Goal: Task Accomplishment & Management: Manage account settings

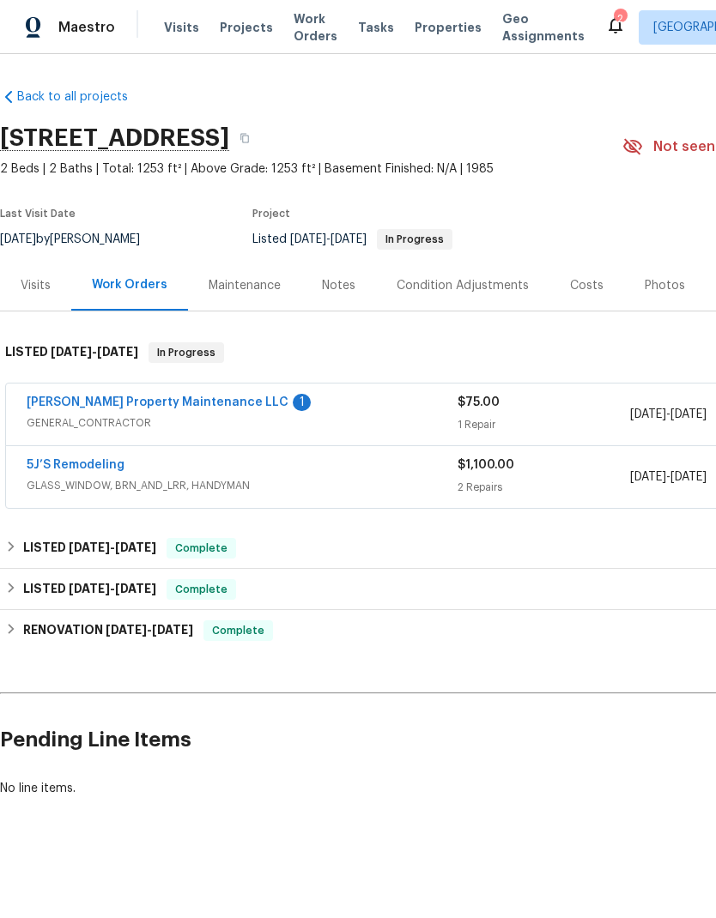
click at [172, 408] on link "[PERSON_NAME] Property Maintenance LLC" at bounding box center [158, 402] width 262 height 12
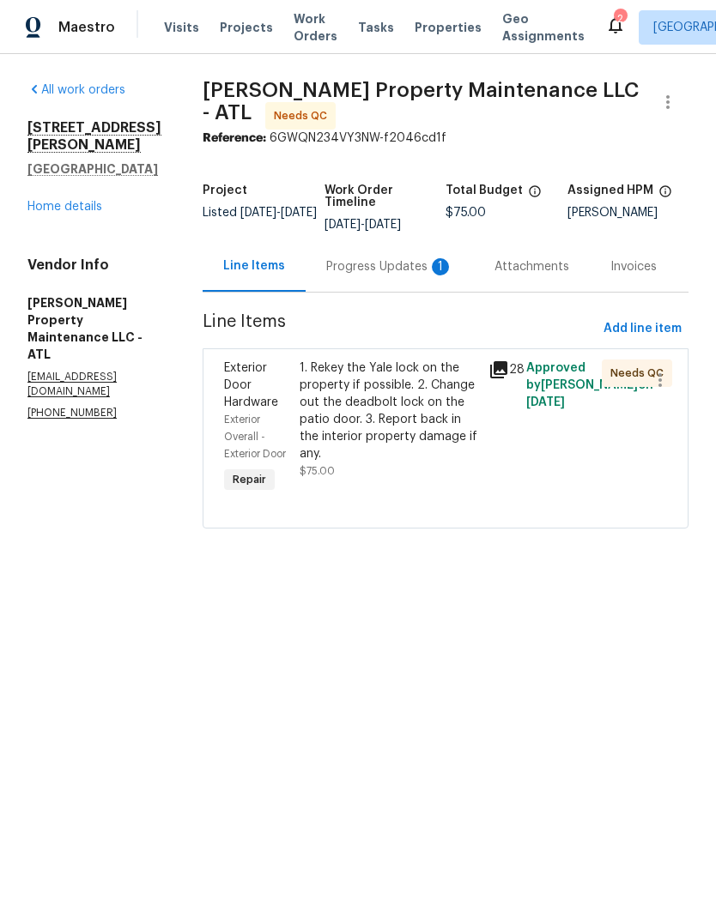
click at [401, 275] on div "Progress Updates 1" at bounding box center [390, 266] width 168 height 51
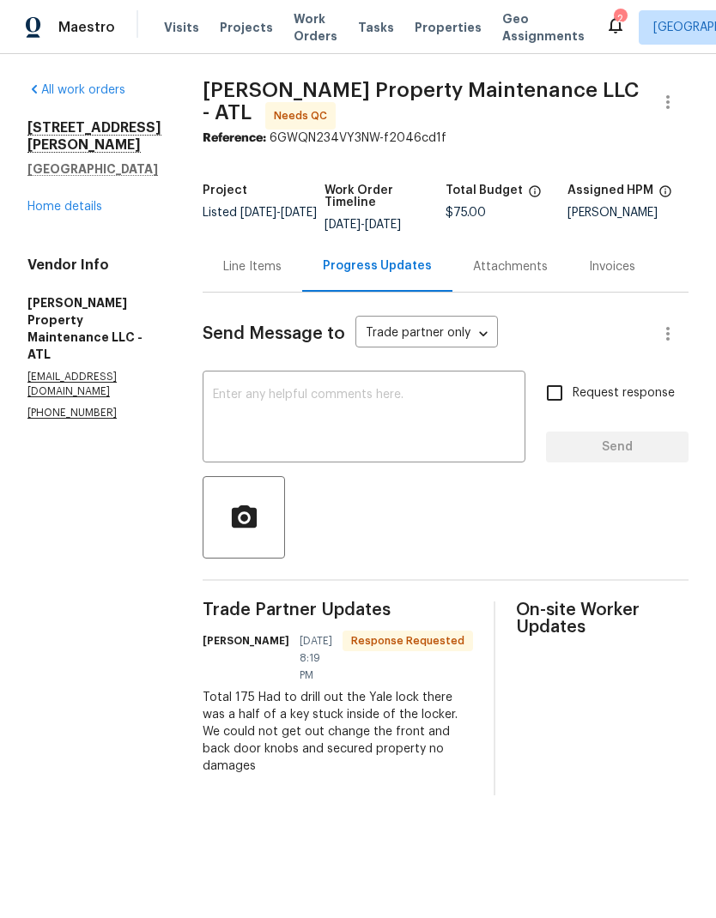
click at [256, 266] on div "Line Items" at bounding box center [252, 266] width 58 height 17
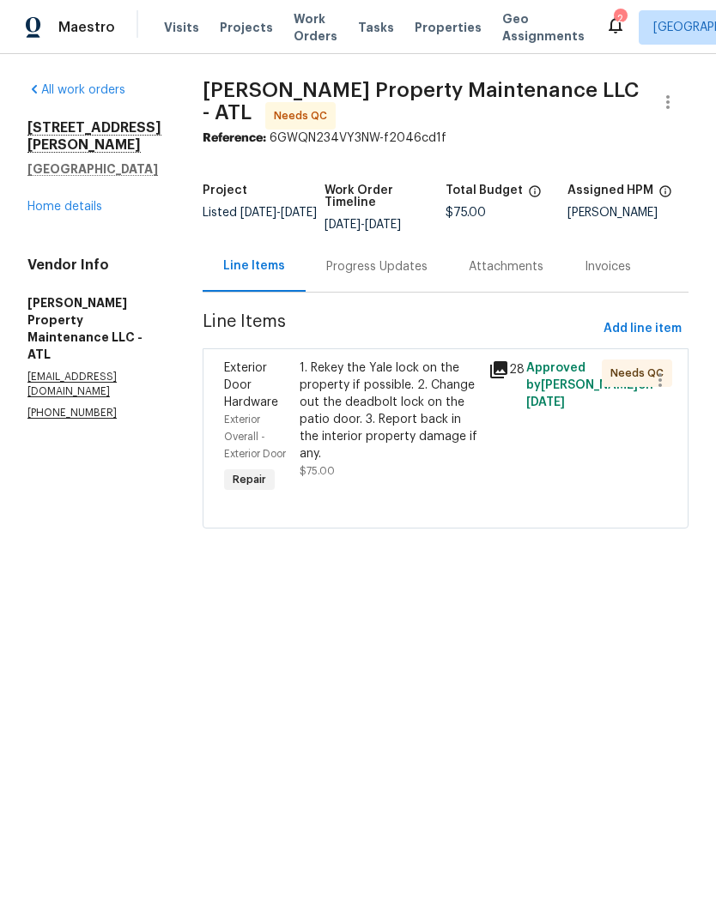
click at [390, 269] on div "Progress Updates" at bounding box center [376, 266] width 101 height 17
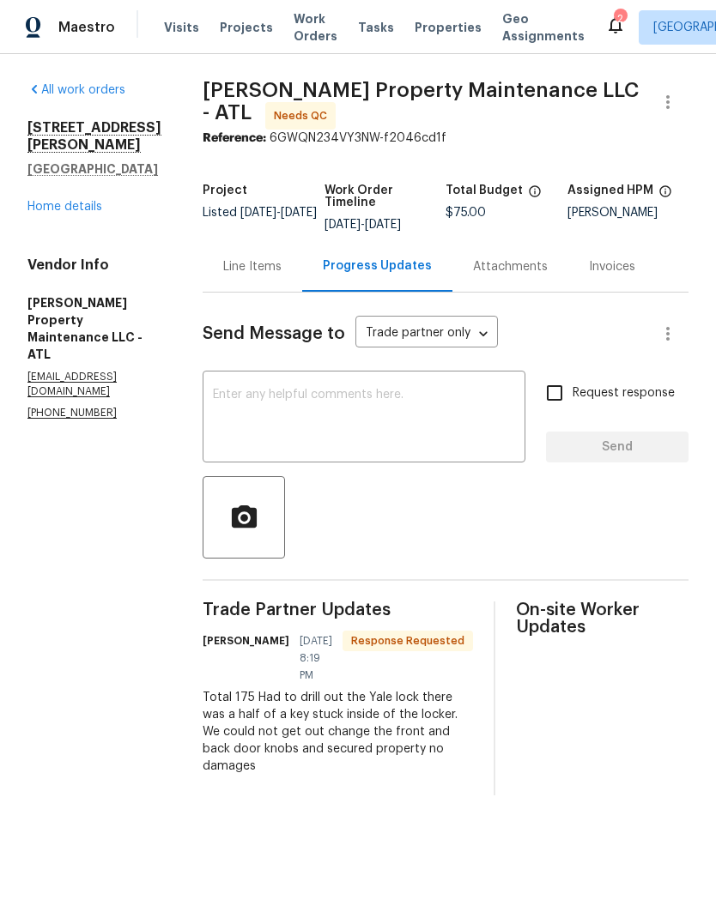
click at [258, 274] on div "Line Items" at bounding box center [252, 266] width 58 height 17
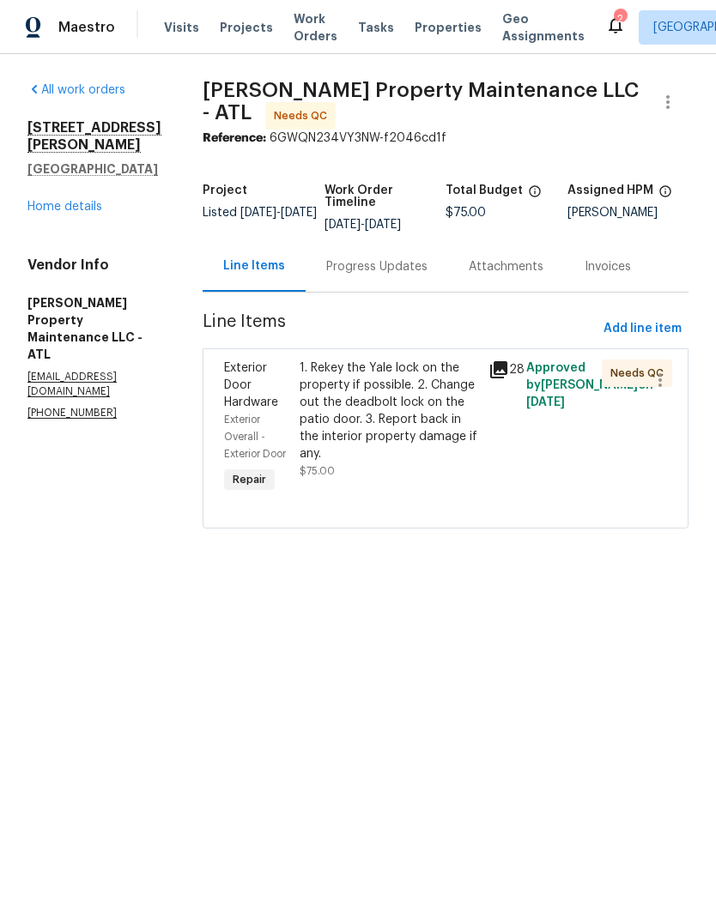
click at [398, 427] on div "1. Rekey the Yale lock on the property if possible. 2. Change out the deadbolt …" at bounding box center [389, 411] width 179 height 103
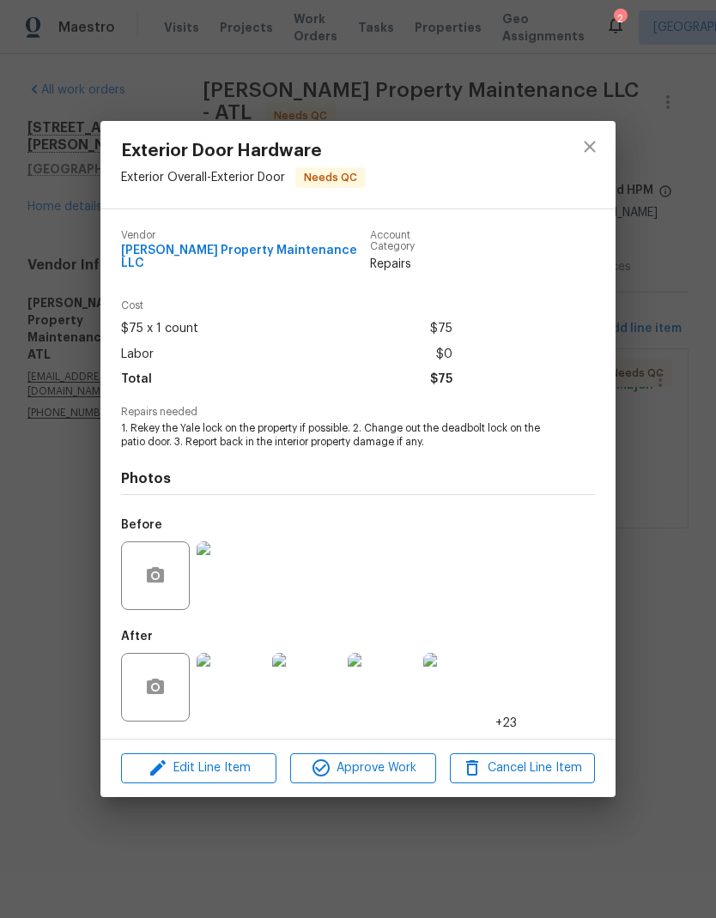
click at [231, 696] on img at bounding box center [231, 687] width 69 height 69
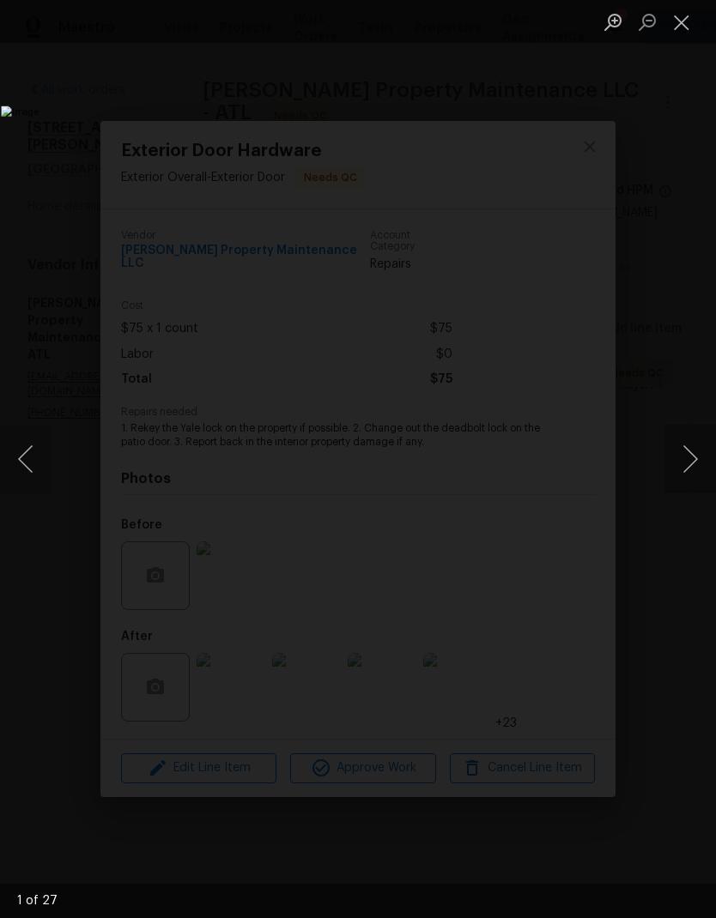
click at [690, 463] on button "Next image" at bounding box center [689, 459] width 51 height 69
click at [689, 462] on button "Next image" at bounding box center [689, 459] width 51 height 69
click at [688, 458] on button "Next image" at bounding box center [689, 459] width 51 height 69
click at [689, 457] on button "Next image" at bounding box center [689, 459] width 51 height 69
click at [688, 457] on button "Next image" at bounding box center [689, 459] width 51 height 69
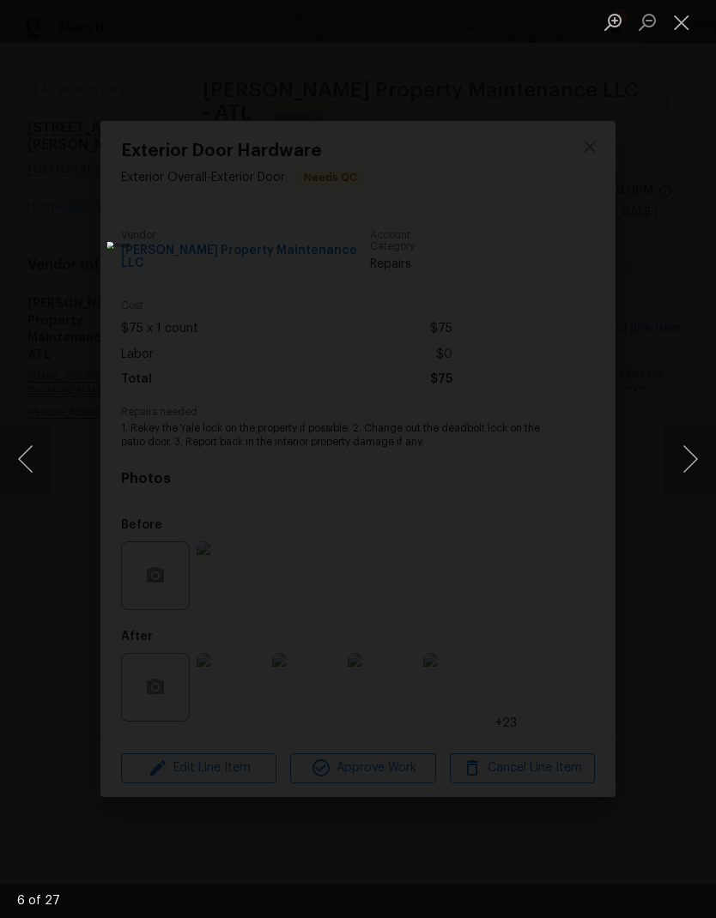
click at [691, 454] on button "Next image" at bounding box center [689, 459] width 51 height 69
click at [690, 456] on button "Next image" at bounding box center [689, 459] width 51 height 69
click at [690, 454] on button "Next image" at bounding box center [689, 459] width 51 height 69
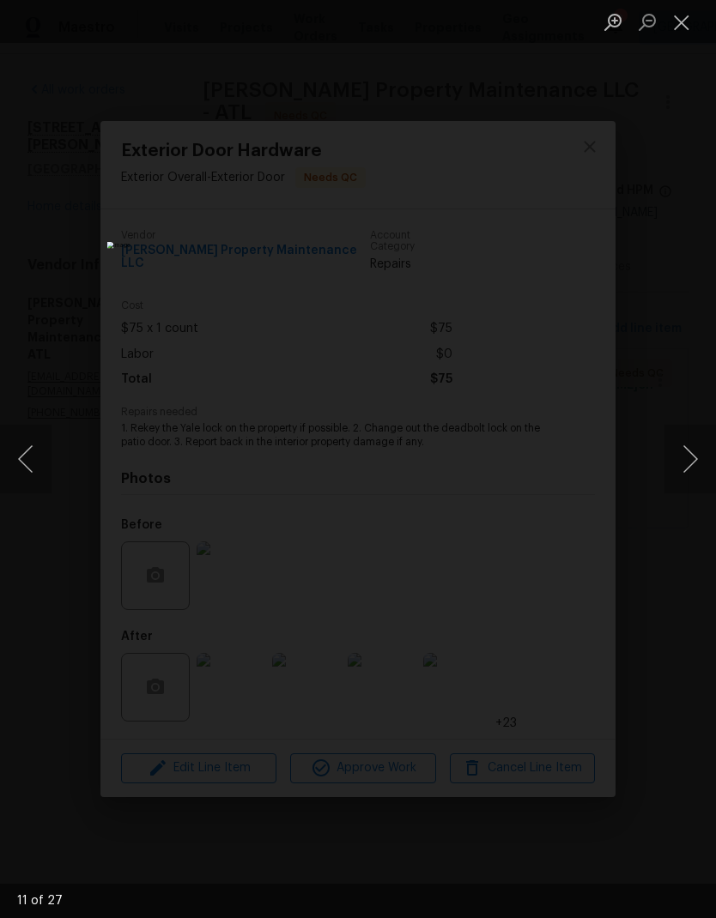
click at [691, 457] on button "Next image" at bounding box center [689, 459] width 51 height 69
click at [693, 454] on button "Next image" at bounding box center [689, 459] width 51 height 69
click at [693, 455] on button "Next image" at bounding box center [689, 459] width 51 height 69
click at [692, 455] on button "Next image" at bounding box center [689, 459] width 51 height 69
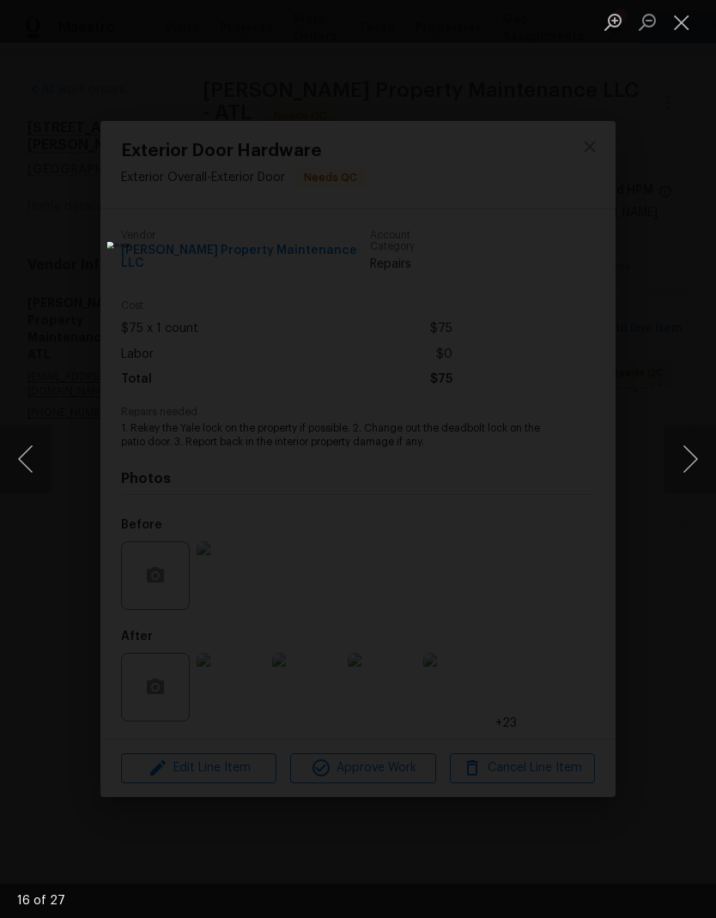
click at [693, 454] on button "Next image" at bounding box center [689, 459] width 51 height 69
click at [682, 27] on button "Close lightbox" at bounding box center [681, 22] width 34 height 30
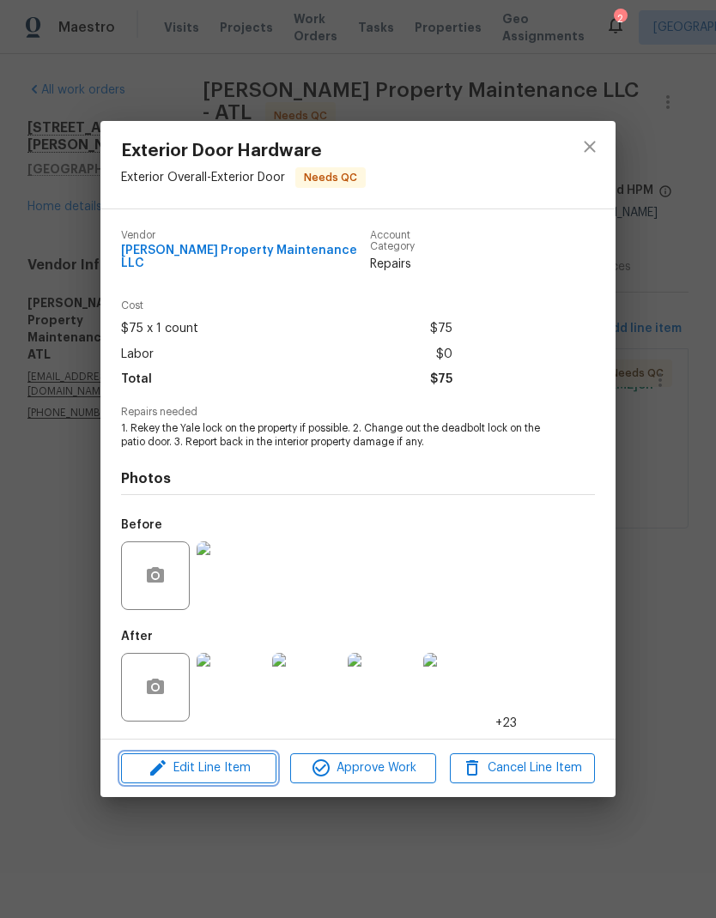
click at [243, 774] on span "Edit Line Item" at bounding box center [198, 768] width 145 height 21
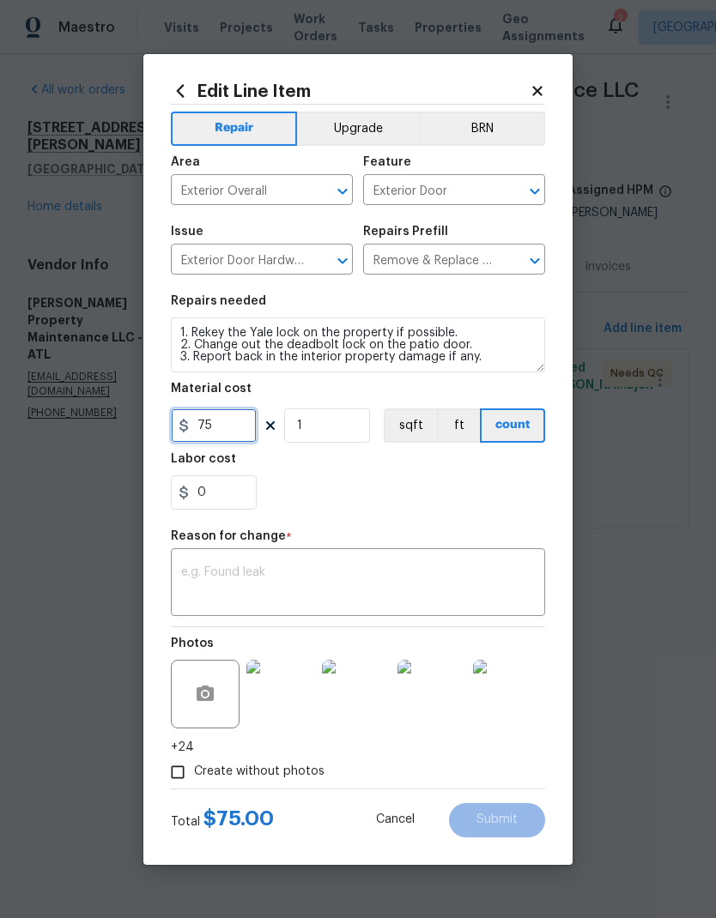
click at [196, 426] on input "75" at bounding box center [214, 426] width 86 height 34
type input "175"
click at [342, 574] on textarea at bounding box center [358, 584] width 354 height 36
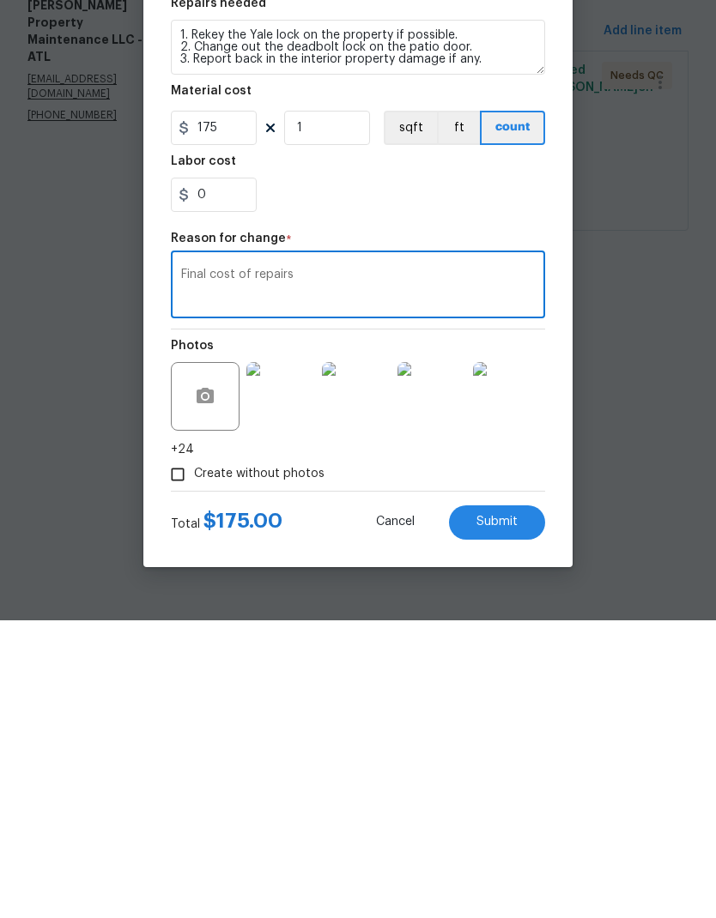
type textarea "Final cost of repairs"
click at [509, 803] on button "Submit" at bounding box center [497, 820] width 96 height 34
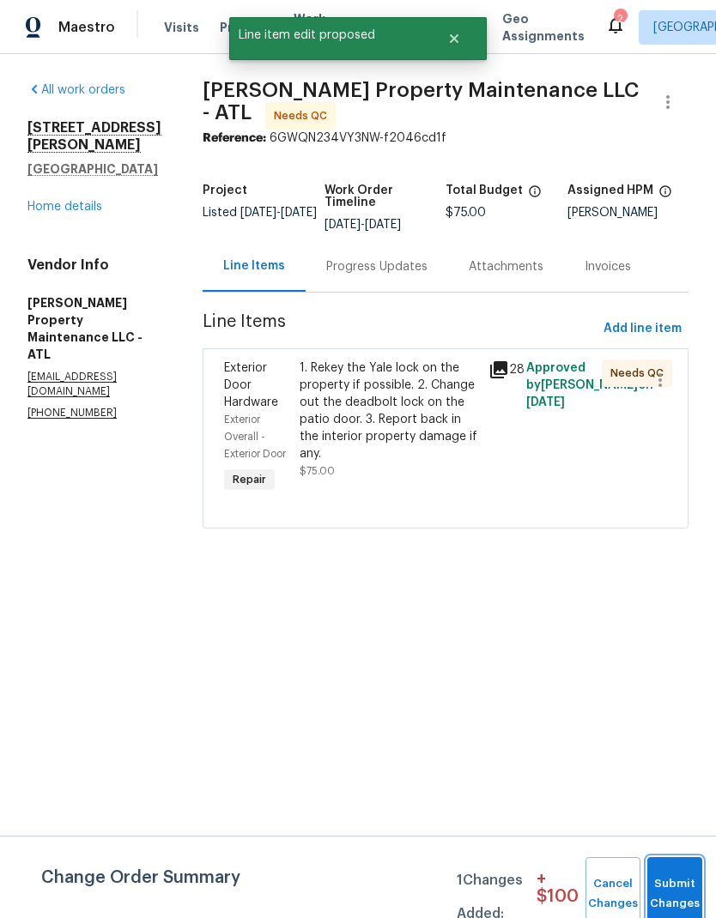
click at [674, 892] on span "Submit Changes" at bounding box center [675, 894] width 38 height 39
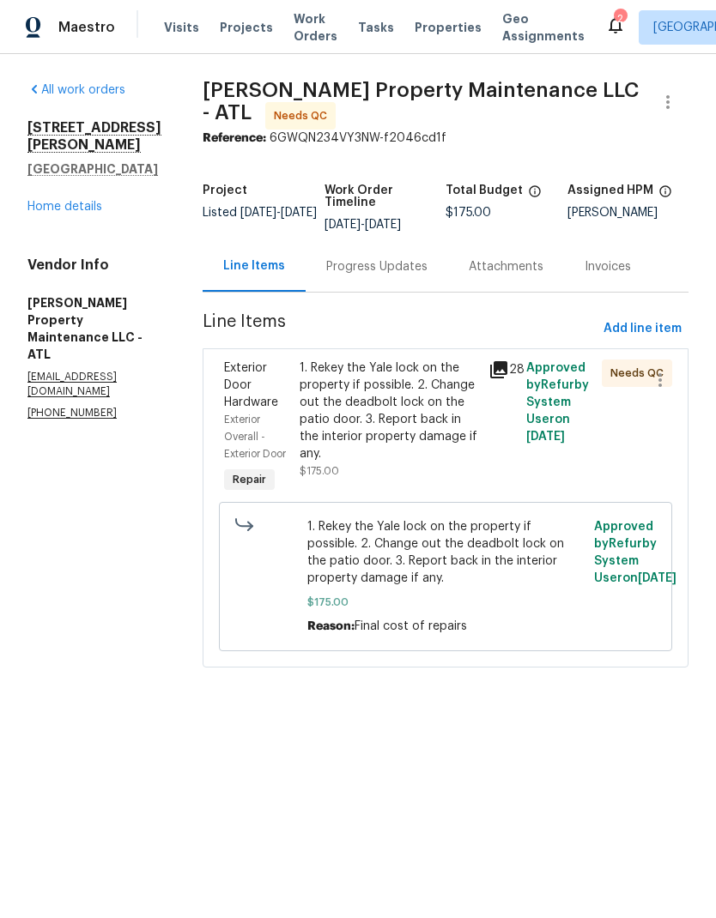
click at [400, 417] on div "1. Rekey the Yale lock on the property if possible. 2. Change out the deadbolt …" at bounding box center [389, 411] width 179 height 103
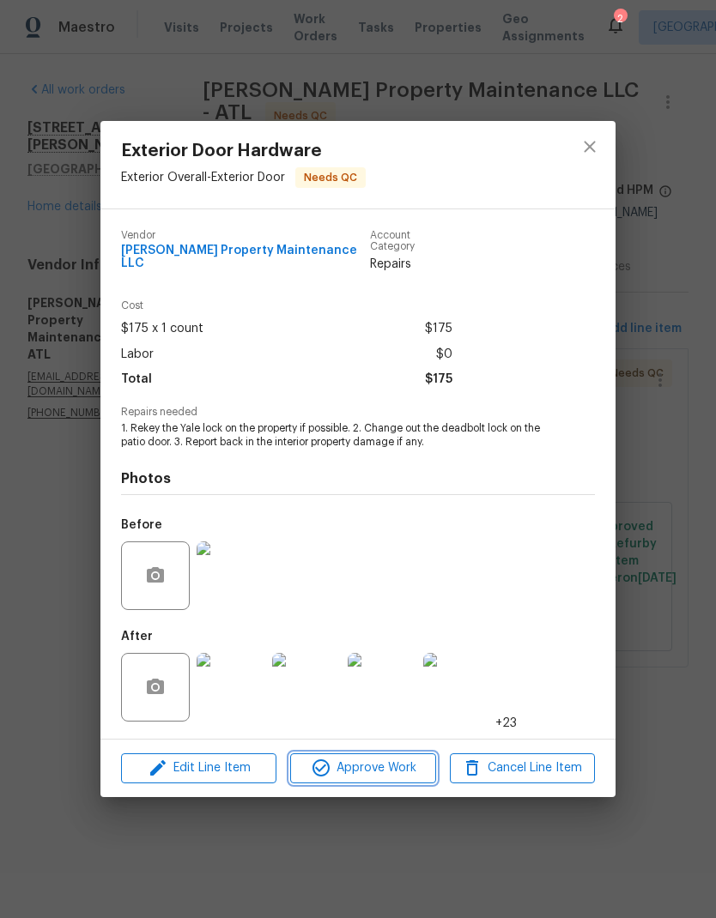
click at [394, 769] on span "Approve Work" at bounding box center [362, 768] width 135 height 21
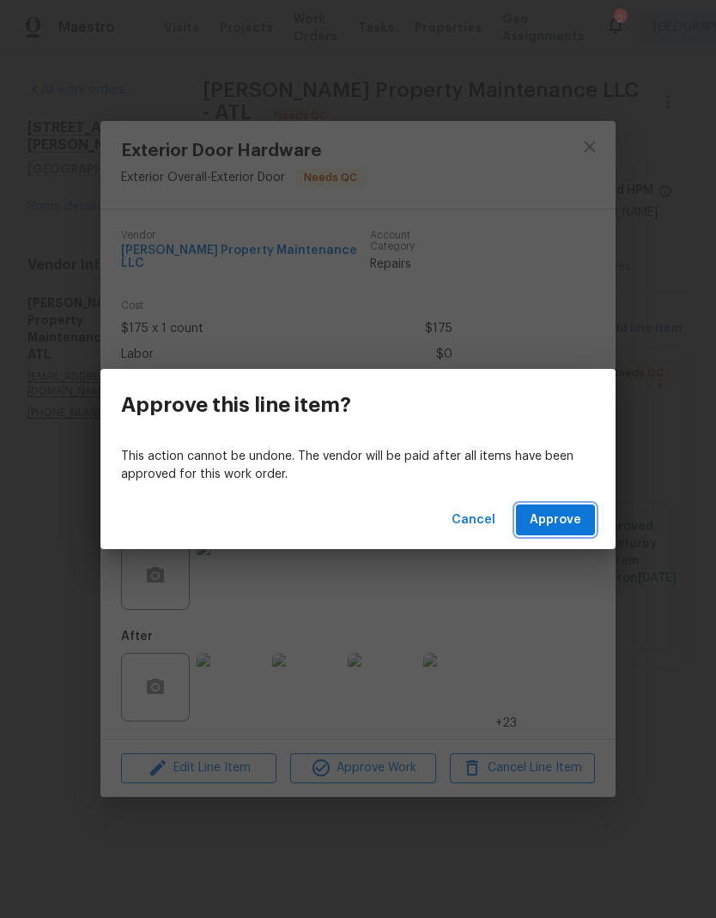
click at [566, 513] on span "Approve" at bounding box center [555, 520] width 51 height 21
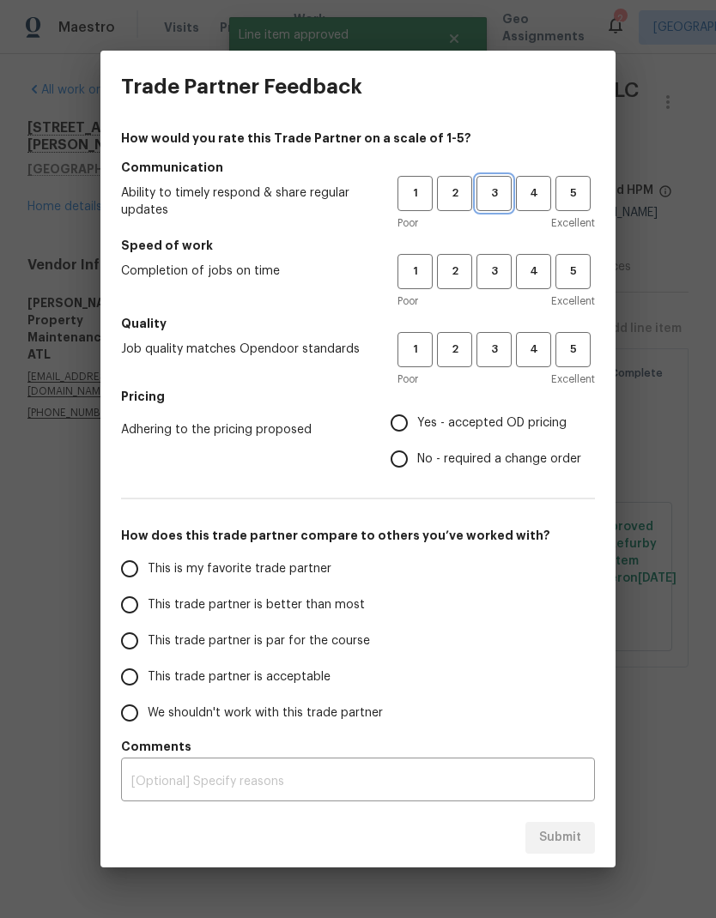
click at [497, 202] on span "3" at bounding box center [494, 194] width 32 height 20
click at [499, 278] on span "3" at bounding box center [494, 272] width 32 height 20
click at [497, 354] on span "3" at bounding box center [494, 350] width 32 height 20
click at [406, 460] on input "No - required a change order" at bounding box center [399, 459] width 36 height 36
radio input "true"
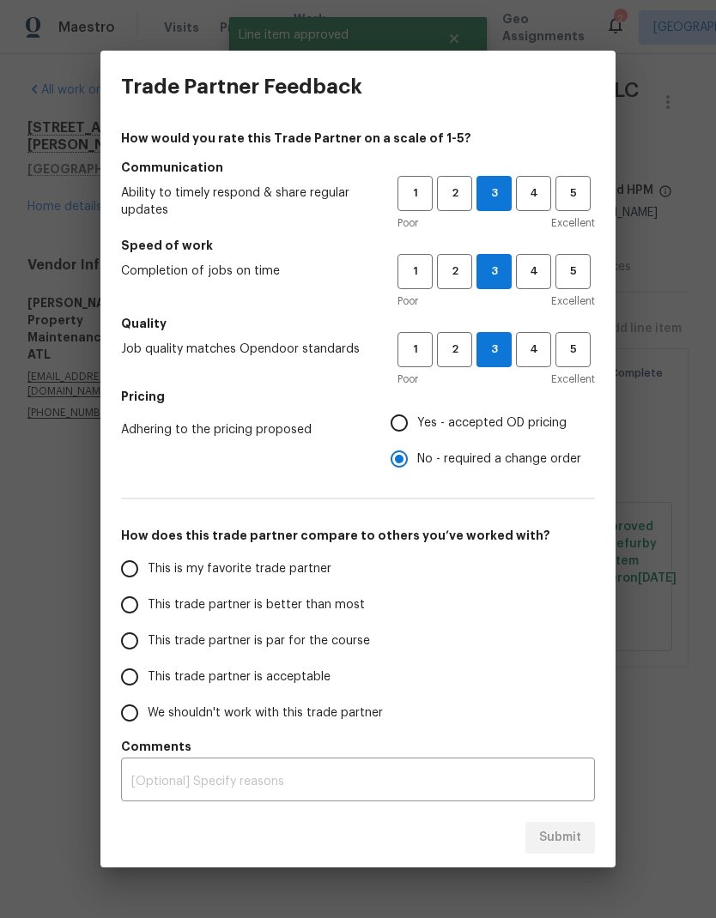
click at [135, 655] on input "This trade partner is par for the course" at bounding box center [130, 641] width 36 height 36
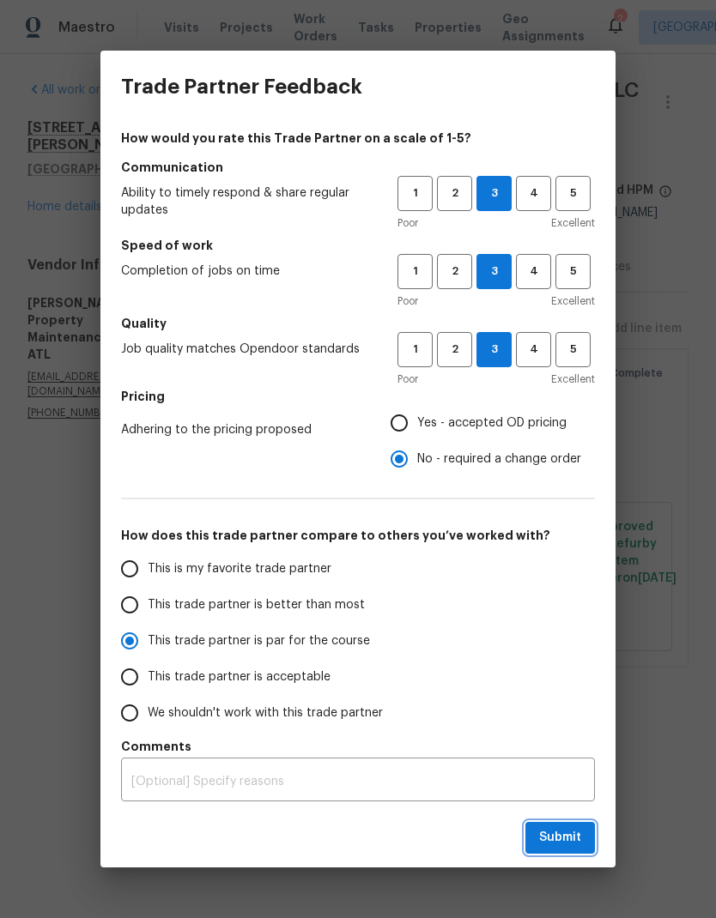
click at [558, 850] on button "Submit" at bounding box center [560, 838] width 70 height 32
radio input "true"
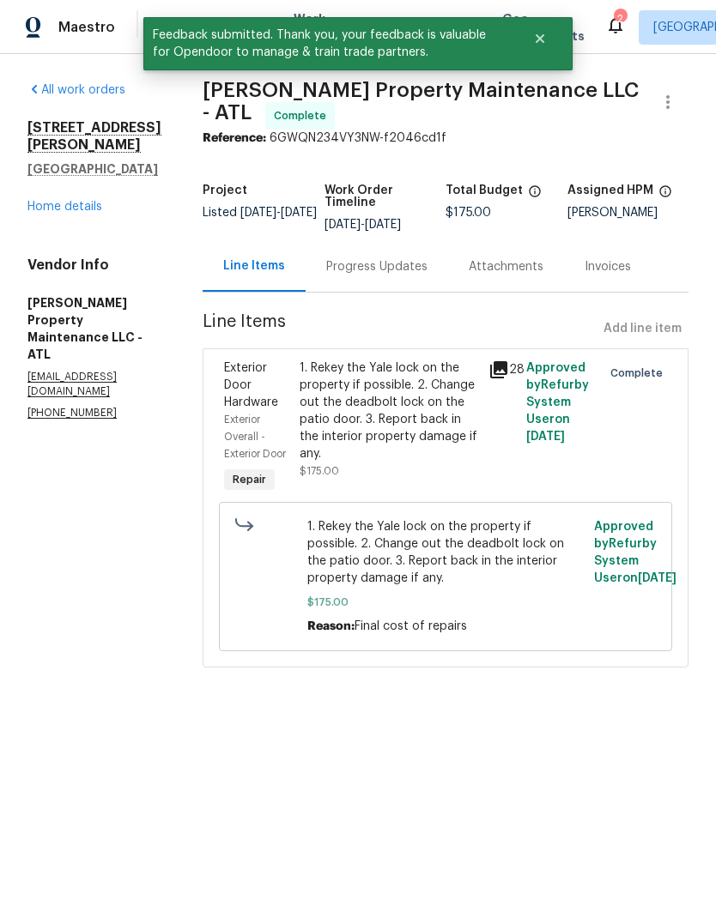
click at [84, 209] on link "Home details" at bounding box center [64, 207] width 75 height 12
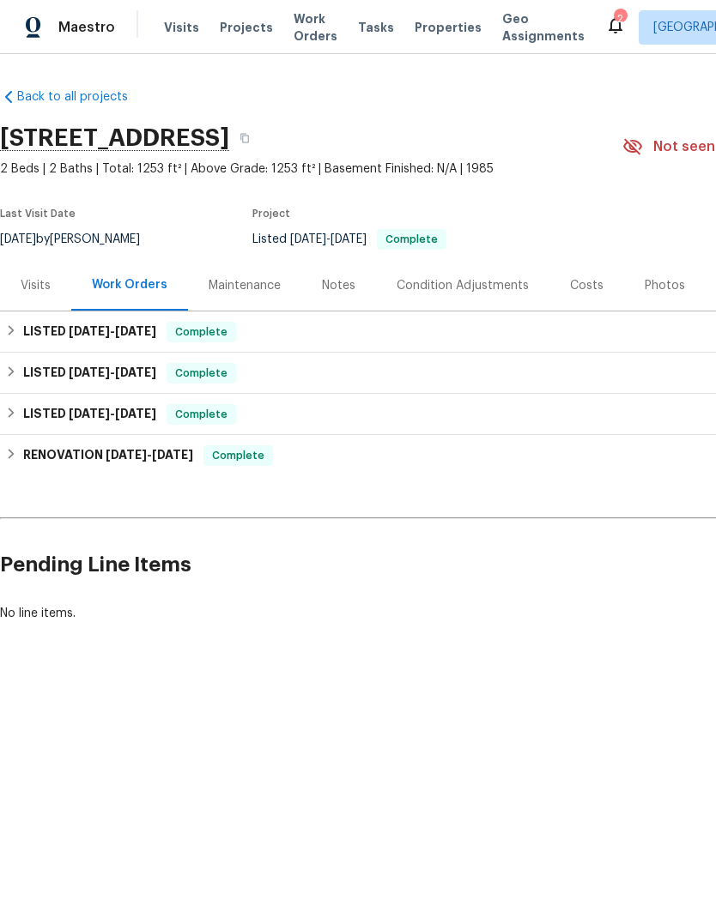
click at [32, 288] on div "Visits" at bounding box center [36, 285] width 30 height 17
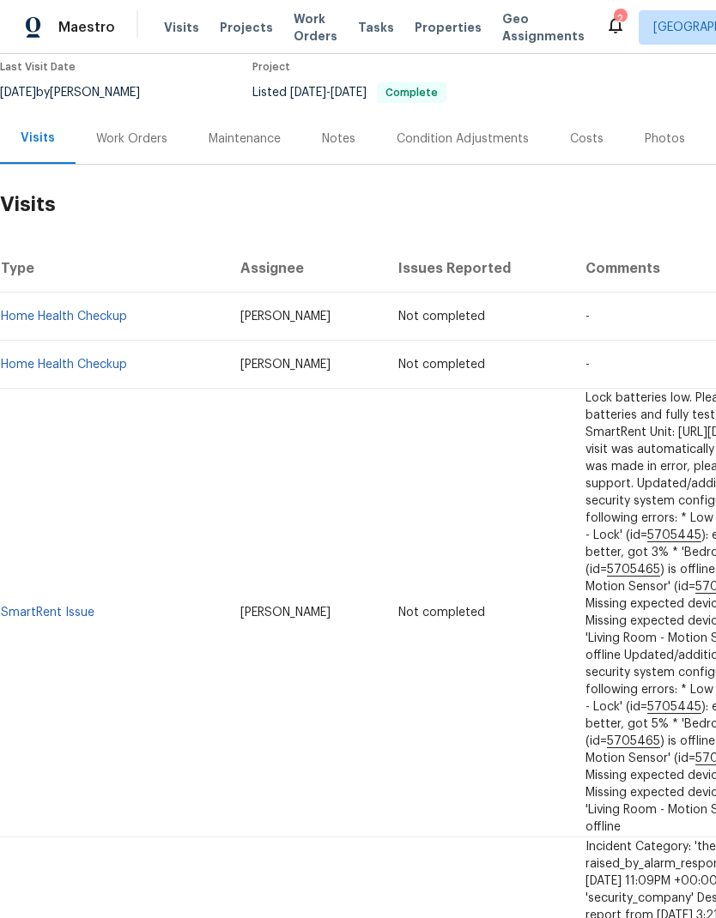
scroll to position [148, 0]
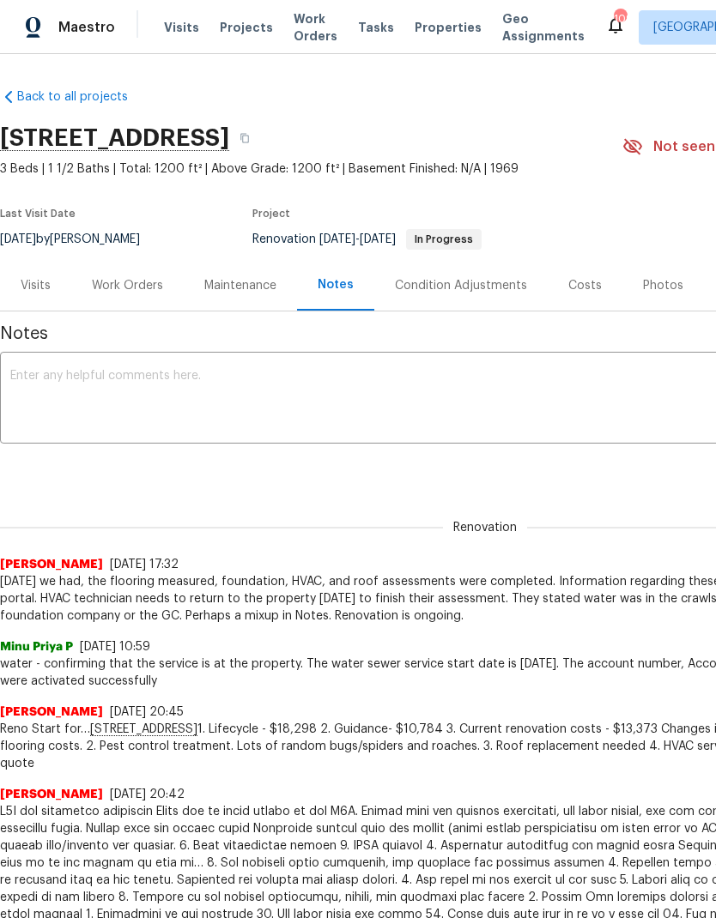
click at [145, 282] on div "Work Orders" at bounding box center [127, 285] width 71 height 17
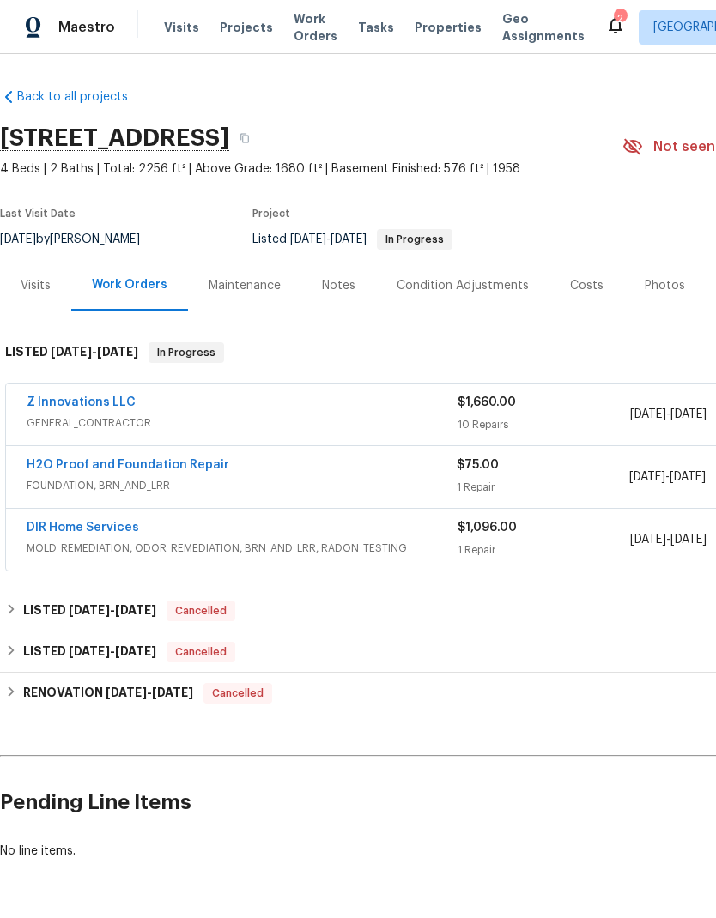
click at [107, 407] on link "Z Innovations LLC" at bounding box center [81, 402] width 109 height 12
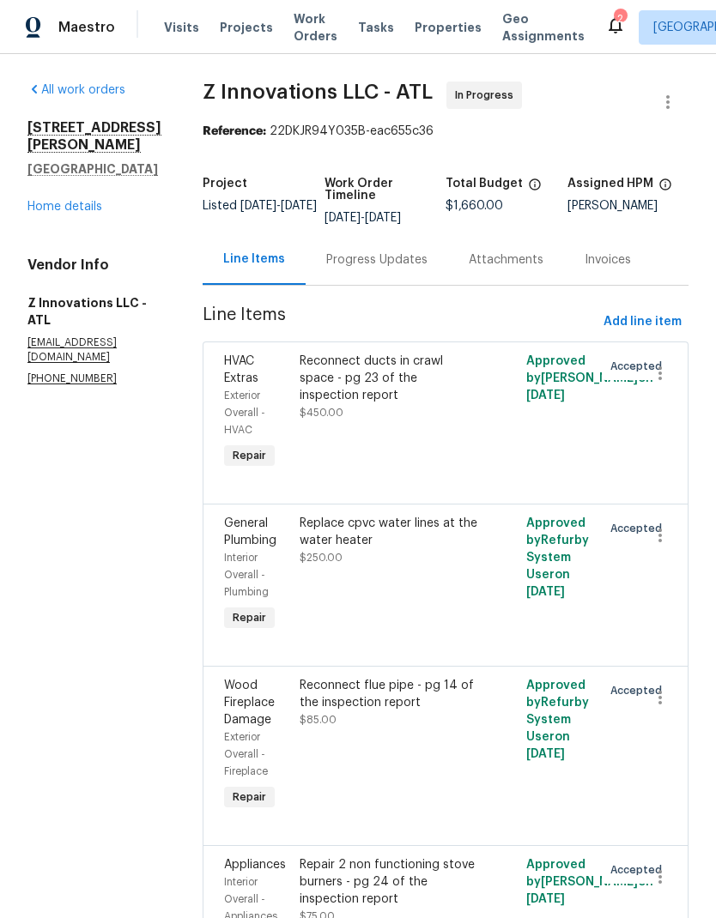
click at [83, 201] on link "Home details" at bounding box center [64, 207] width 75 height 12
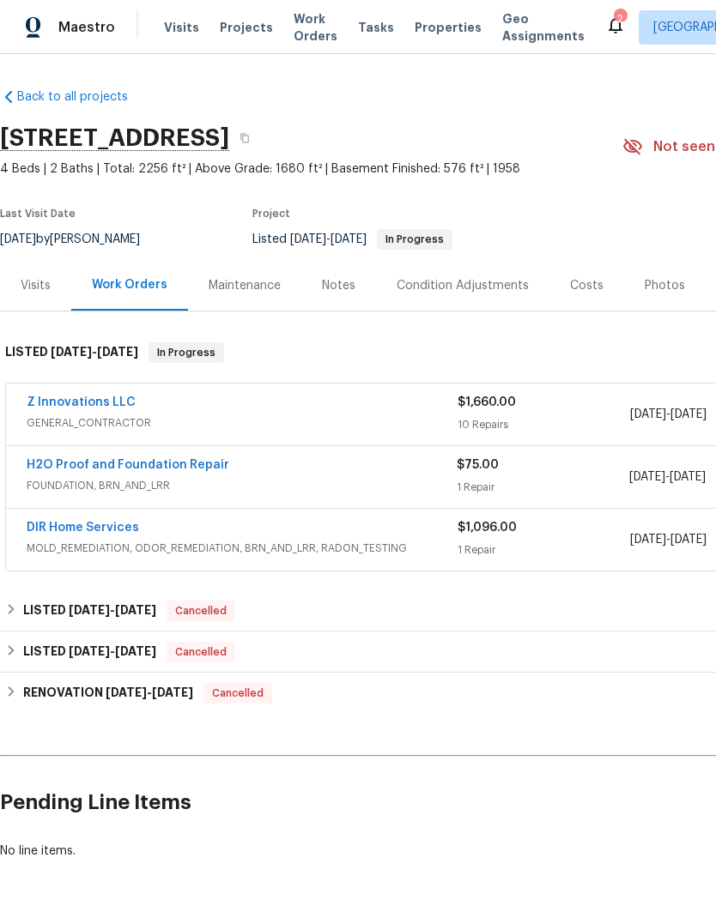
click at [94, 406] on link "Z Innovations LLC" at bounding box center [81, 402] width 109 height 12
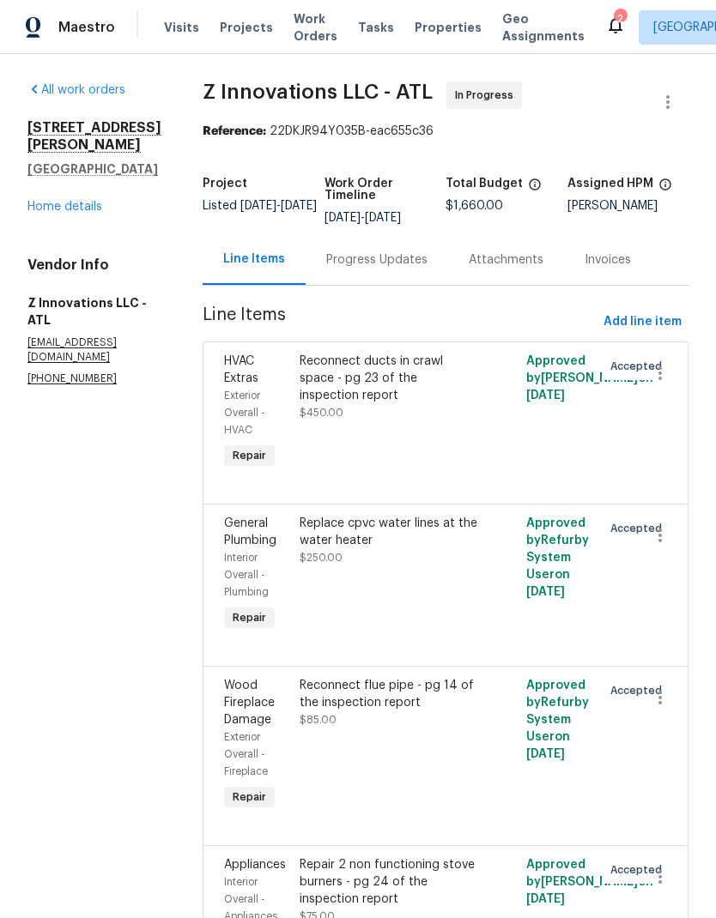
click at [83, 201] on link "Home details" at bounding box center [64, 207] width 75 height 12
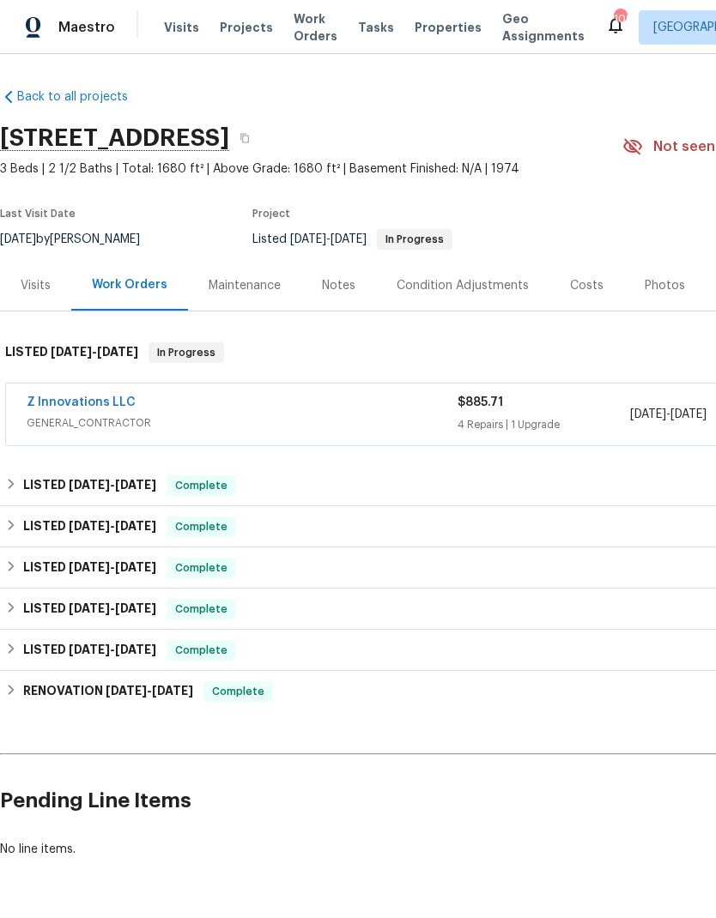
click at [103, 406] on link "Z Innovations LLC" at bounding box center [81, 402] width 109 height 12
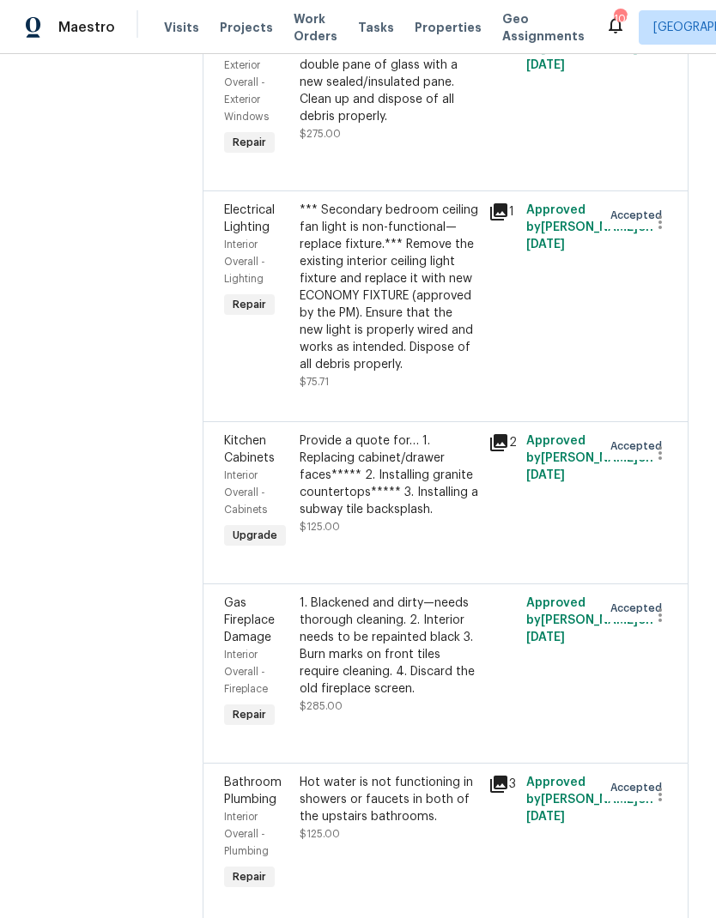
scroll to position [330, 0]
click at [421, 499] on div "Provide a quote for… 1. Replacing cabinet/drawer faces***** 2. Installing grani…" at bounding box center [389, 476] width 179 height 86
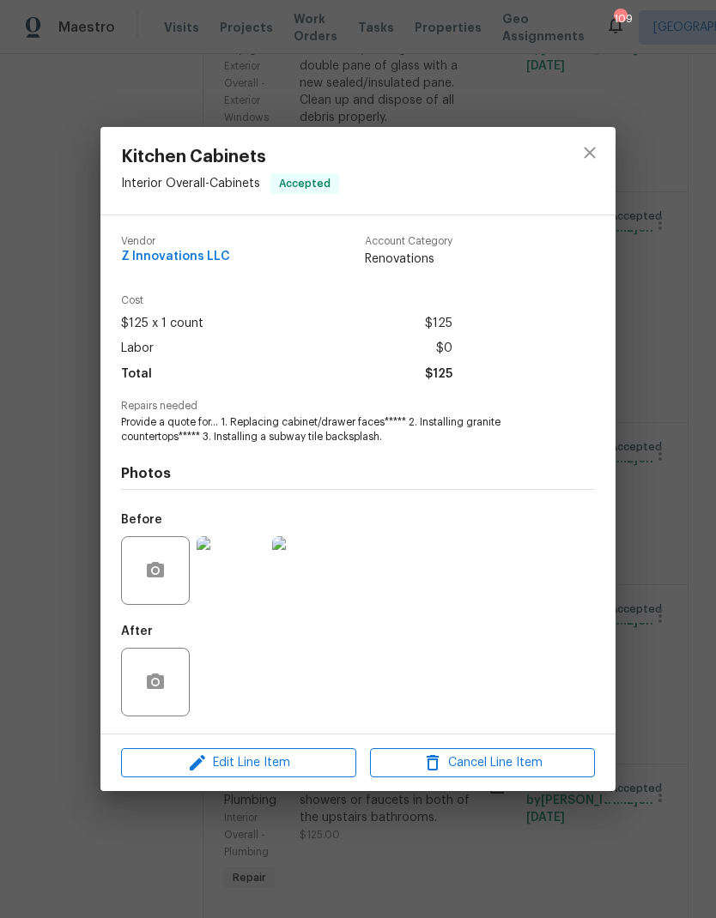
click at [231, 586] on img at bounding box center [231, 570] width 69 height 69
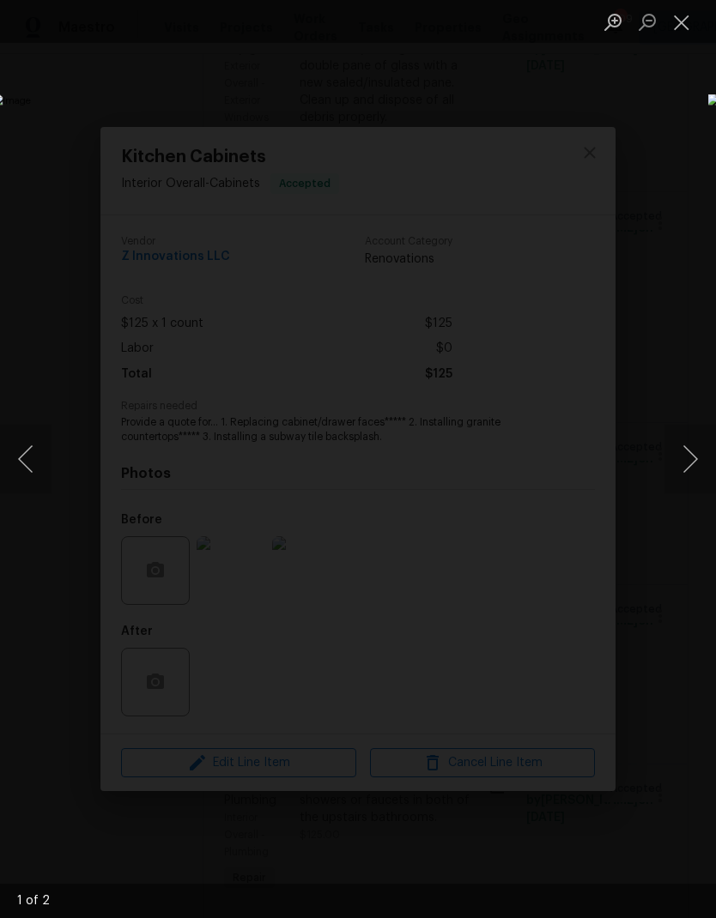
click at [695, 467] on button "Next image" at bounding box center [689, 459] width 51 height 69
click at [687, 26] on button "Close lightbox" at bounding box center [681, 22] width 34 height 30
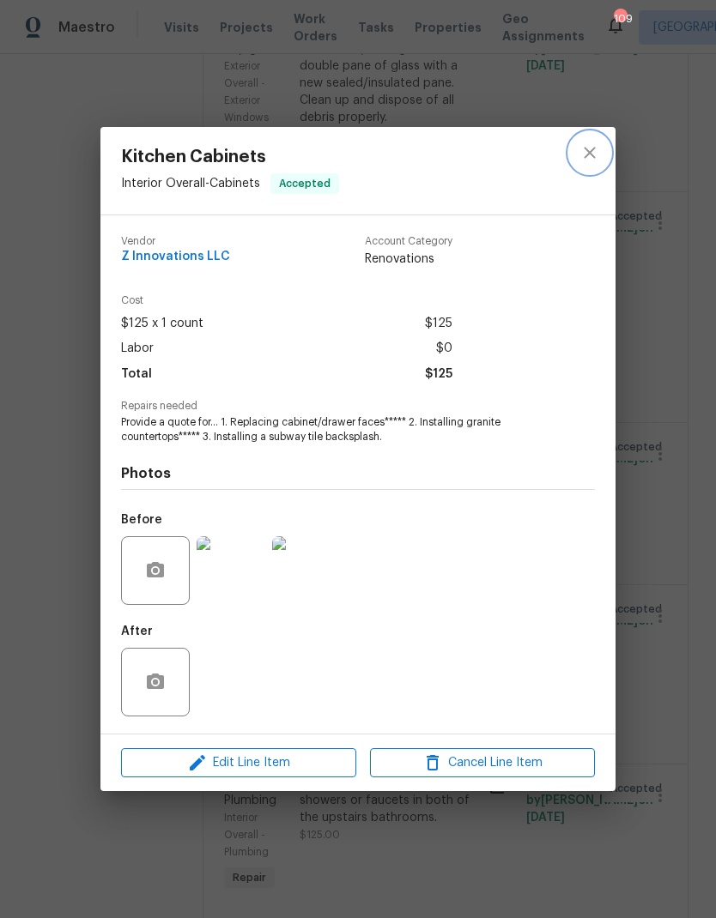
click at [589, 158] on icon "close" at bounding box center [589, 152] width 21 height 21
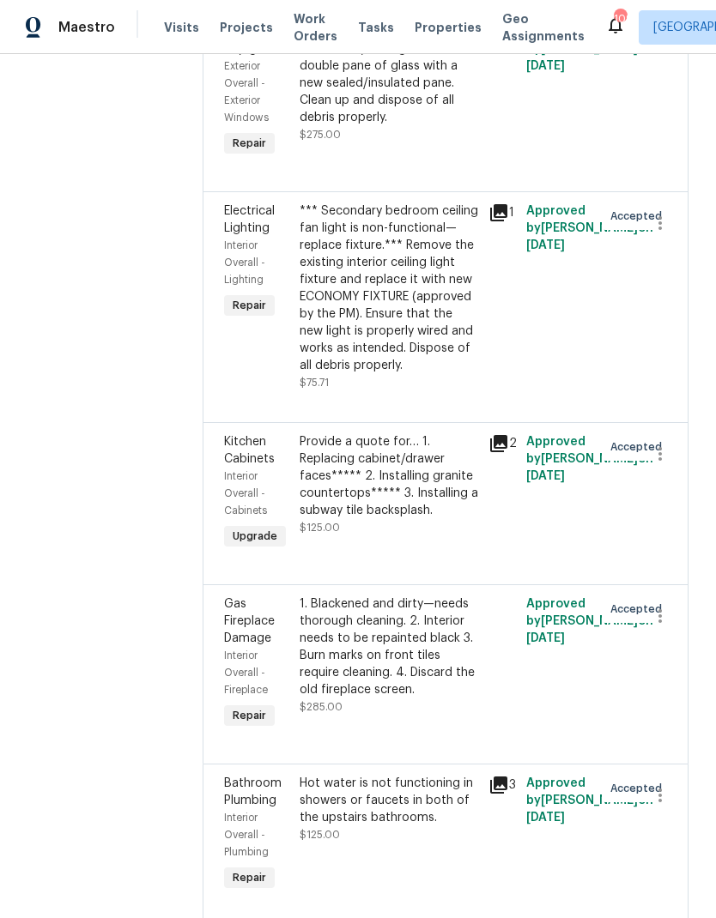
click at [414, 499] on div "Provide a quote for… 1. Replacing cabinet/drawer faces***** 2. Installing grani…" at bounding box center [389, 476] width 179 height 86
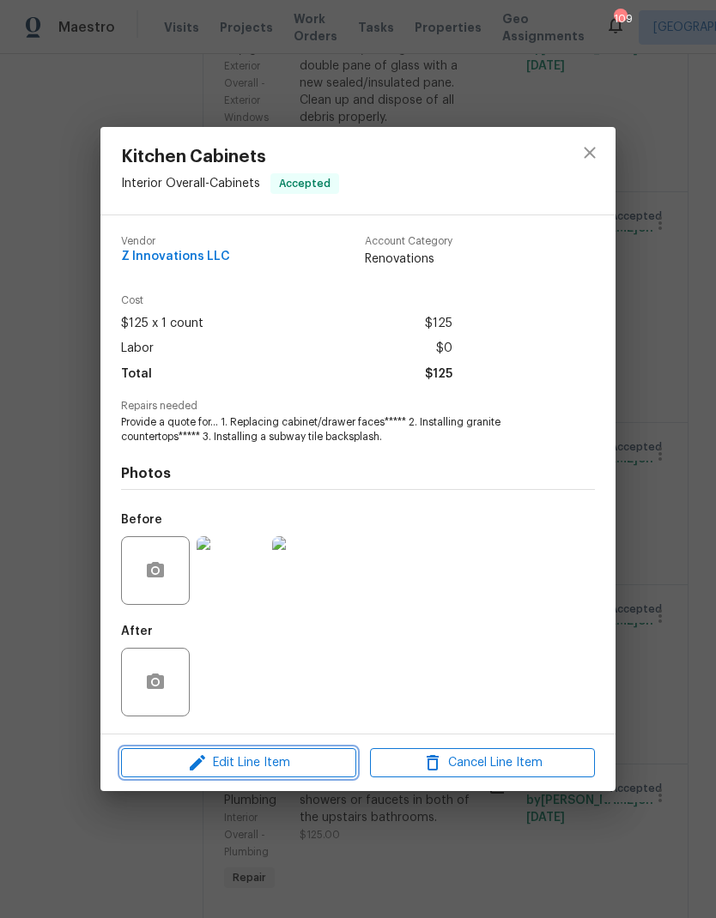
click at [310, 770] on span "Edit Line Item" at bounding box center [238, 763] width 225 height 21
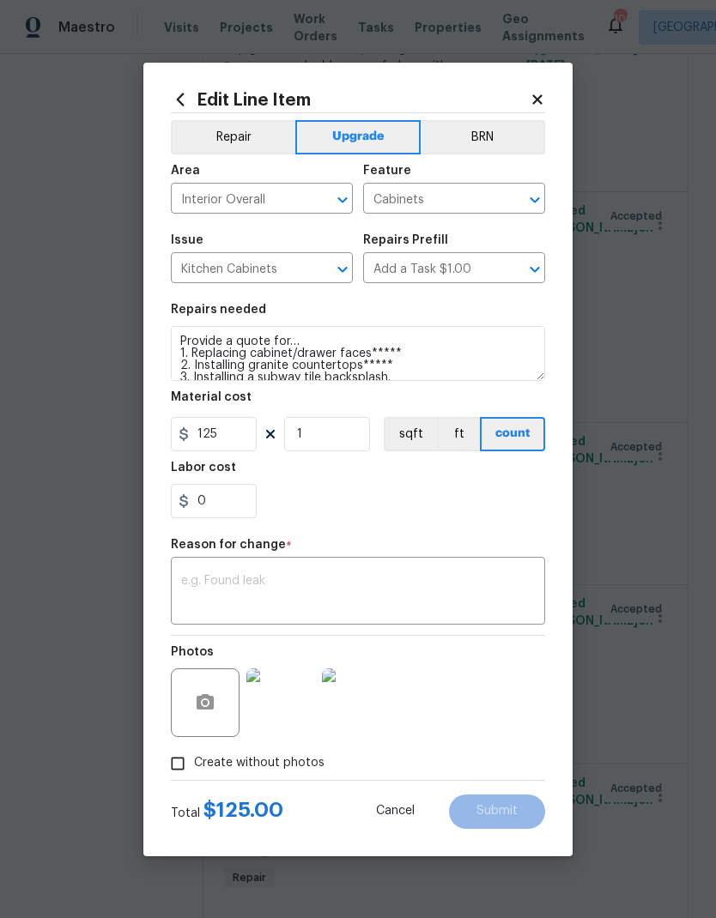
click at [231, 580] on textarea at bounding box center [358, 593] width 354 height 36
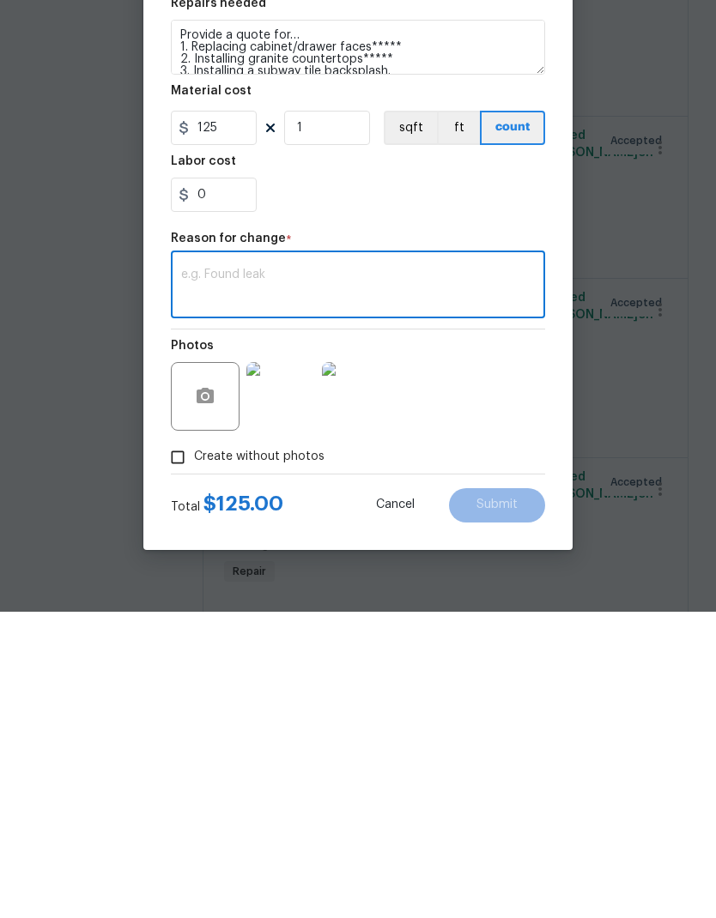
click at [229, 575] on textarea at bounding box center [358, 593] width 354 height 36
paste textarea "1. 2,440 Remove cabinet and drawer faces to install new shaker style door cabin…"
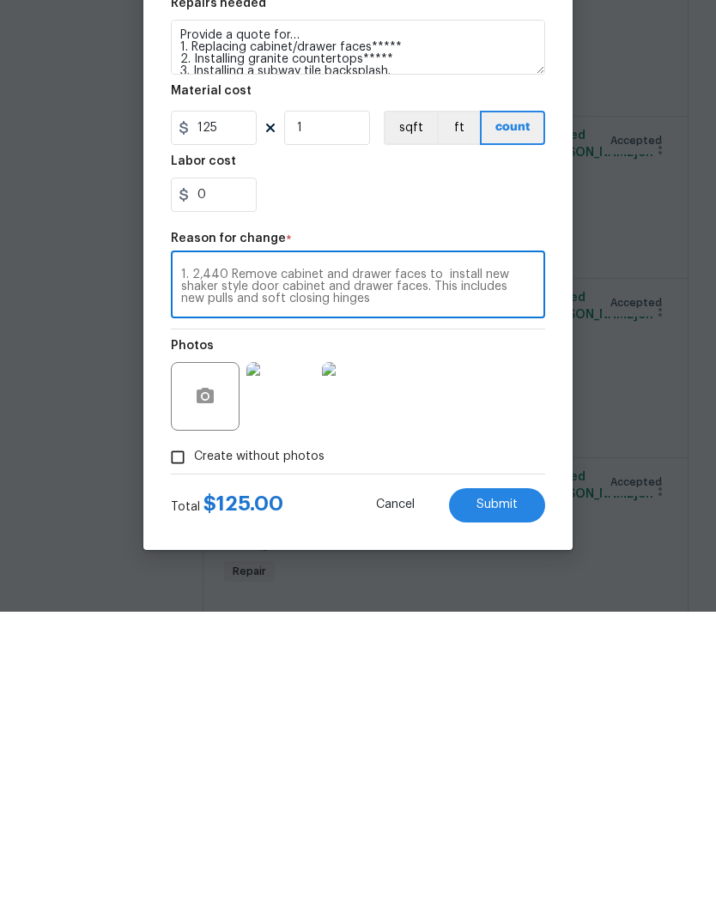
type textarea "1. 2,440 Remove cabinet and drawer faces to install new shaker style door cabin…"
click at [242, 417] on input "125" at bounding box center [214, 434] width 86 height 34
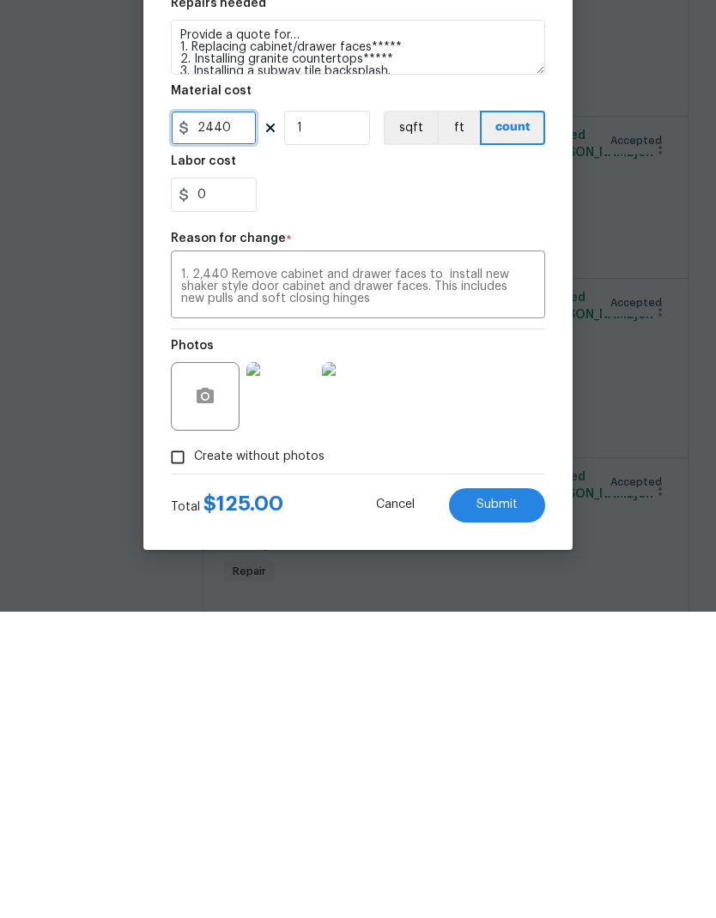
type input "2440"
click at [221, 575] on textarea "1. 2,440 Remove cabinet and drawer faces to install new shaker style door cabin…" at bounding box center [358, 593] width 354 height 36
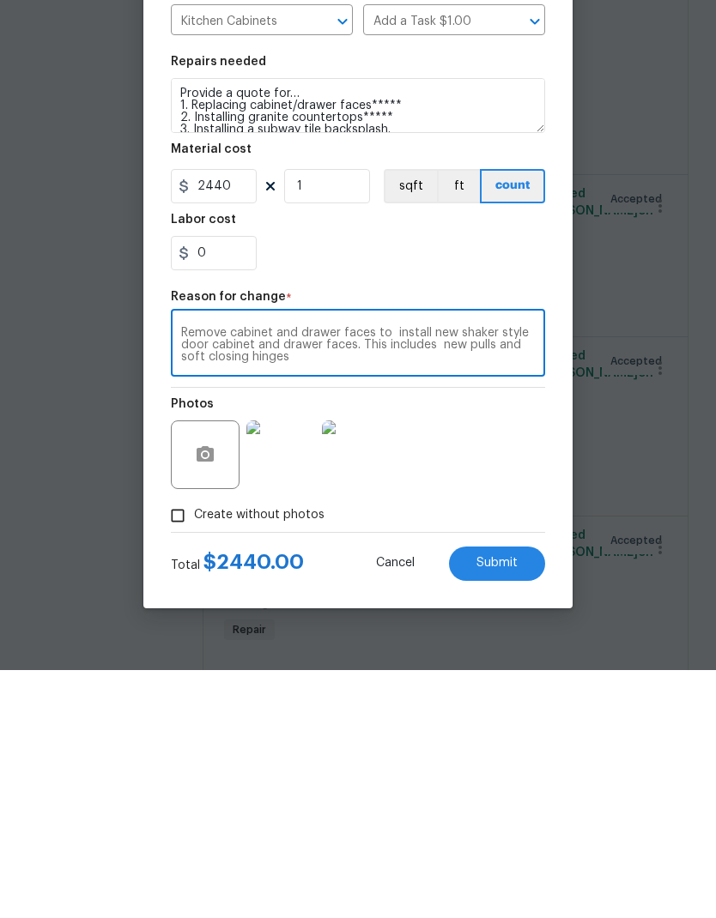
type textarea "Remove cabinet and drawer faces to install new shaker style door cabinet and dr…"
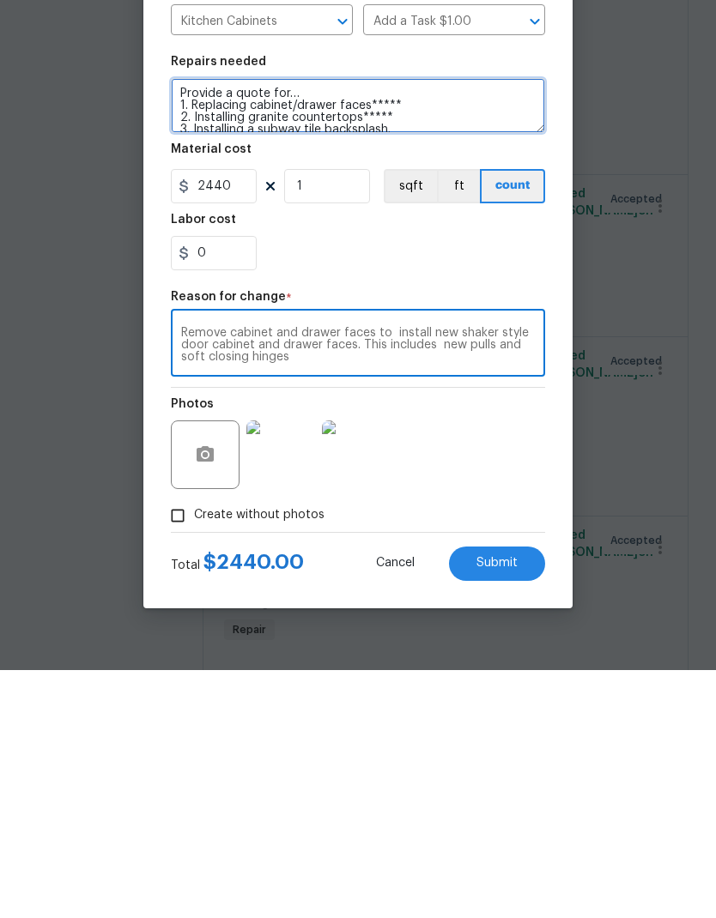
click at [191, 326] on textarea "Provide a quote for… 1. Replacing cabinet/drawer faces***** 2. Installing grani…" at bounding box center [358, 353] width 374 height 55
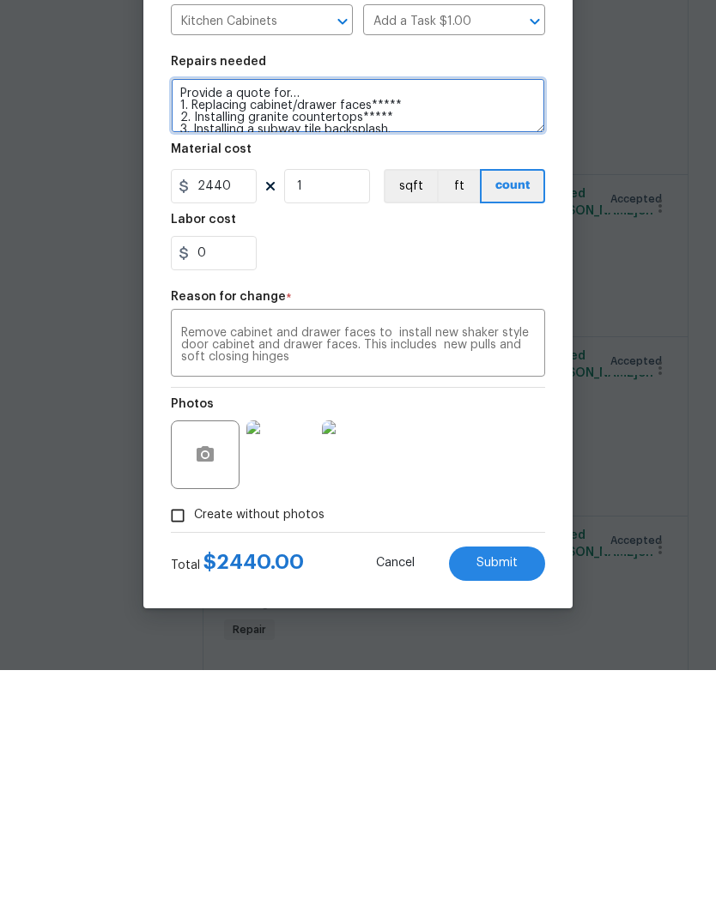
click at [191, 326] on textarea "Provide a quote for… 1. Replacing cabinet/drawer faces***** 2. Installing grani…" at bounding box center [358, 353] width 374 height 55
paste textarea "1. 2,440 Remove cabinet and drawer faces to install new shaker style door cabin…"
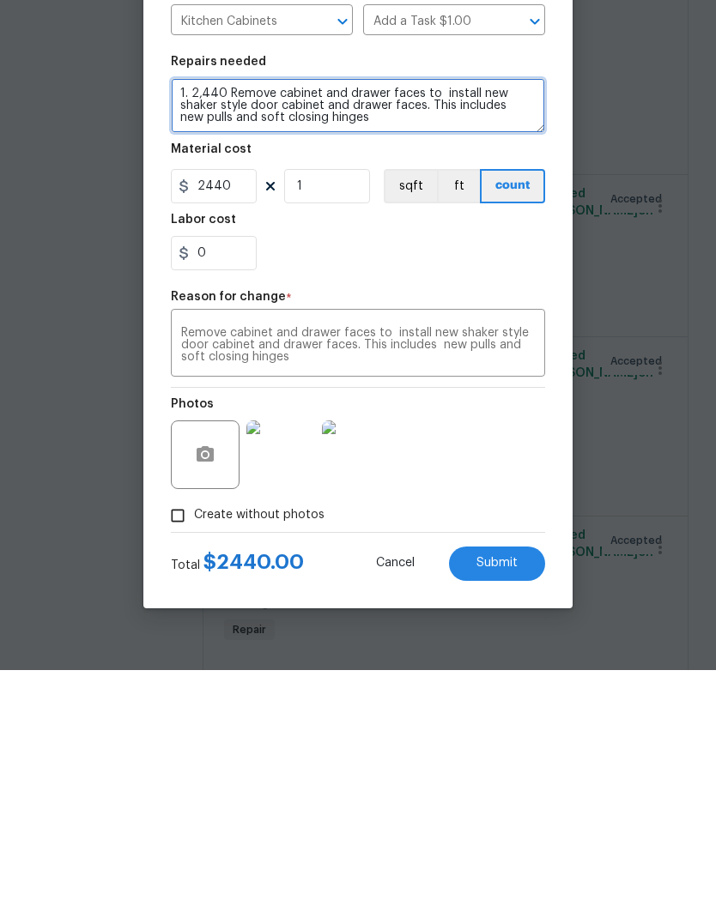
scroll to position [0, 0]
click at [229, 326] on textarea "1. 2,440 Remove cabinet and drawer faces to install new shaker style door cabin…" at bounding box center [358, 353] width 374 height 55
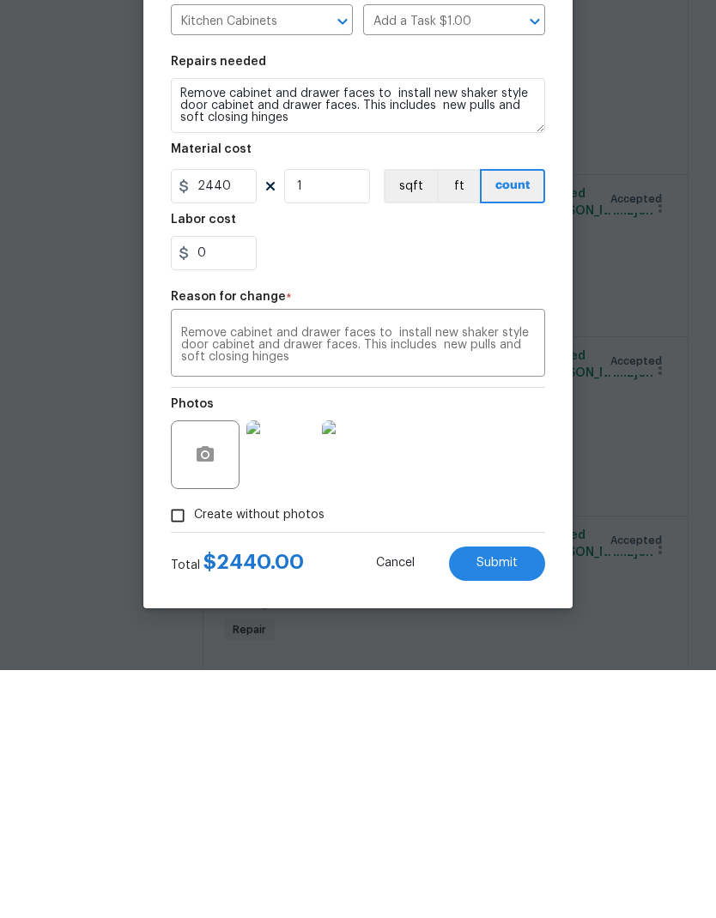
scroll to position [69, 0]
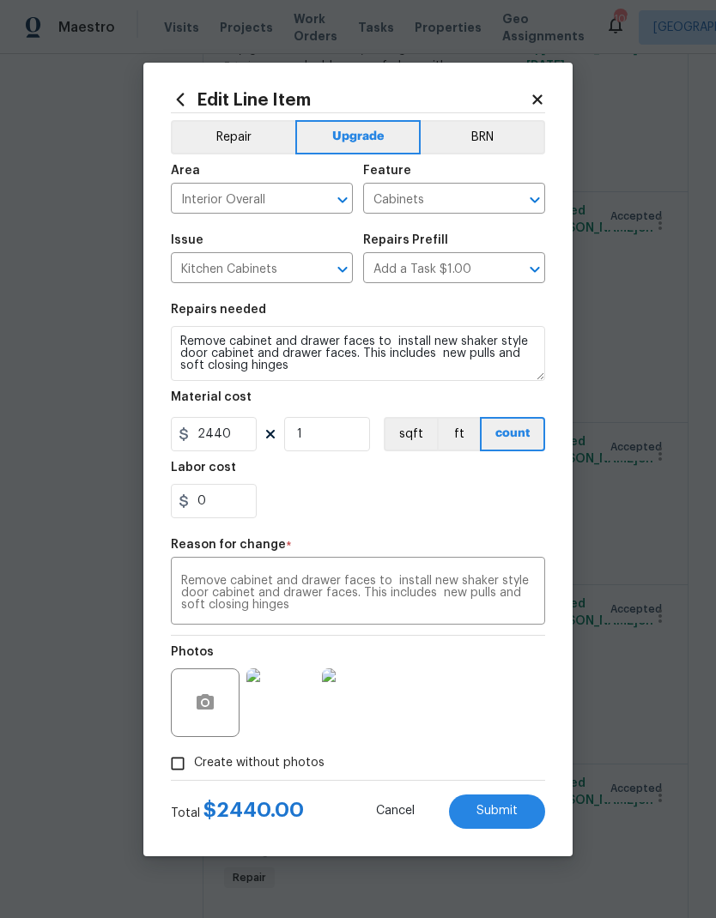
click at [515, 818] on span "Submit" at bounding box center [496, 811] width 41 height 13
type textarea "Provide a quote for… 1. Replacing cabinet/drawer faces***** 2. Installing grani…"
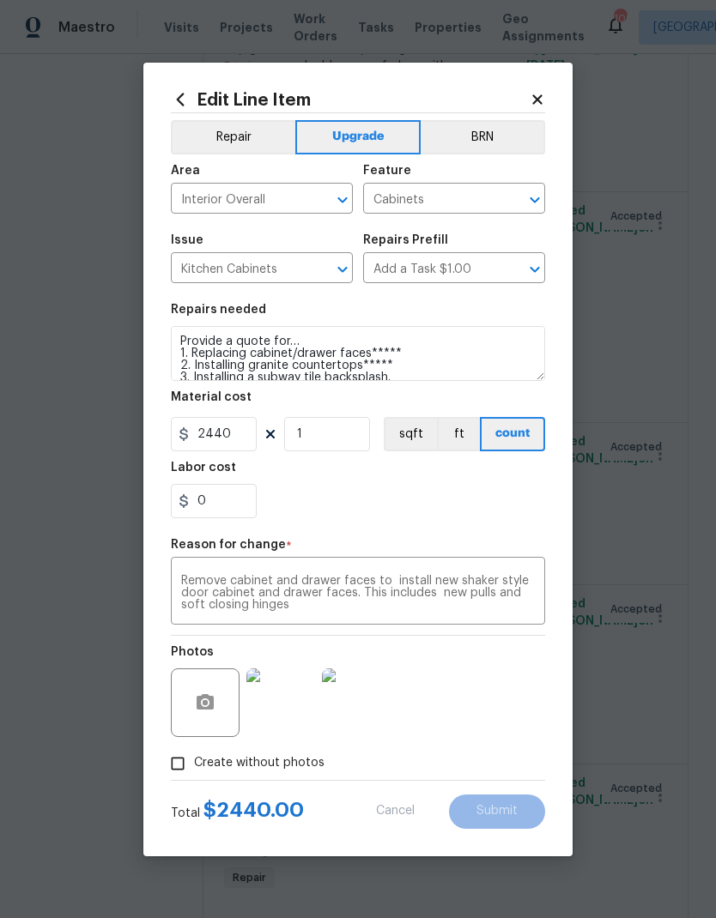
type input "125"
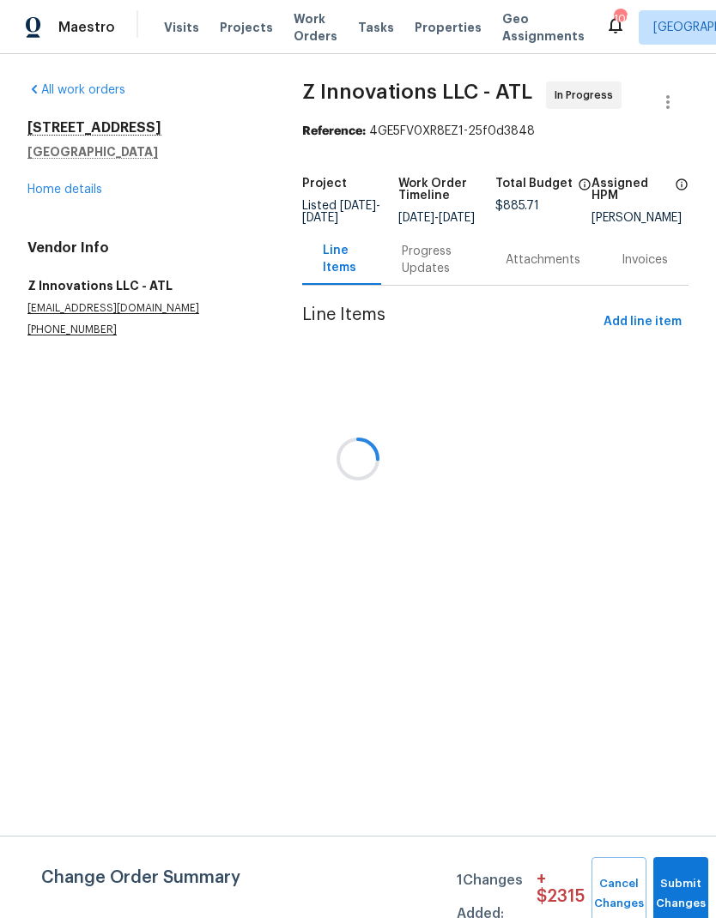
scroll to position [0, 0]
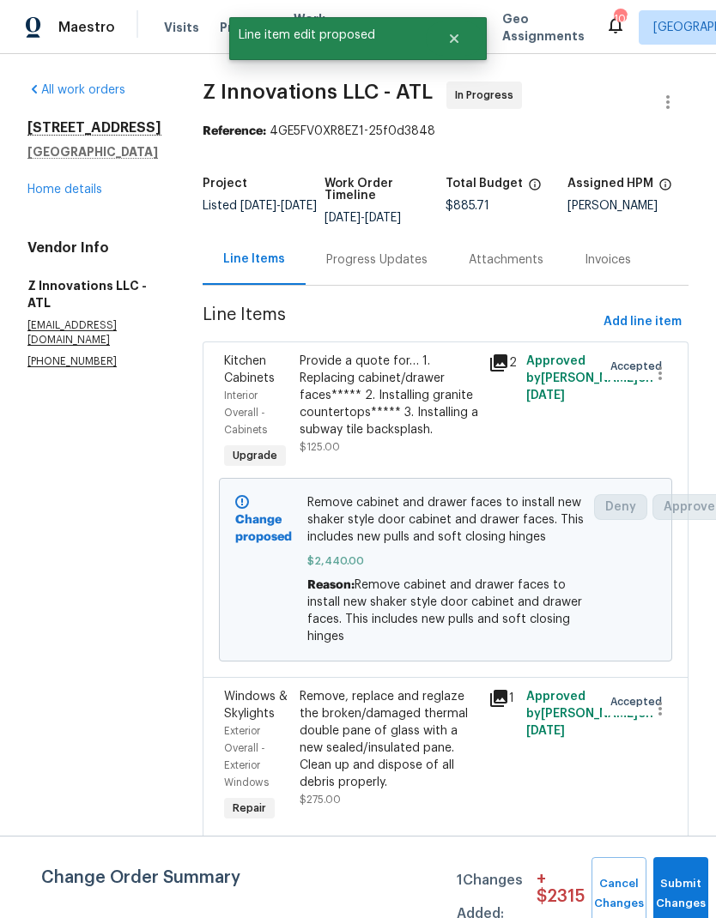
click at [396, 392] on div "Provide a quote for… 1. Replacing cabinet/drawer faces***** 2. Installing grani…" at bounding box center [389, 396] width 179 height 86
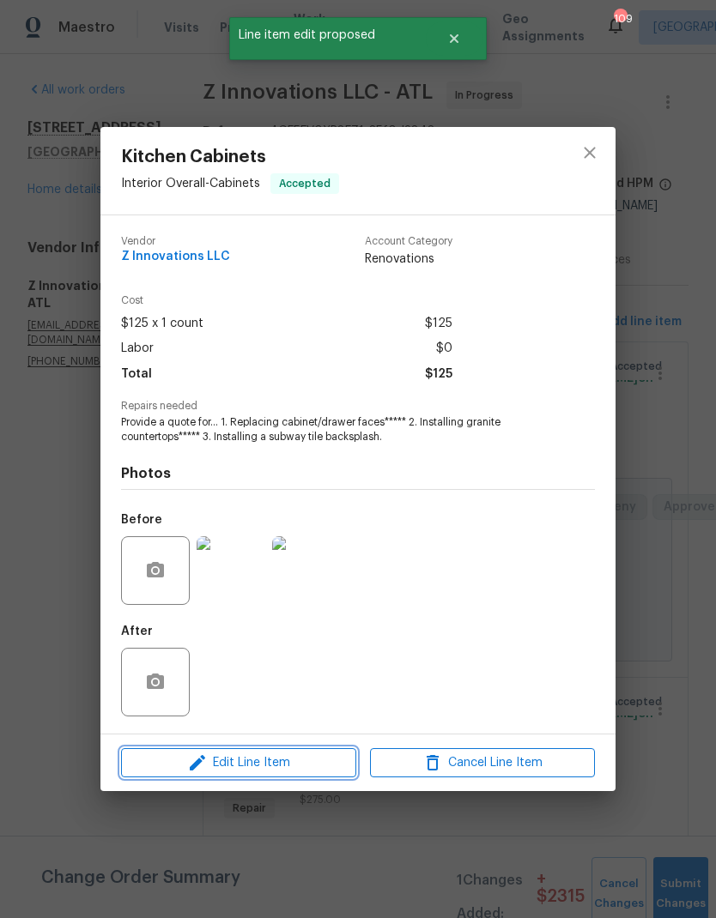
click at [324, 766] on span "Edit Line Item" at bounding box center [238, 763] width 225 height 21
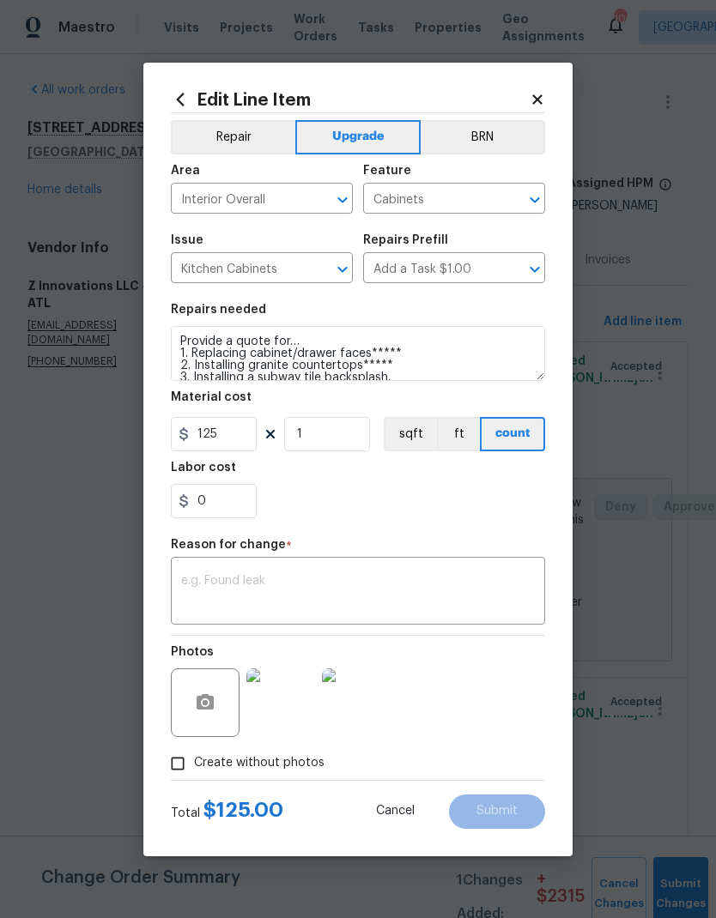
click at [538, 103] on icon at bounding box center [537, 99] width 15 height 15
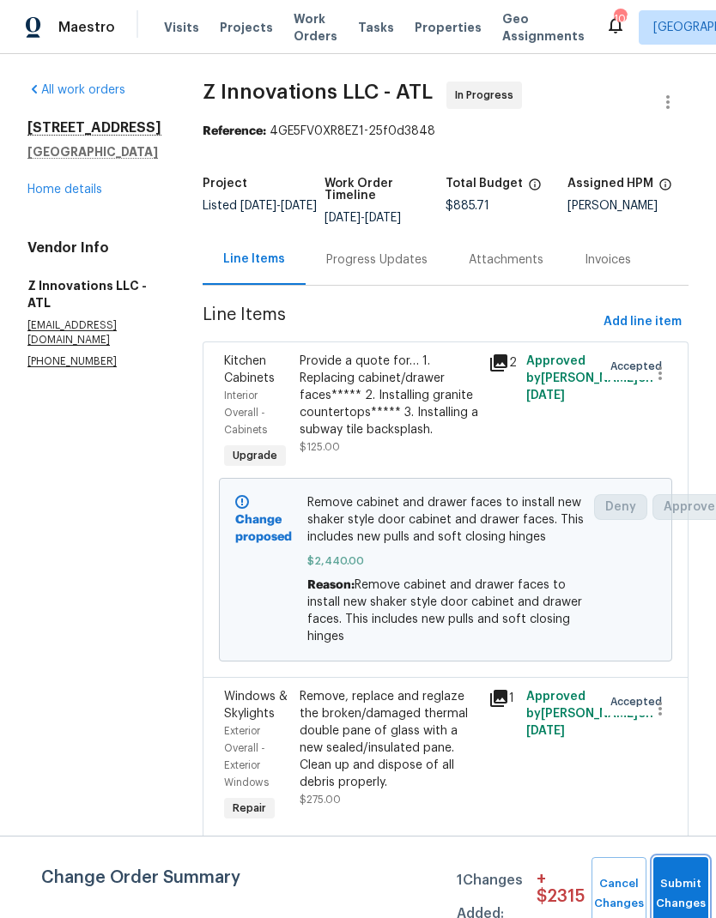
click at [672, 883] on button "Submit Changes" at bounding box center [680, 894] width 55 height 74
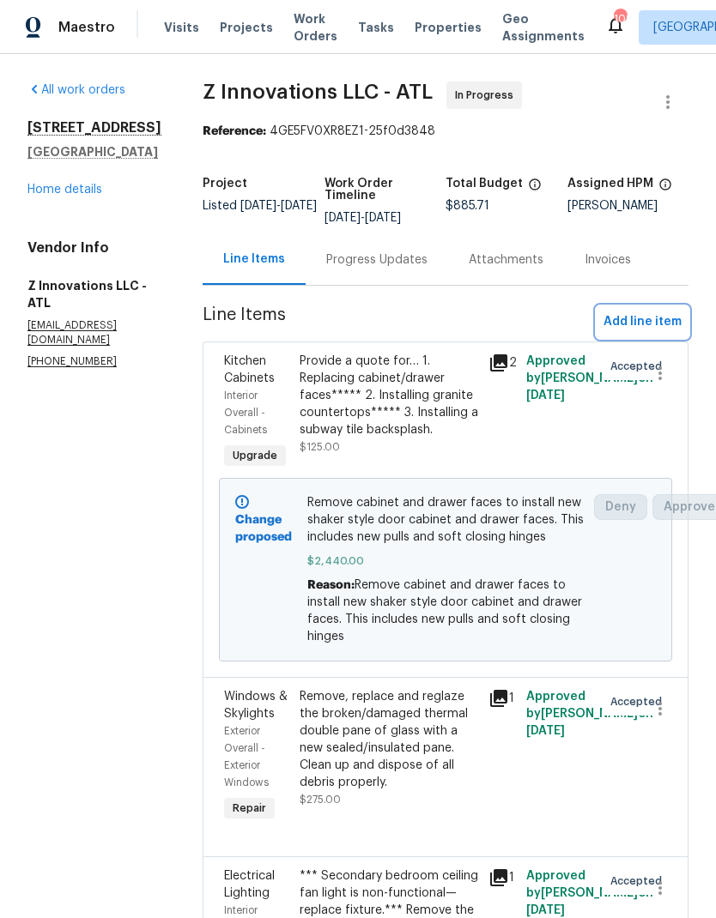
click at [631, 320] on span "Add line item" at bounding box center [642, 322] width 78 height 21
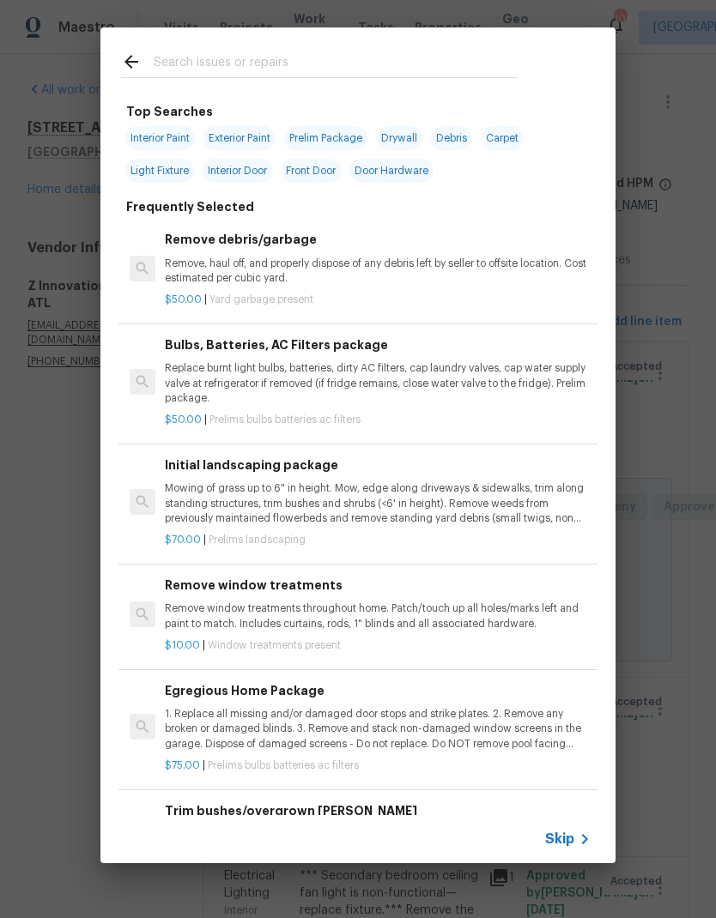
click at [275, 62] on input "text" at bounding box center [336, 64] width 364 height 26
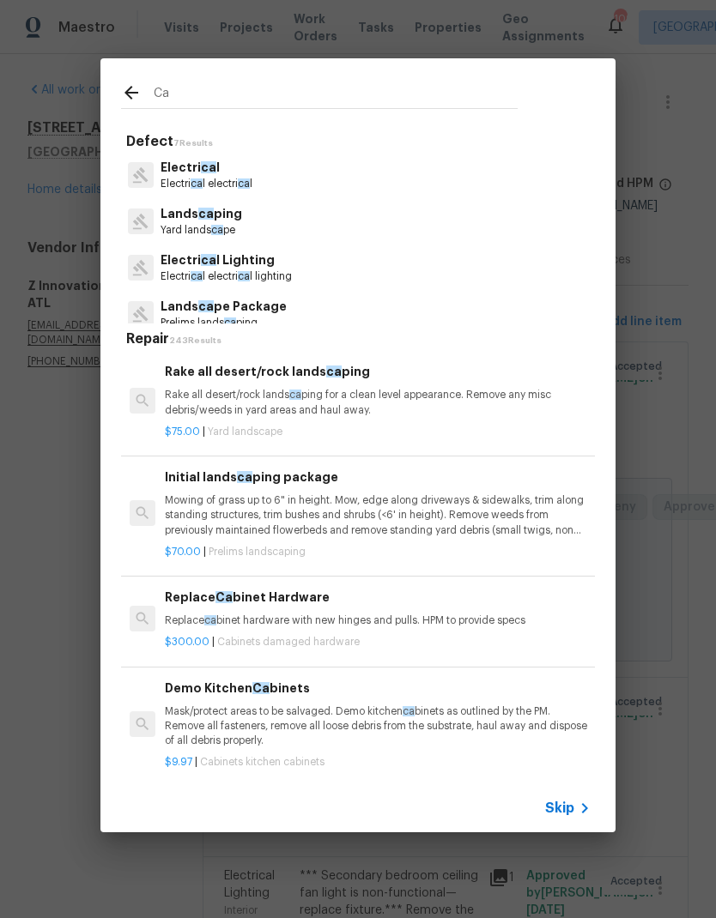
type input "Cab"
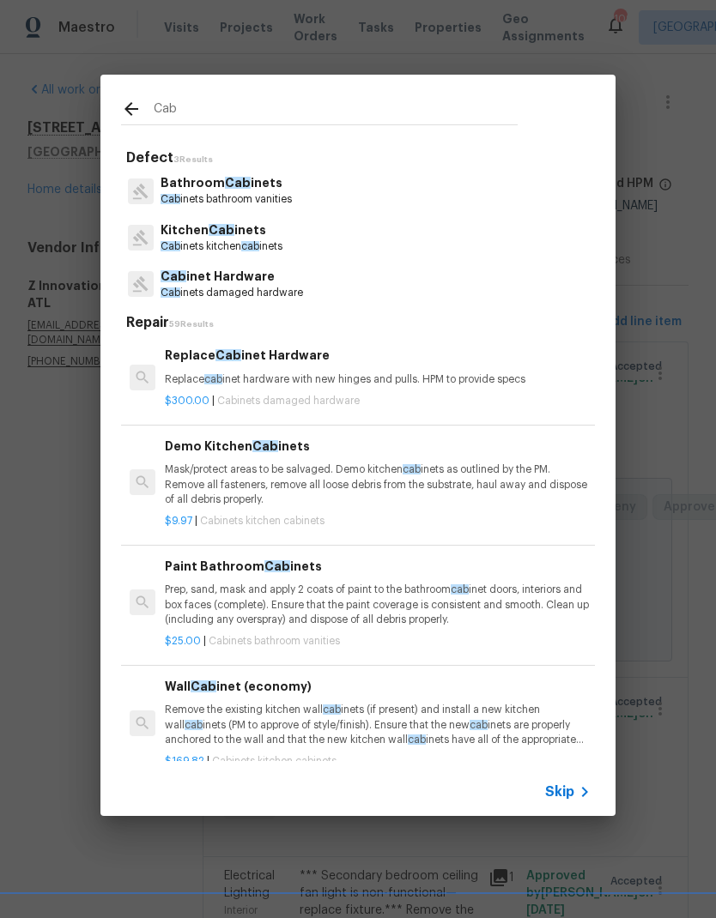
click at [245, 244] on span "cab" at bounding box center [250, 246] width 18 height 10
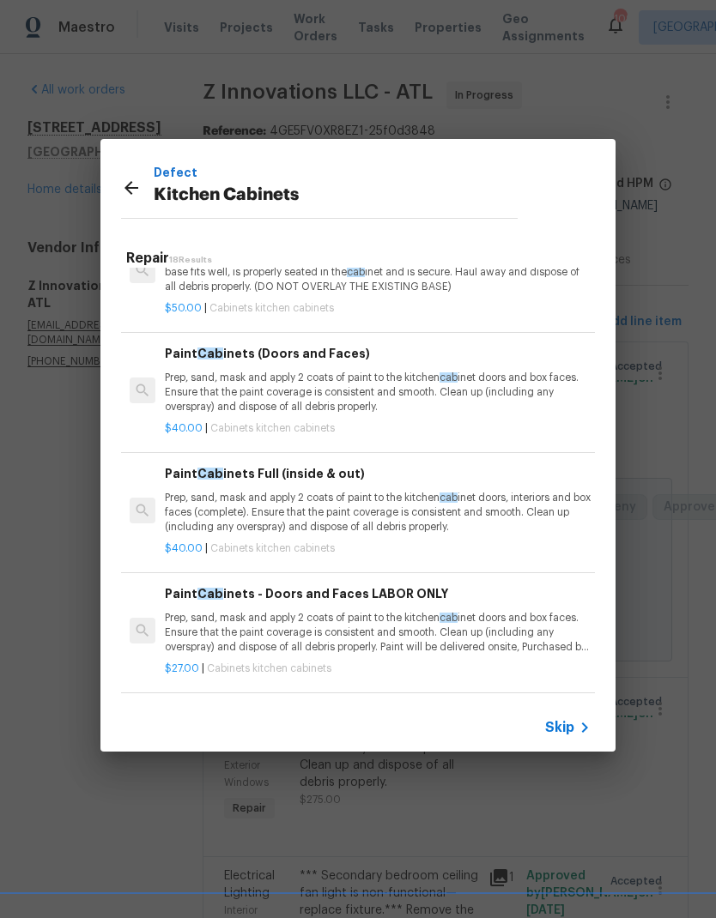
scroll to position [1125, 0]
click at [369, 517] on p "Prep, sand, mask and apply 2 coats of paint to the kitchen cab inet doors, inte…" at bounding box center [378, 512] width 426 height 44
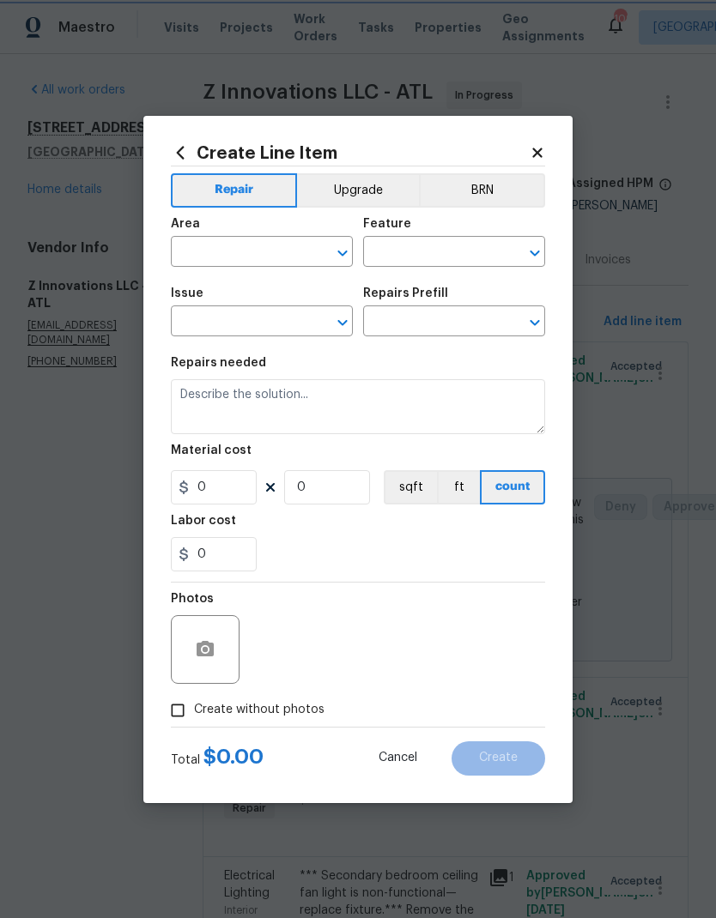
type input "Cabinets"
type input "Kitchen Cabinets"
type input "Paint Cabinets Full (inside & out) $40.00"
type textarea "Prep, sand, mask and apply 2 coats of paint to the kitchen cabinet doors, inter…"
type input "40"
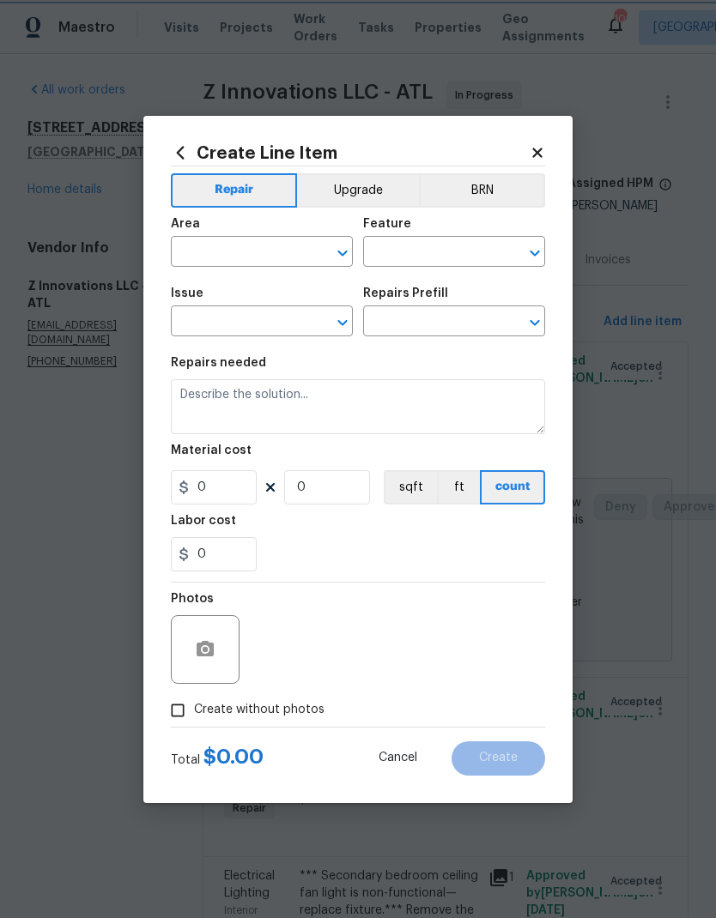
type input "1"
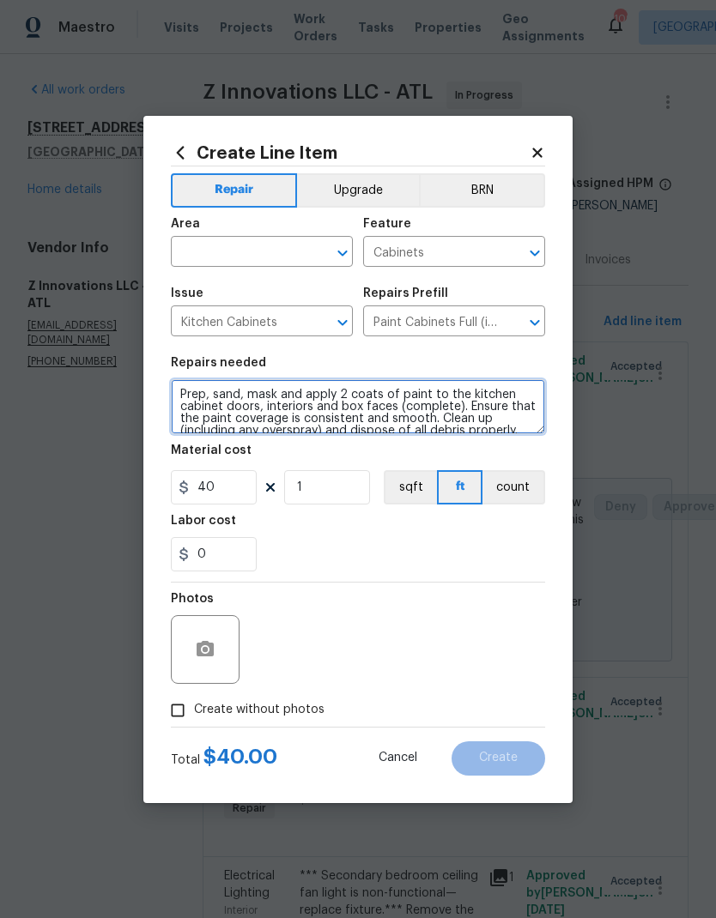
click at [194, 394] on textarea "Prep, sand, mask and apply 2 coats of paint to the kitchen cabinet doors, inter…" at bounding box center [358, 406] width 374 height 55
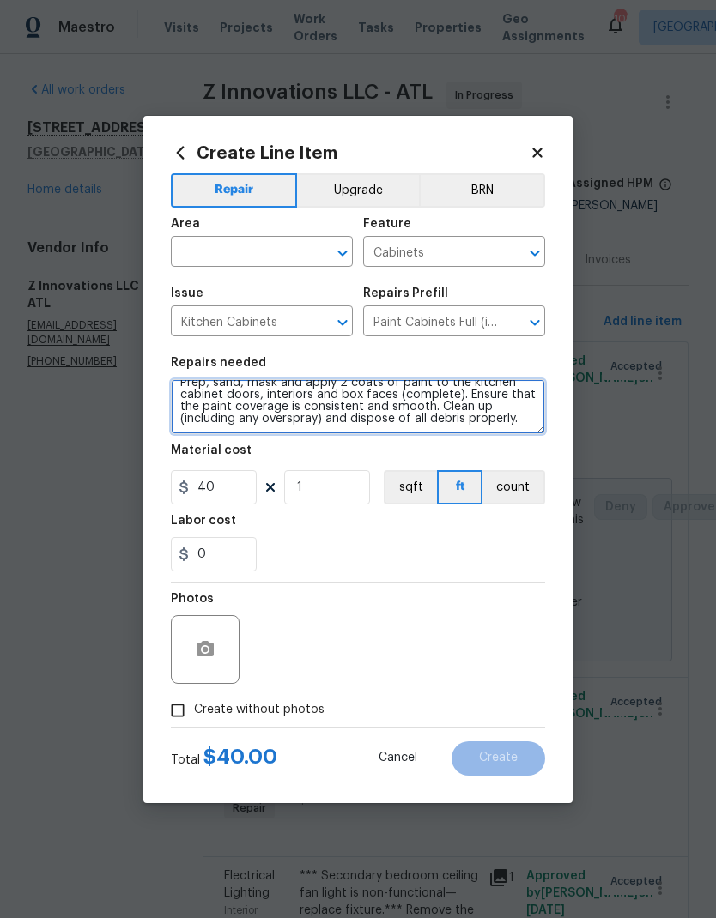
paste textarea "1. 1500 Prime and paint all cabinetry. Price includes paint."
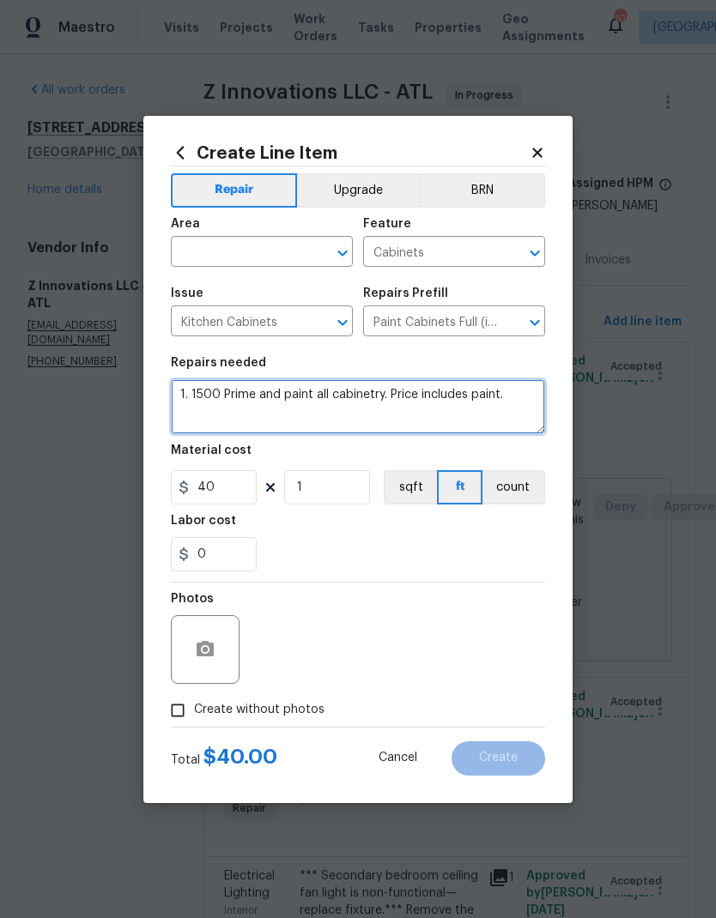
scroll to position [0, 0]
click at [224, 392] on textarea "1. 1500 Prime and paint all cabinetry. Price includes paint." at bounding box center [358, 406] width 374 height 55
type textarea "Prime and paint all cabinetry. Price includes paint."
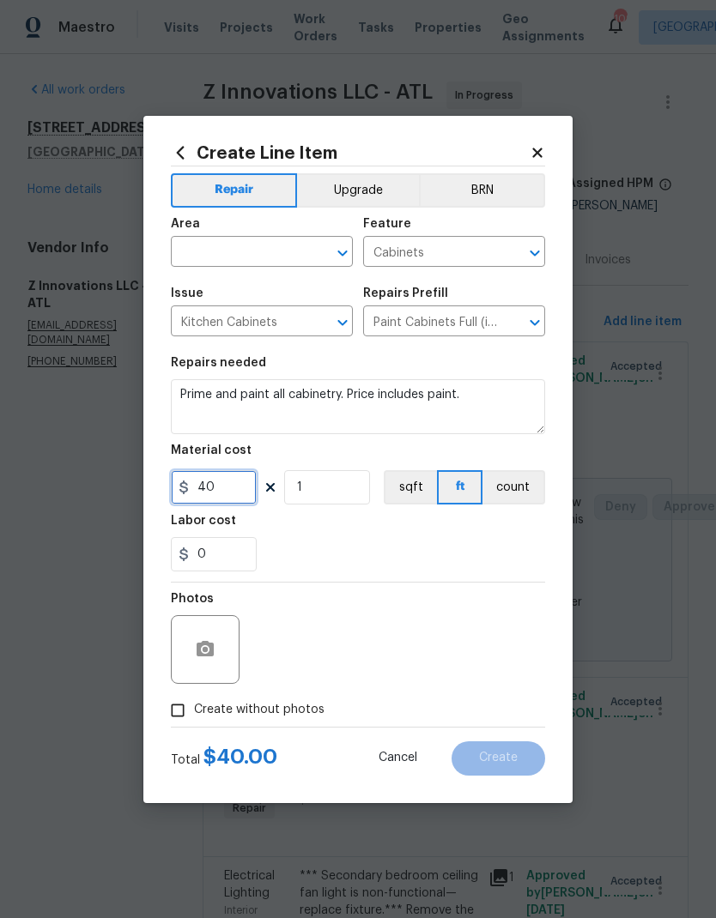
click at [236, 493] on input "40" at bounding box center [214, 487] width 86 height 34
type input "1500"
click at [214, 660] on icon "button" at bounding box center [205, 649] width 21 height 21
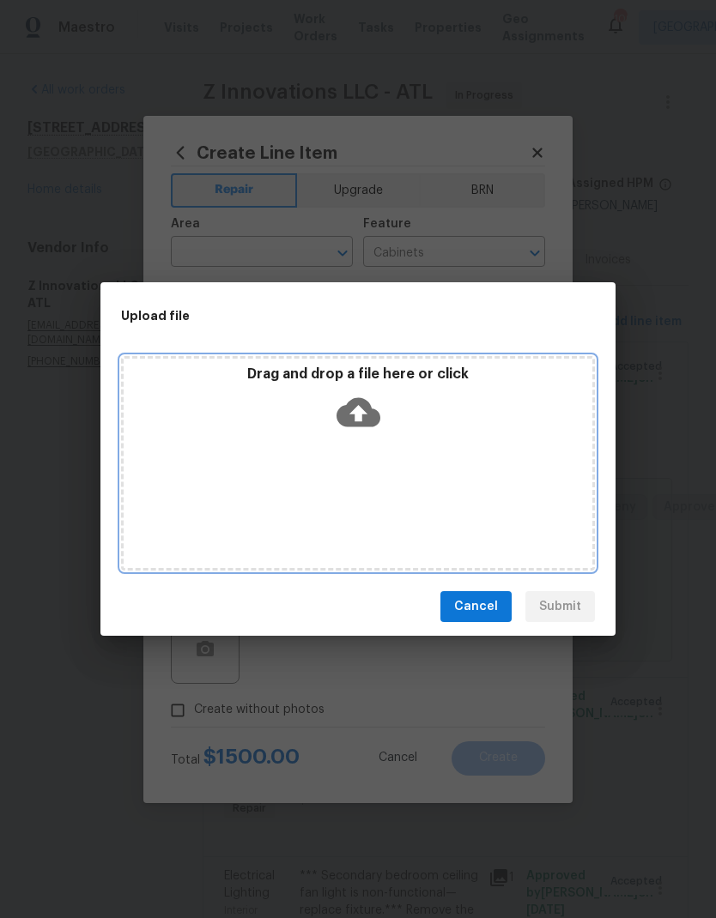
click at [368, 409] on icon at bounding box center [358, 412] width 44 height 29
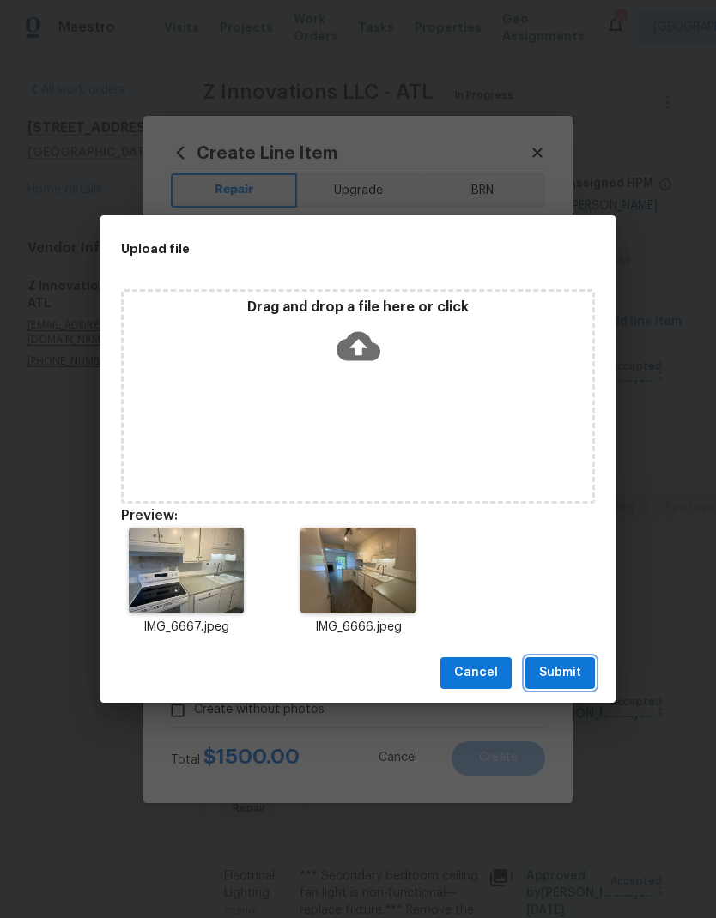
click at [572, 671] on span "Submit" at bounding box center [560, 673] width 42 height 21
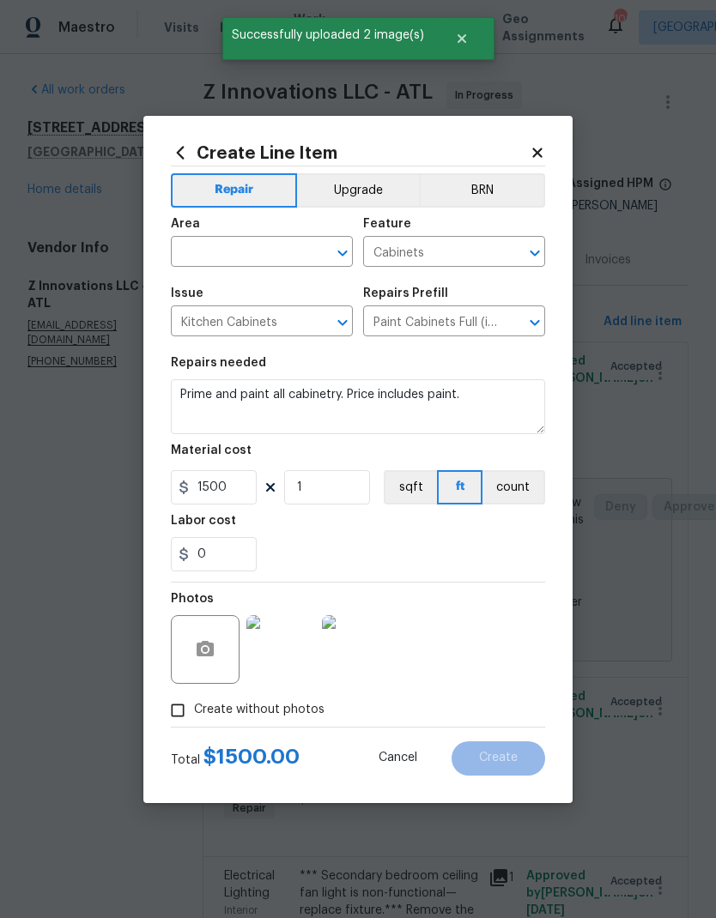
click at [280, 249] on input "text" at bounding box center [238, 253] width 134 height 27
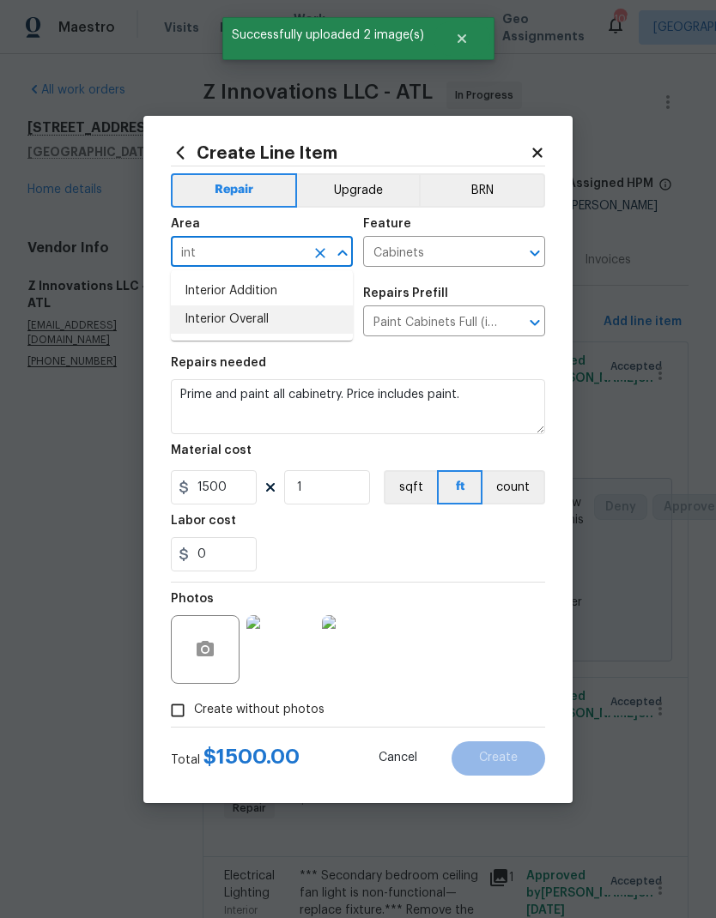
click at [242, 324] on li "Interior Overall" at bounding box center [262, 320] width 182 height 28
type input "Interior Overall"
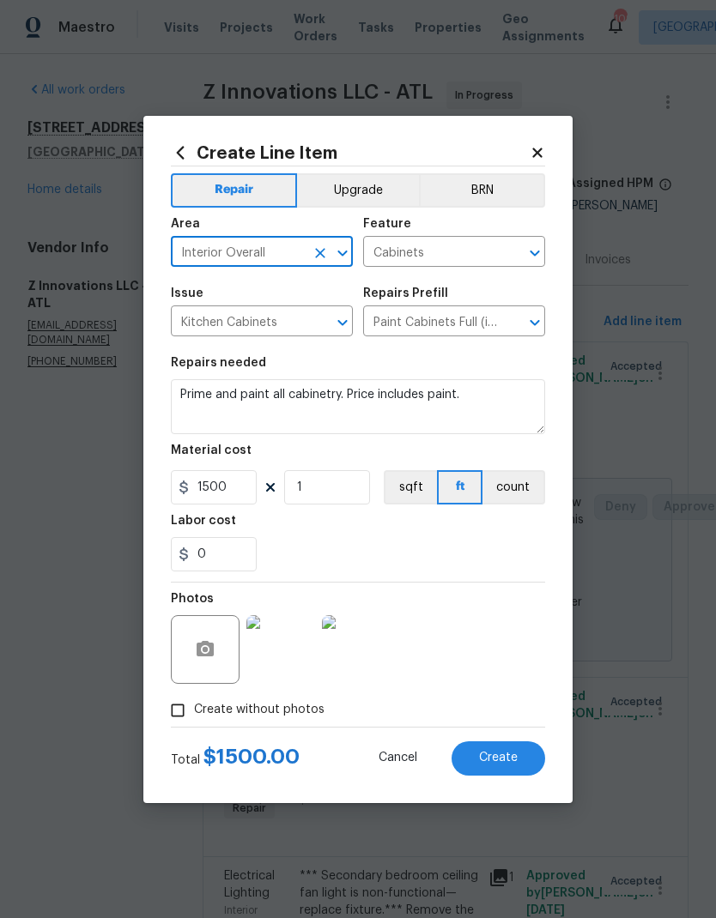
click at [366, 191] on button "Upgrade" at bounding box center [358, 190] width 123 height 34
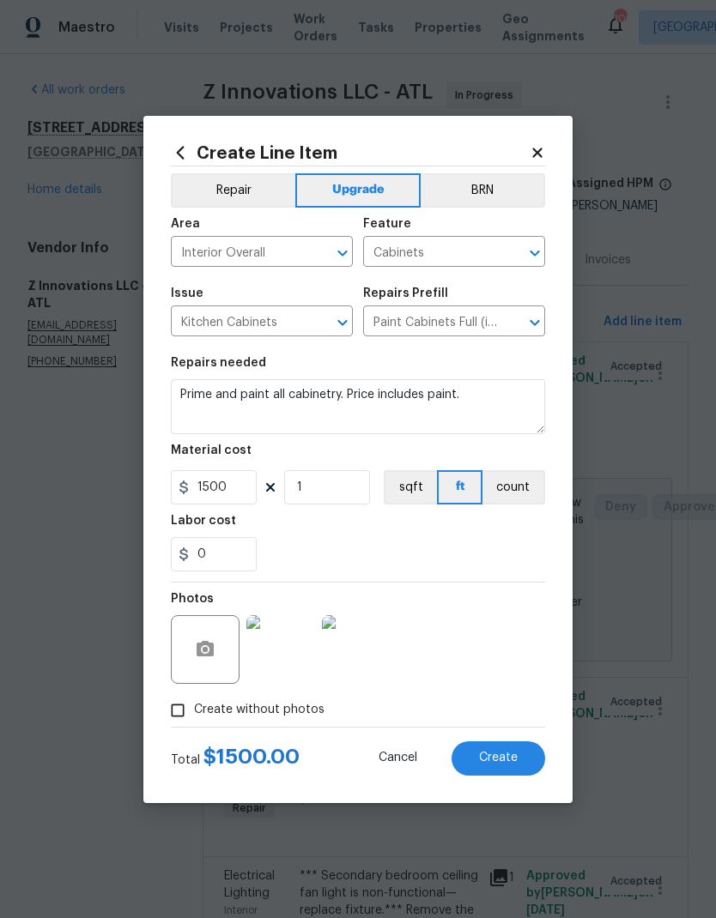
click at [503, 768] on button "Create" at bounding box center [498, 758] width 94 height 34
type input "0"
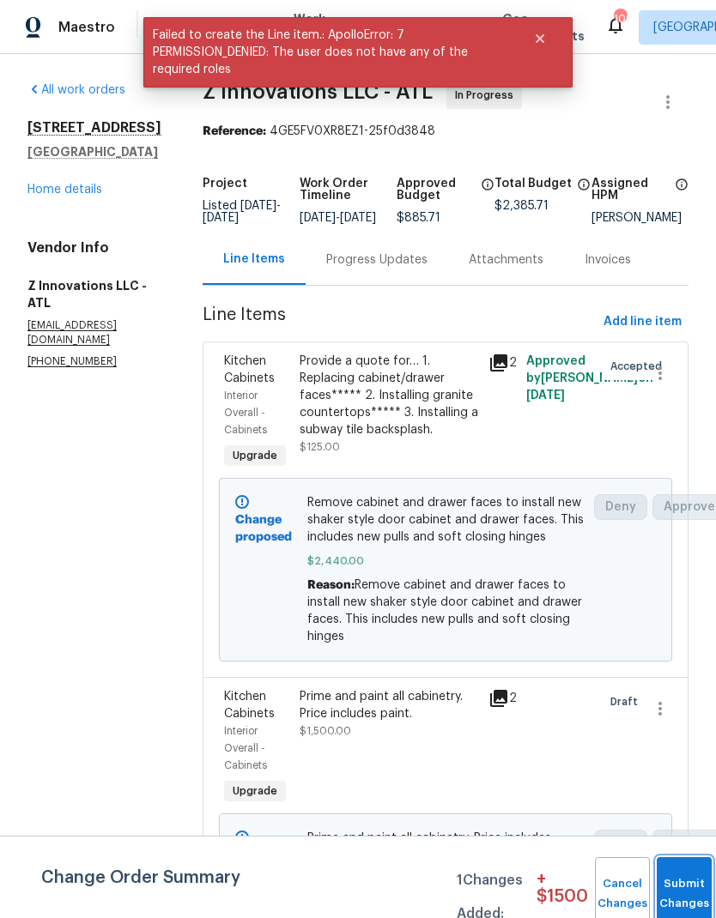
click at [674, 894] on span "Submit Changes" at bounding box center [684, 894] width 38 height 39
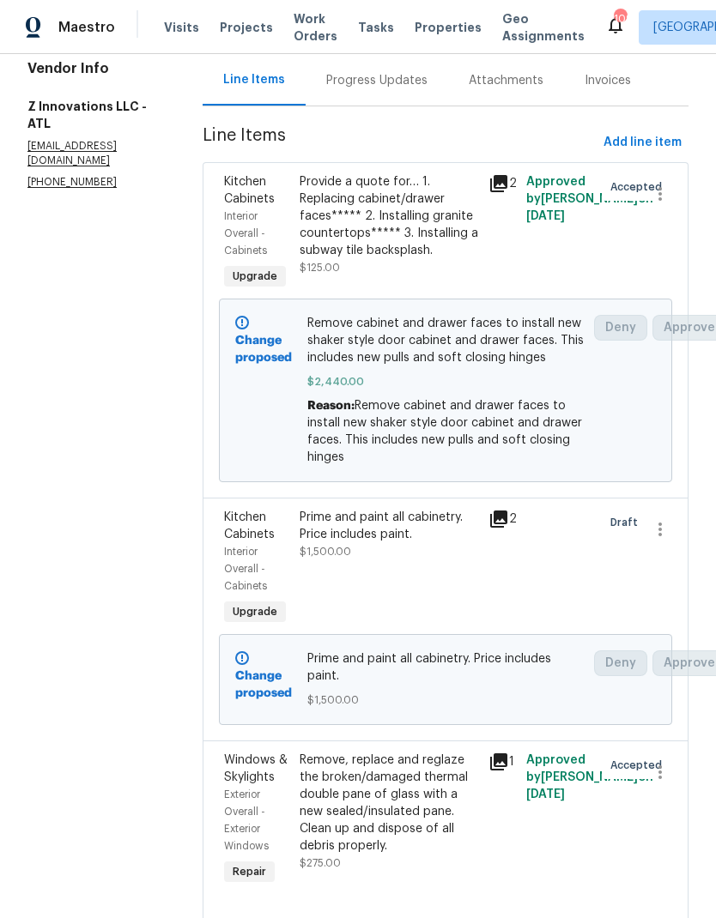
scroll to position [180, 0]
click at [659, 153] on span "Add line item" at bounding box center [642, 141] width 78 height 21
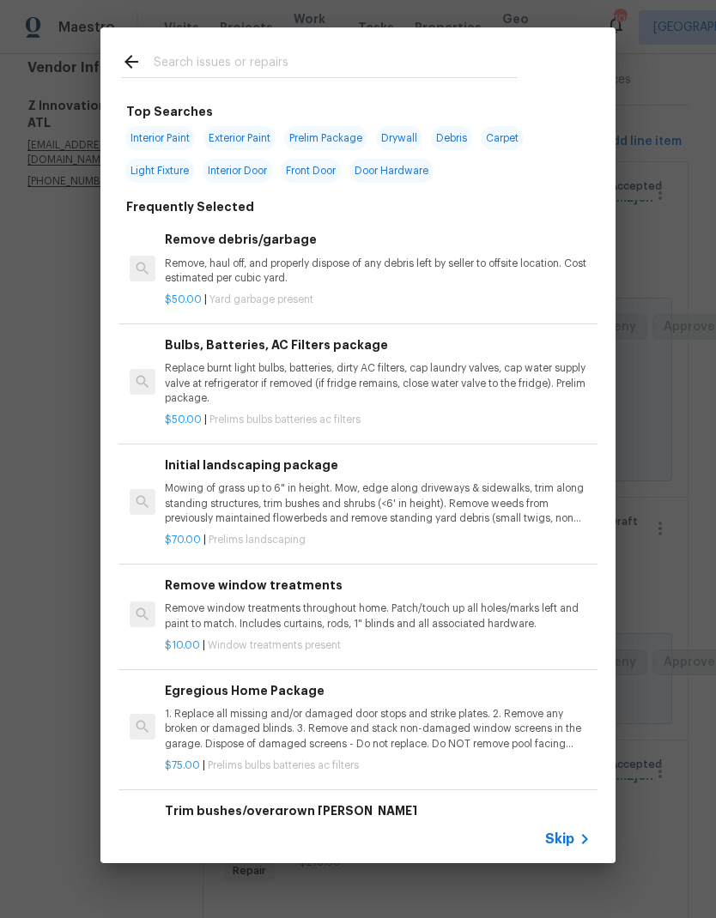
click at [283, 62] on input "text" at bounding box center [336, 64] width 364 height 26
type input "Counter"
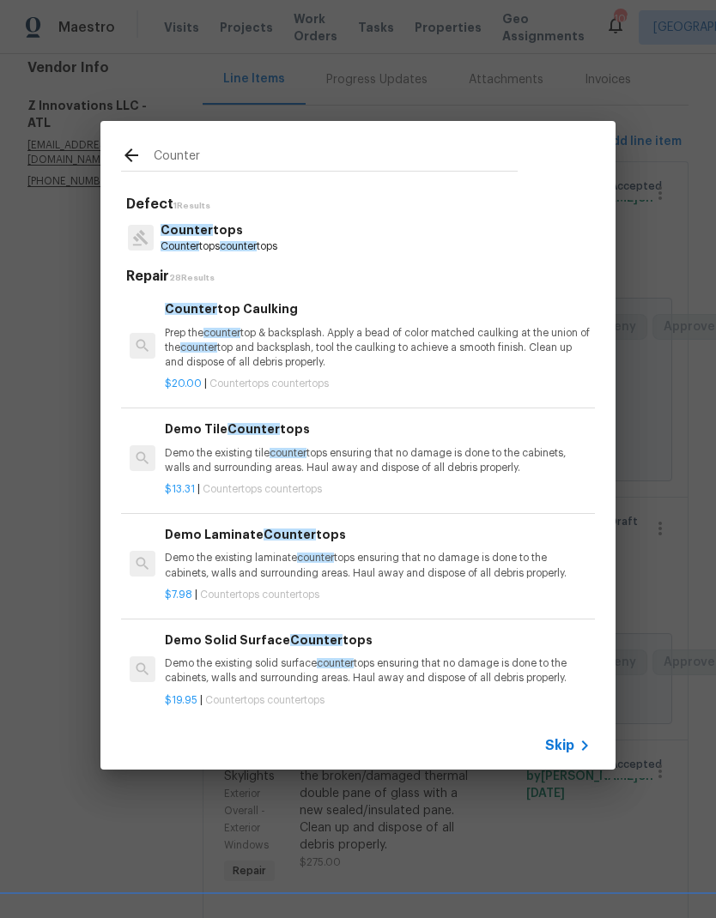
click at [248, 249] on span "counter" at bounding box center [238, 246] width 37 height 10
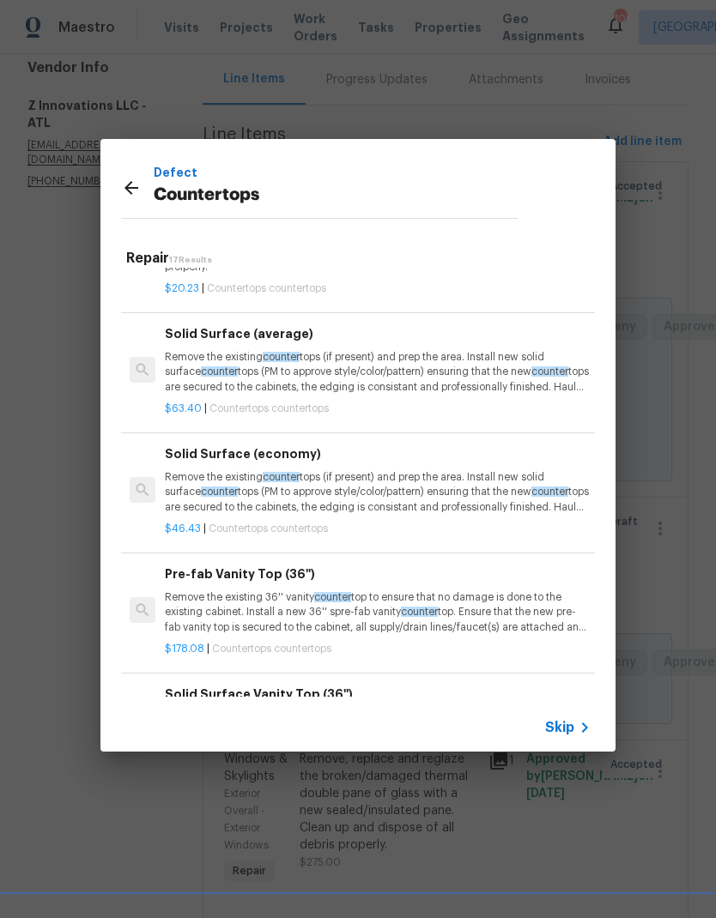
scroll to position [620, 0]
click at [427, 372] on p "Remove the existing counter tops (if present) and prep the area. Install new so…" at bounding box center [378, 371] width 426 height 44
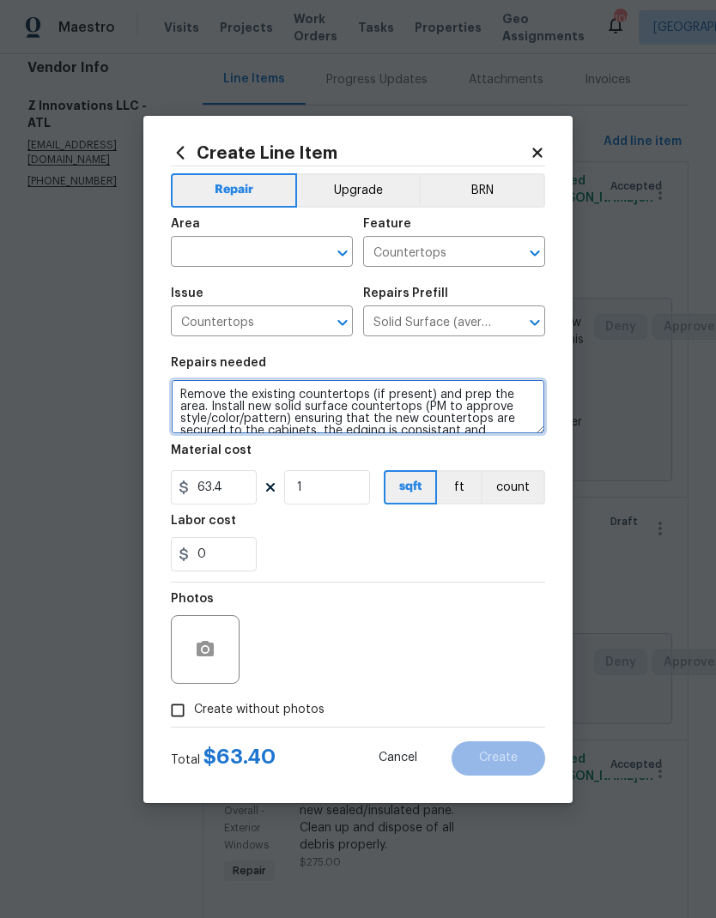
click at [185, 393] on textarea "Remove the existing countertops (if present) and prep the area. Install new sol…" at bounding box center [358, 406] width 374 height 55
click at [184, 401] on textarea "Remove the existing countertops (if present) and prep the area. Install new sol…" at bounding box center [358, 406] width 374 height 55
click at [183, 401] on textarea "Remove the existing countertops (if present) and prep the area. Install new sol…" at bounding box center [358, 406] width 374 height 55
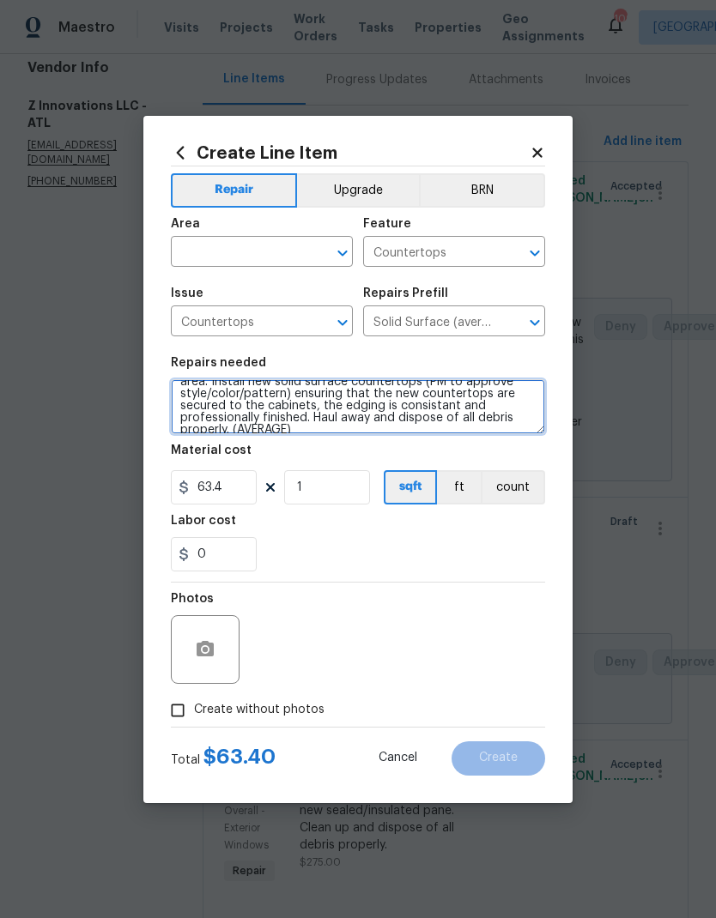
paste textarea "2. 1970 To install granite countertops"
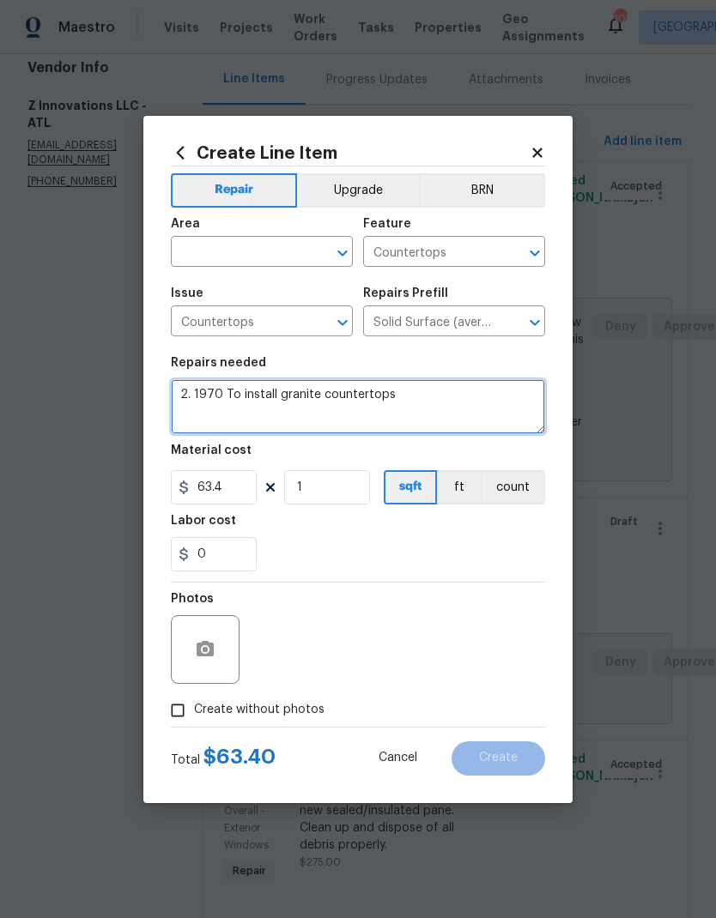
scroll to position [0, 0]
click at [237, 397] on textarea "2. 1970 To install granite countertops" at bounding box center [358, 406] width 374 height 55
type textarea "install granite countertops"
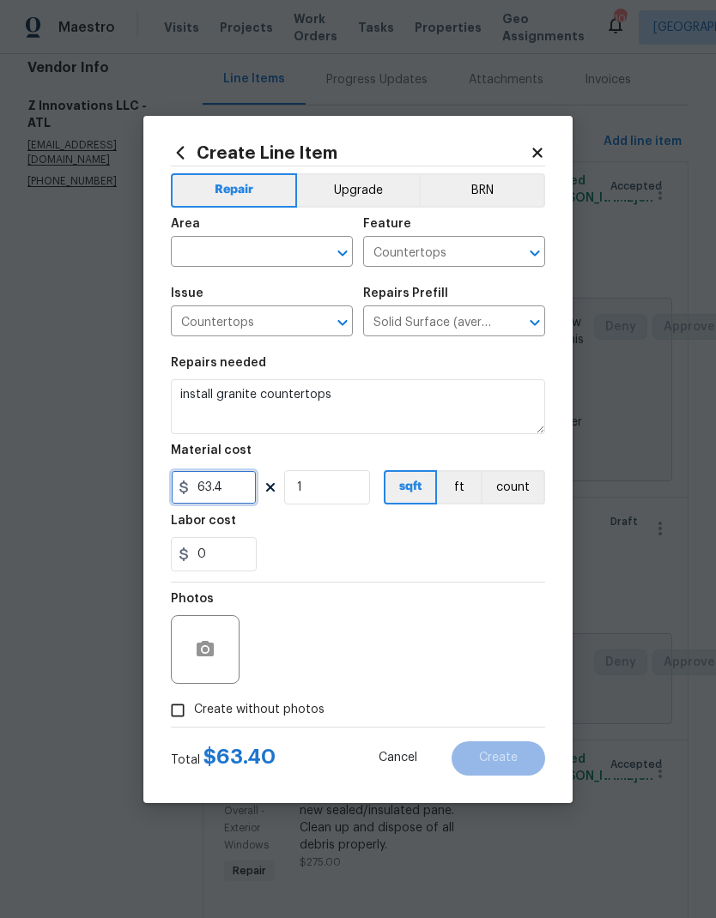
click at [241, 483] on input "63.4" at bounding box center [214, 487] width 86 height 34
click at [210, 653] on icon "button" at bounding box center [205, 648] width 17 height 15
type input "1970"
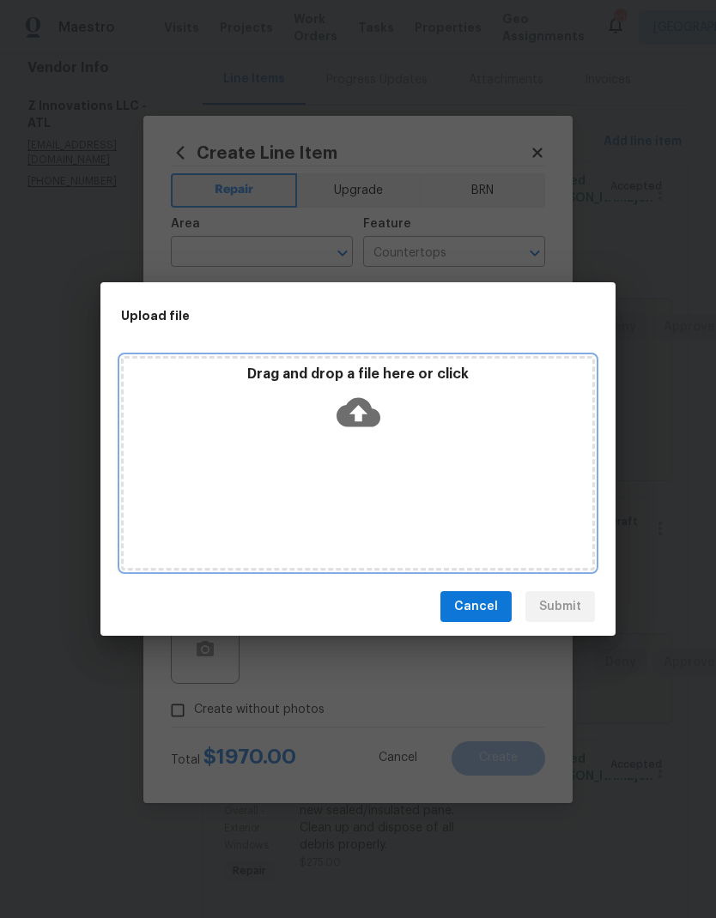
click at [358, 409] on icon at bounding box center [358, 412] width 44 height 44
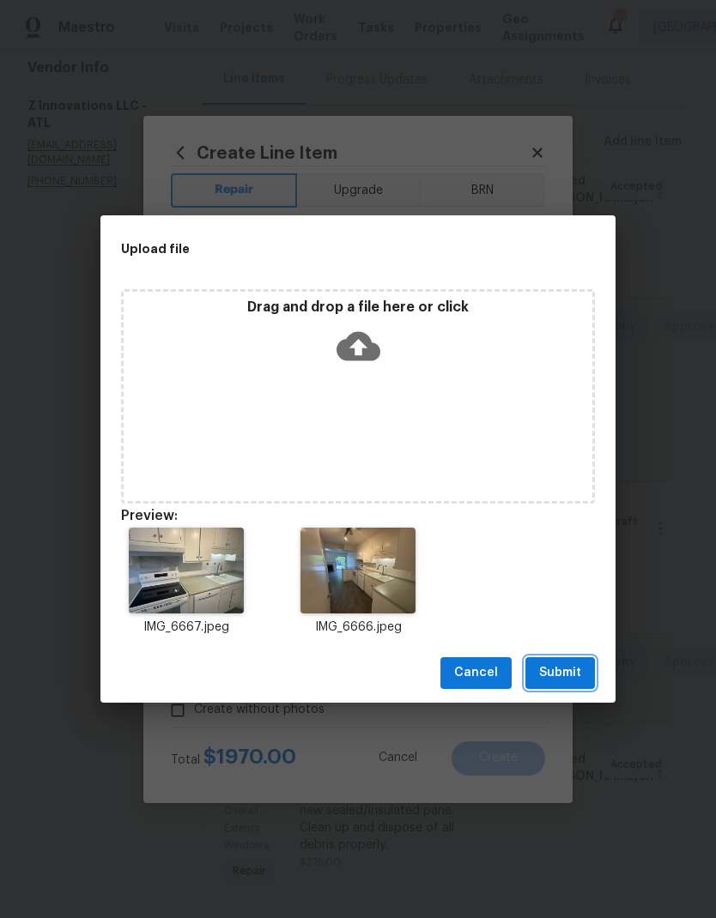
click at [569, 674] on span "Submit" at bounding box center [560, 673] width 42 height 21
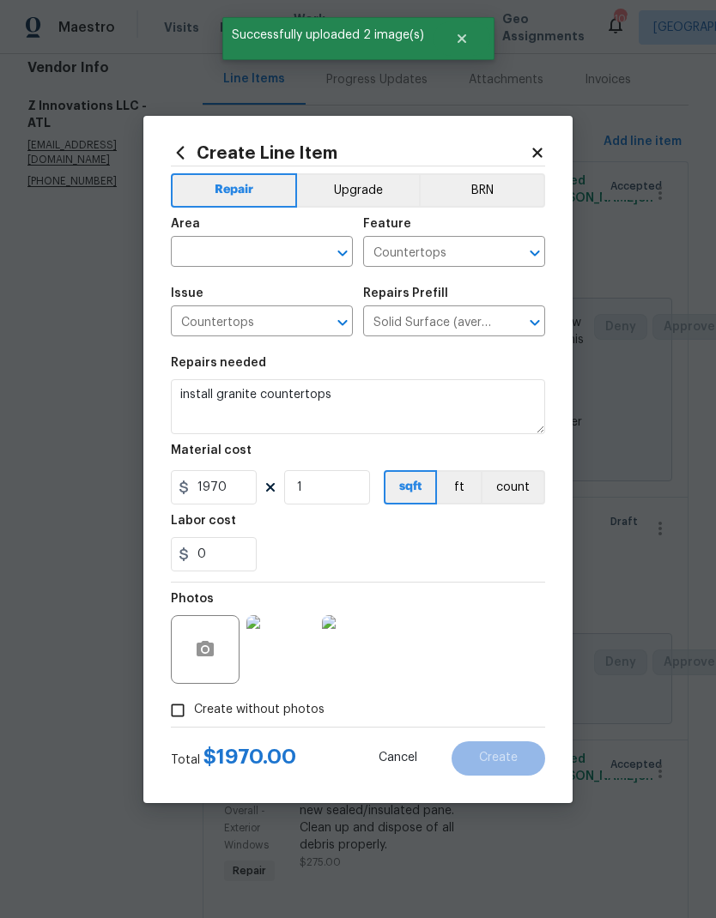
click at [259, 249] on input "text" at bounding box center [238, 253] width 134 height 27
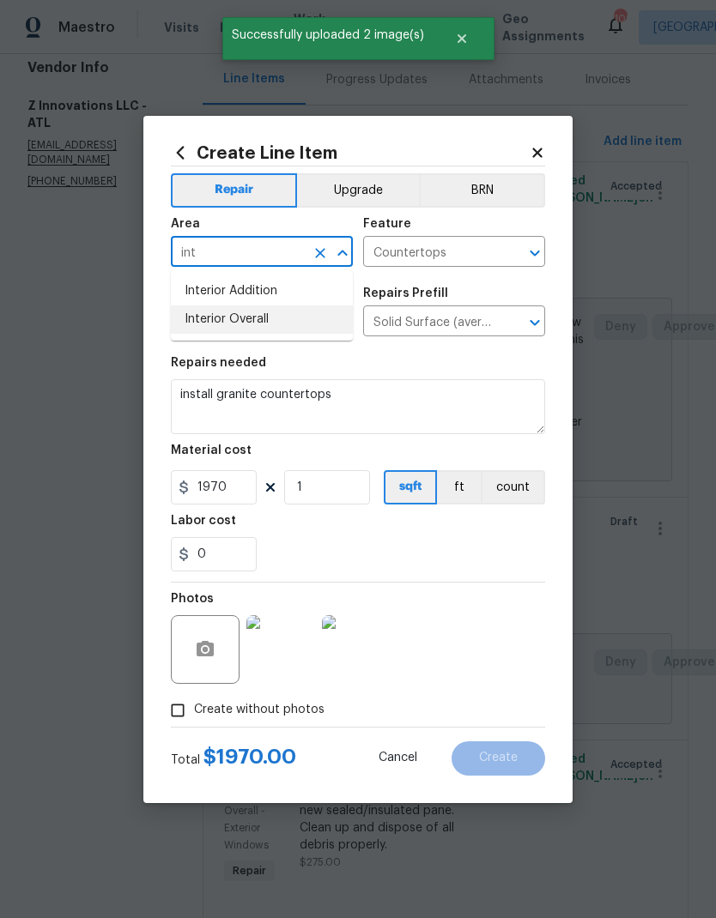
click at [249, 317] on li "Interior Overall" at bounding box center [262, 320] width 182 height 28
type input "Interior Overall"
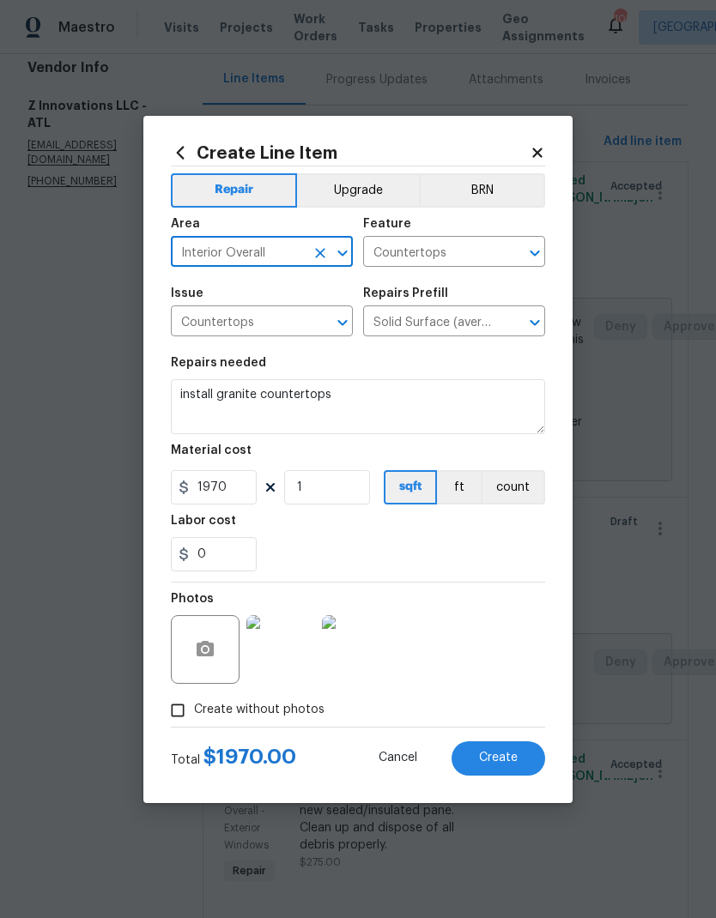
click at [495, 768] on button "Create" at bounding box center [498, 758] width 94 height 34
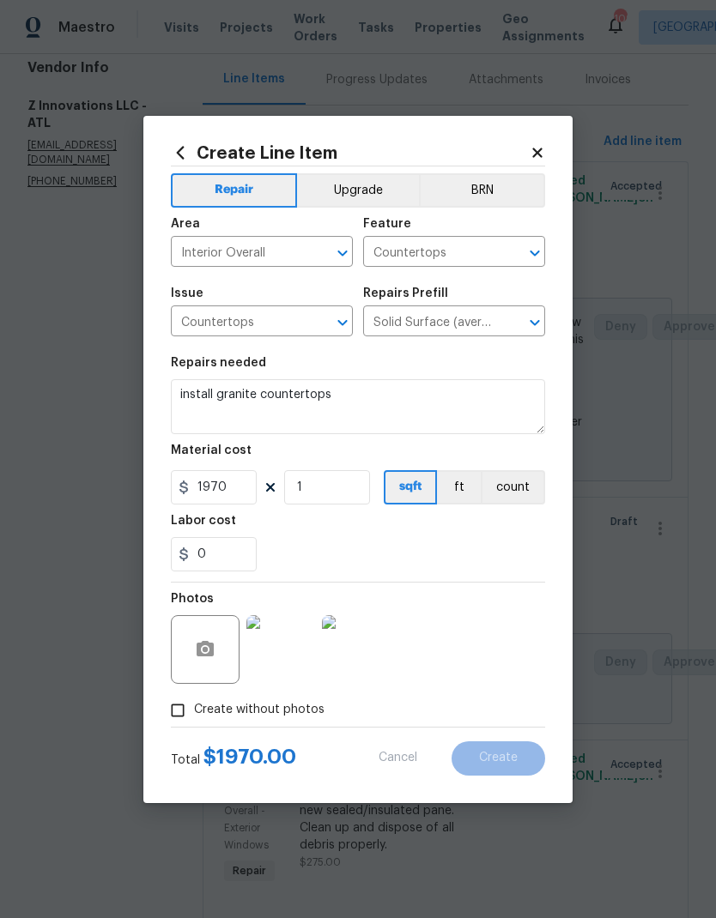
type input "0"
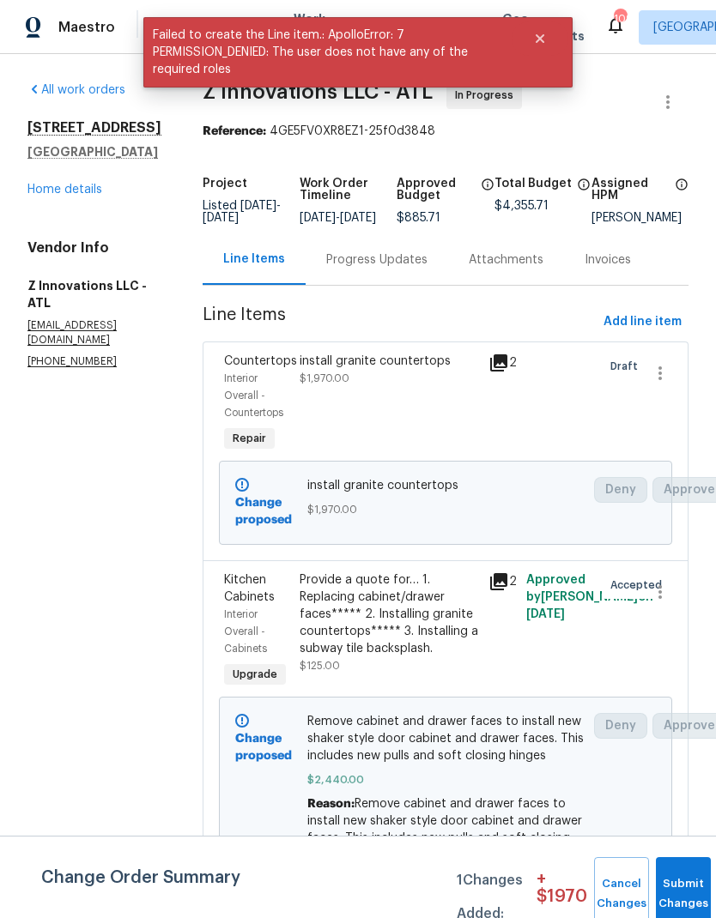
click at [383, 405] on div "install granite countertops $1,970.00" at bounding box center [388, 404] width 189 height 113
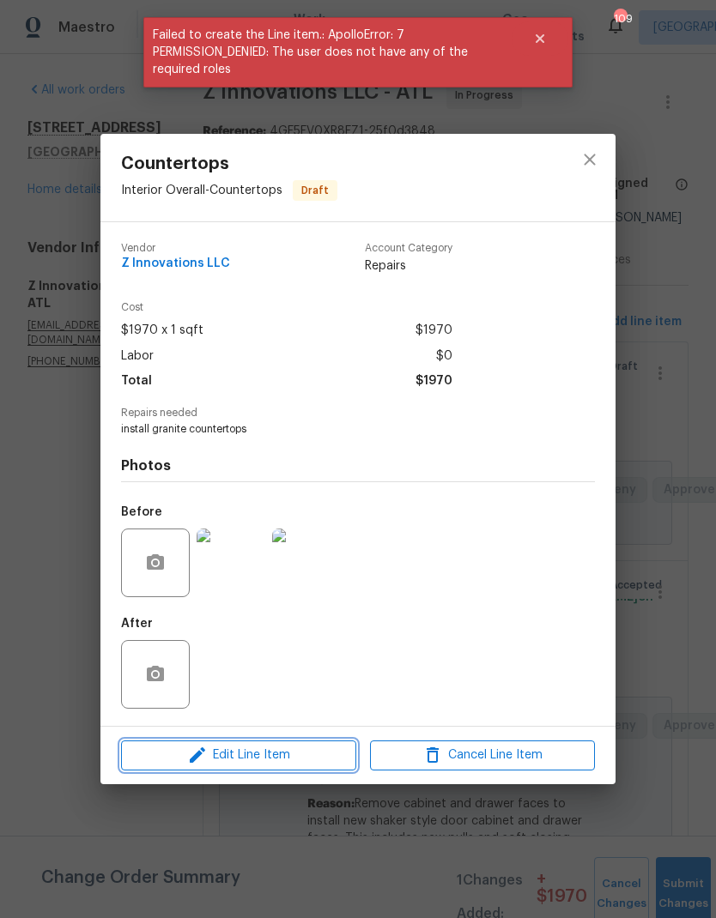
click at [324, 753] on span "Edit Line Item" at bounding box center [238, 755] width 225 height 21
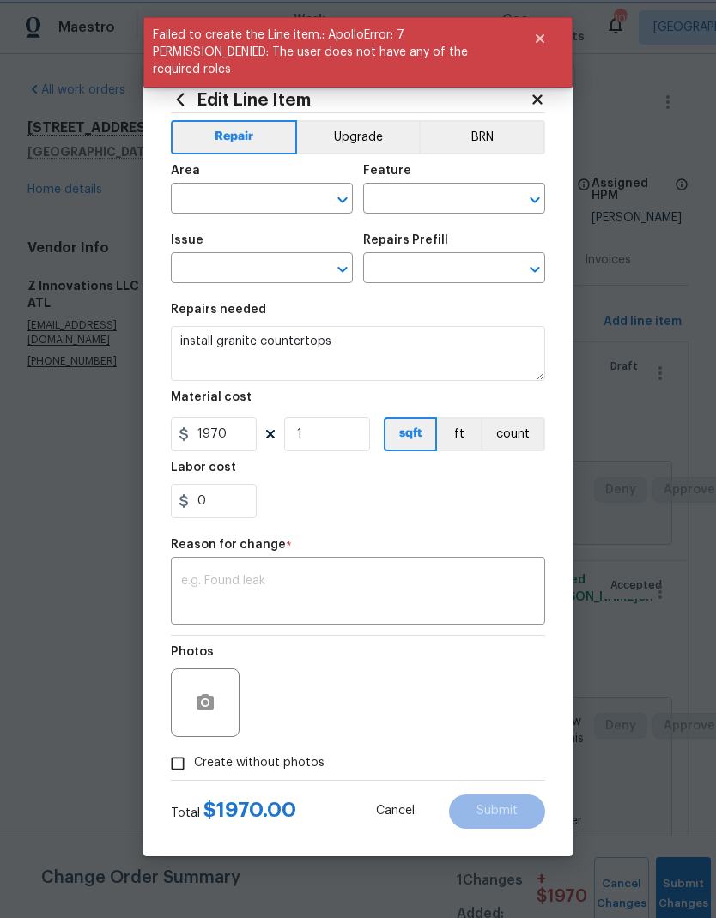
type input "Interior Overall"
type input "Countertops"
type input "Solid Surface (average) $63.40"
click at [375, 142] on button "Upgrade" at bounding box center [358, 137] width 123 height 34
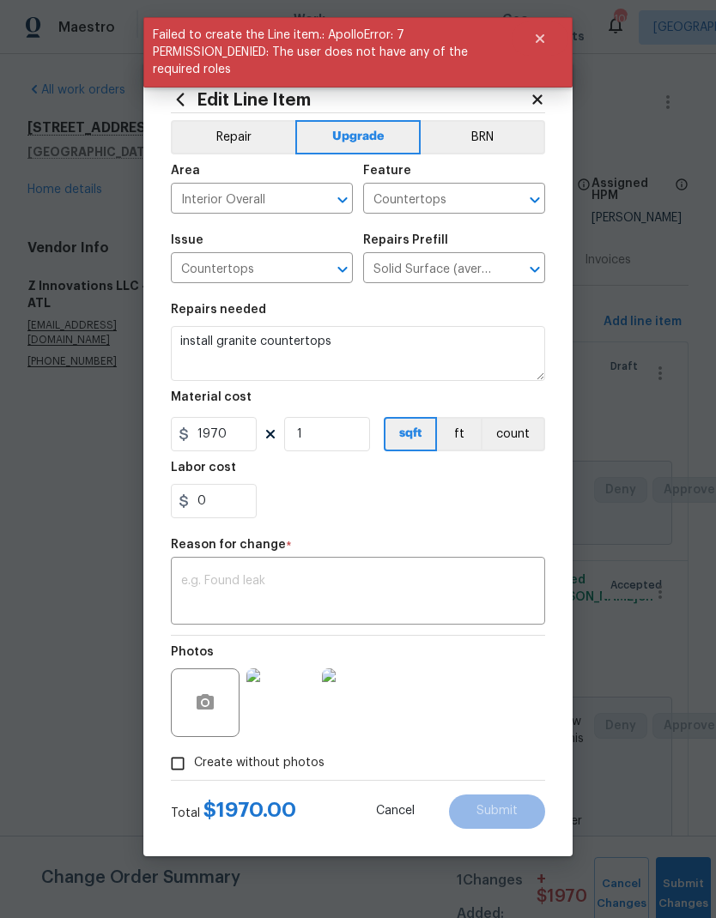
click at [342, 577] on textarea at bounding box center [358, 593] width 354 height 36
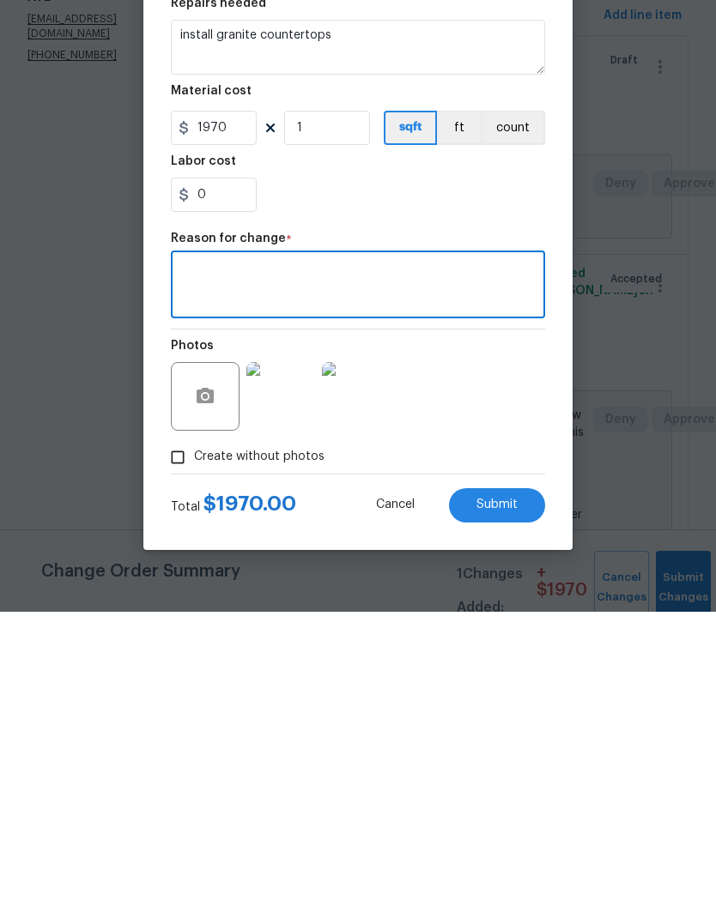
click at [507, 805] on span "Submit" at bounding box center [496, 811] width 41 height 13
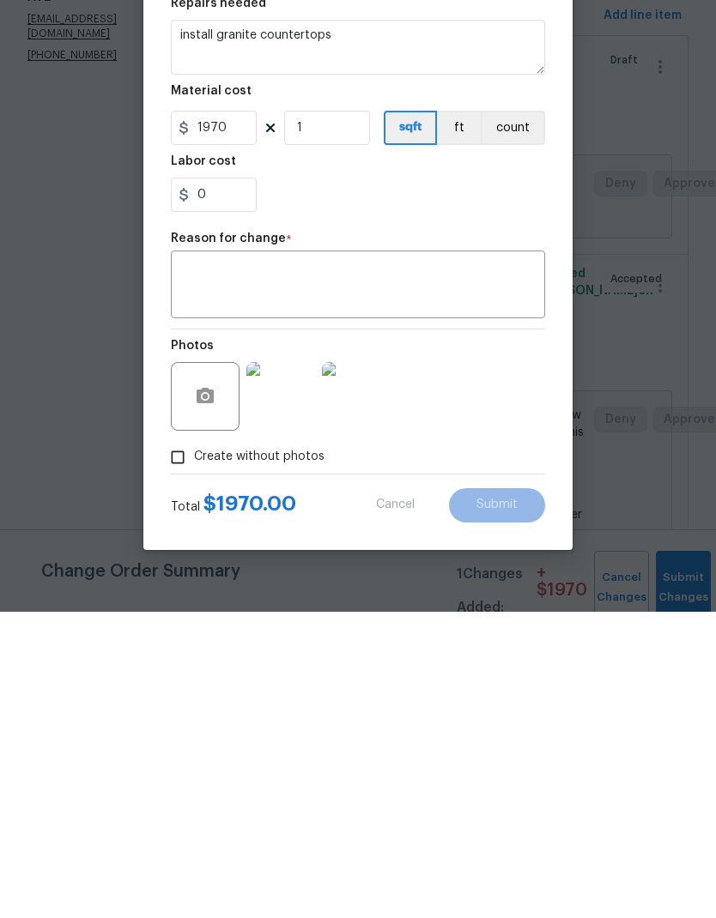
scroll to position [69, 0]
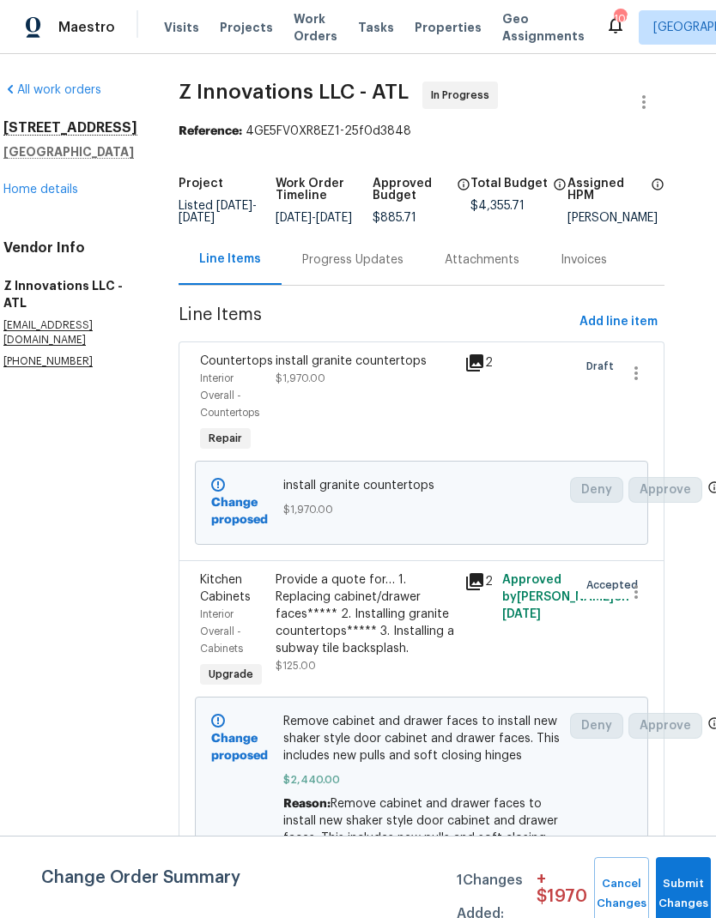
scroll to position [0, 24]
click at [636, 384] on icon "button" at bounding box center [636, 373] width 21 height 21
click at [654, 386] on li "Cancel" at bounding box center [647, 386] width 66 height 28
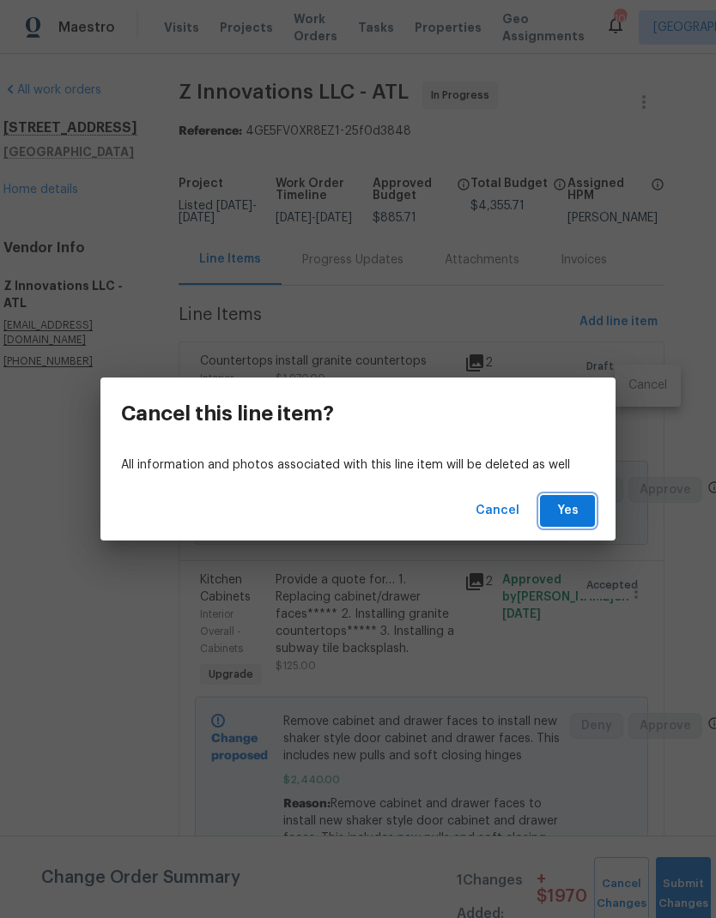
click at [574, 509] on span "Yes" at bounding box center [567, 510] width 27 height 21
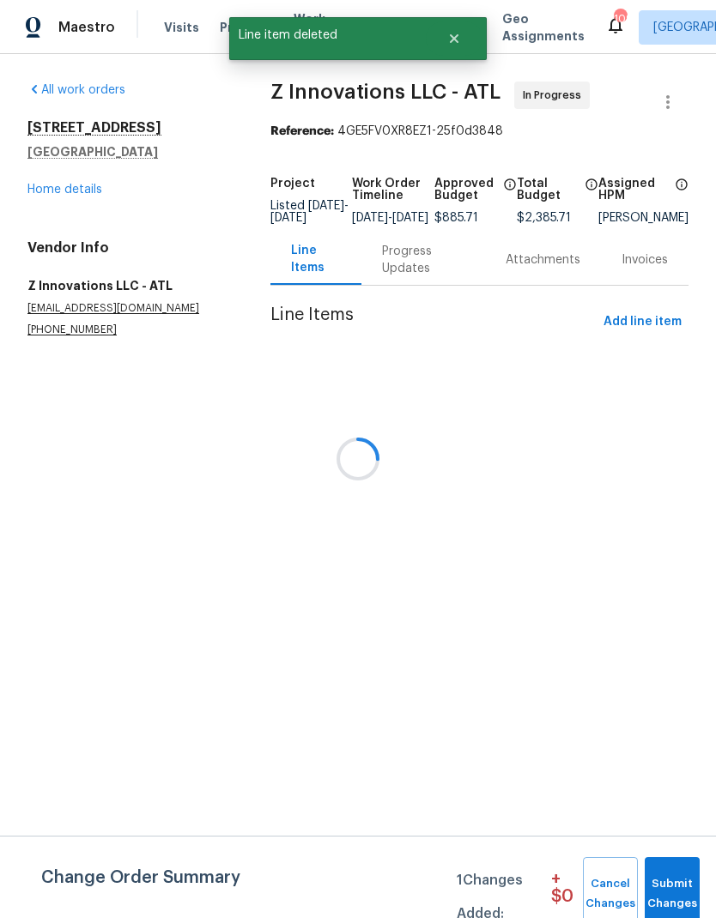
scroll to position [0, 0]
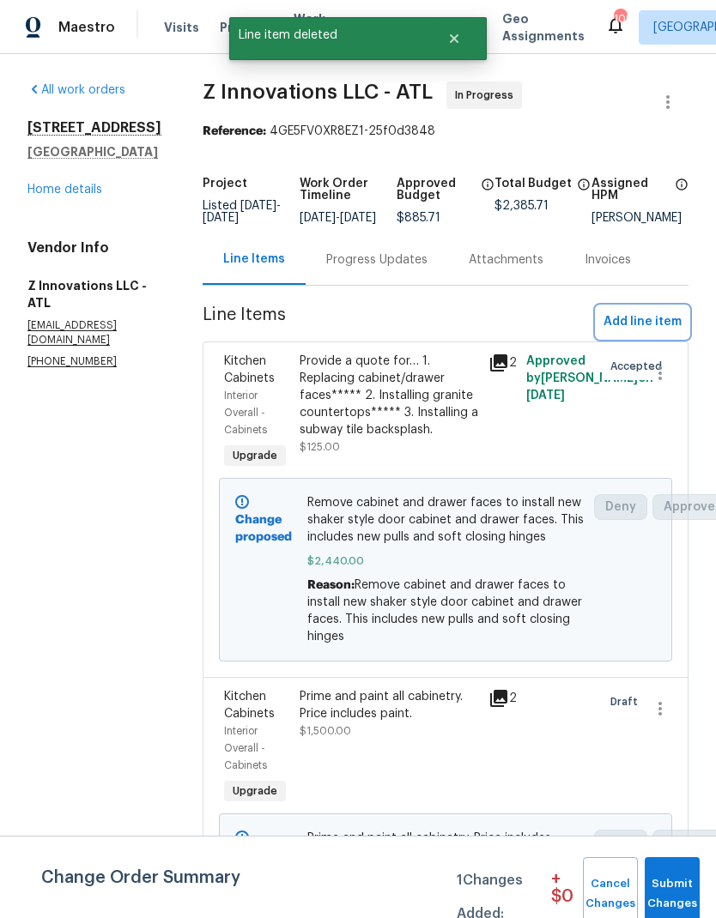
click at [651, 333] on span "Add line item" at bounding box center [642, 322] width 78 height 21
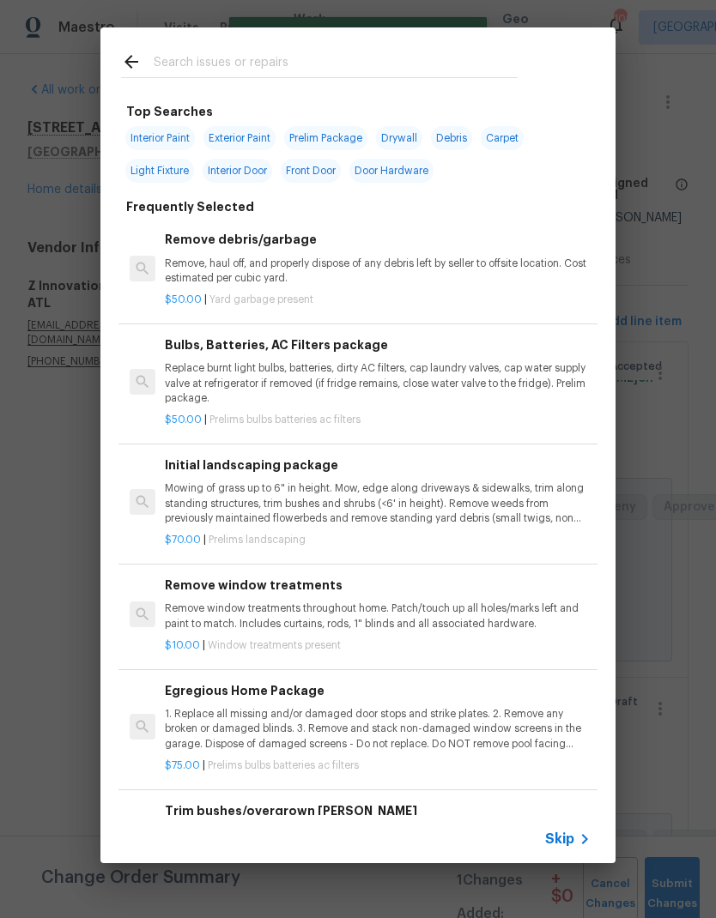
click at [285, 70] on input "text" at bounding box center [336, 64] width 364 height 26
type input "Count"
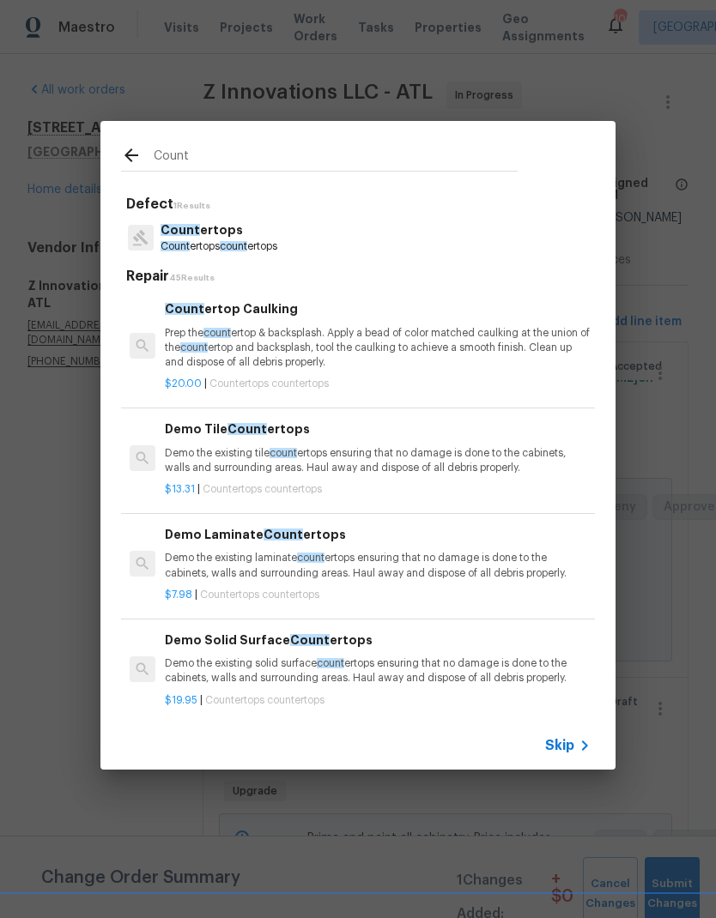
click at [236, 251] on span "count" at bounding box center [233, 246] width 27 height 10
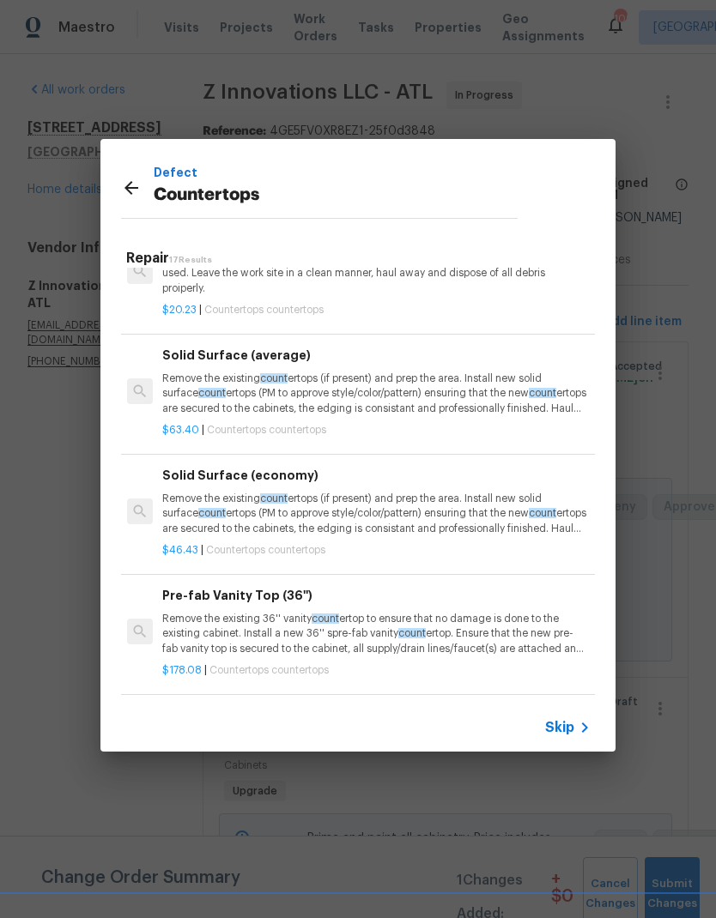
scroll to position [598, 3]
click at [399, 397] on p "Remove the existing count ertops (if present) and prep the area. Install new so…" at bounding box center [375, 394] width 426 height 44
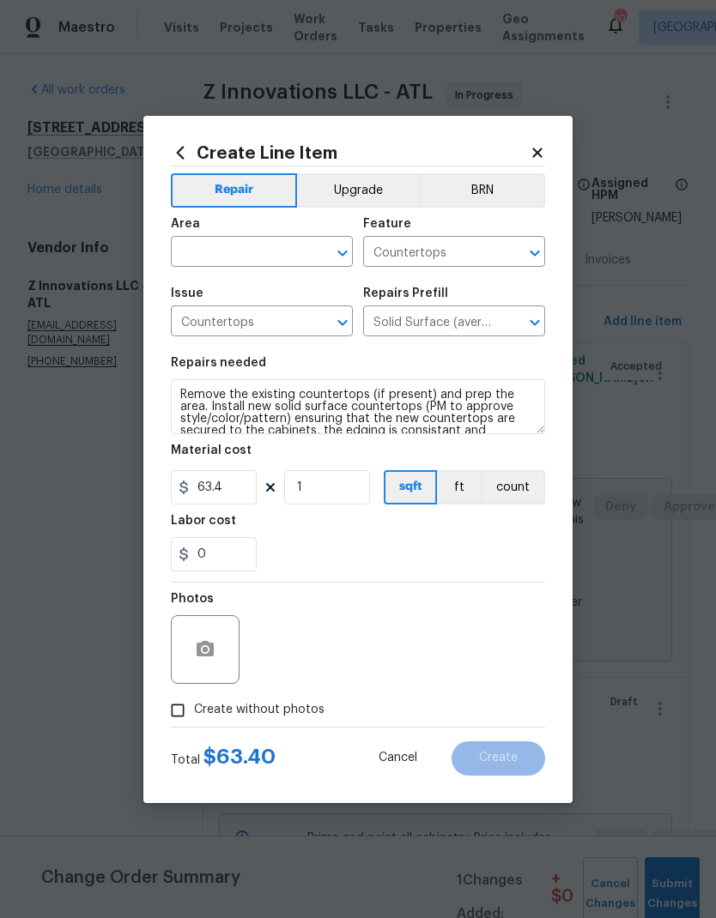
click at [257, 252] on input "text" at bounding box center [238, 253] width 134 height 27
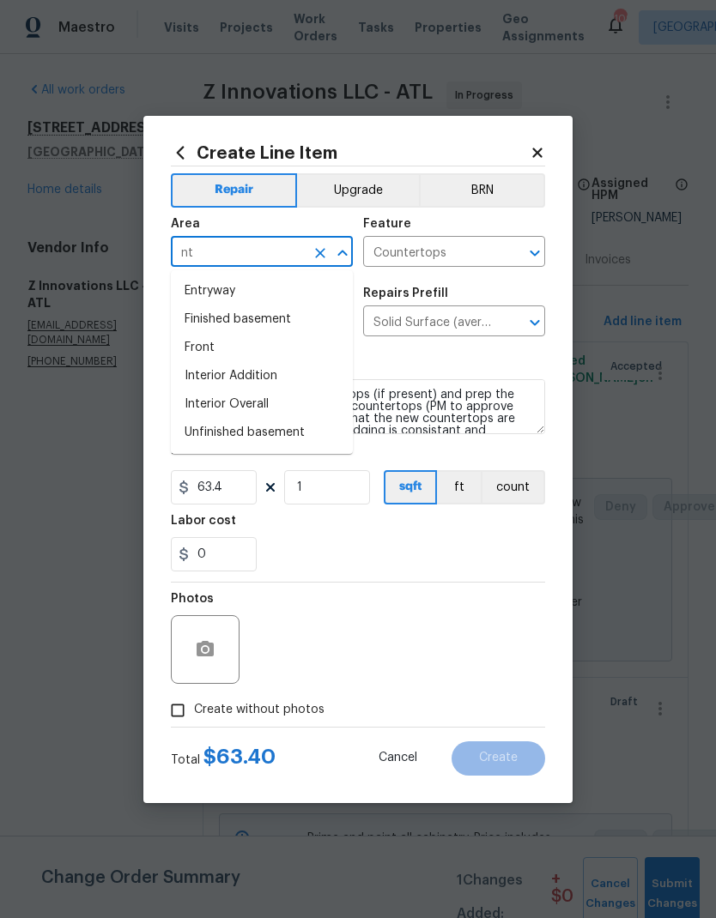
type input "n"
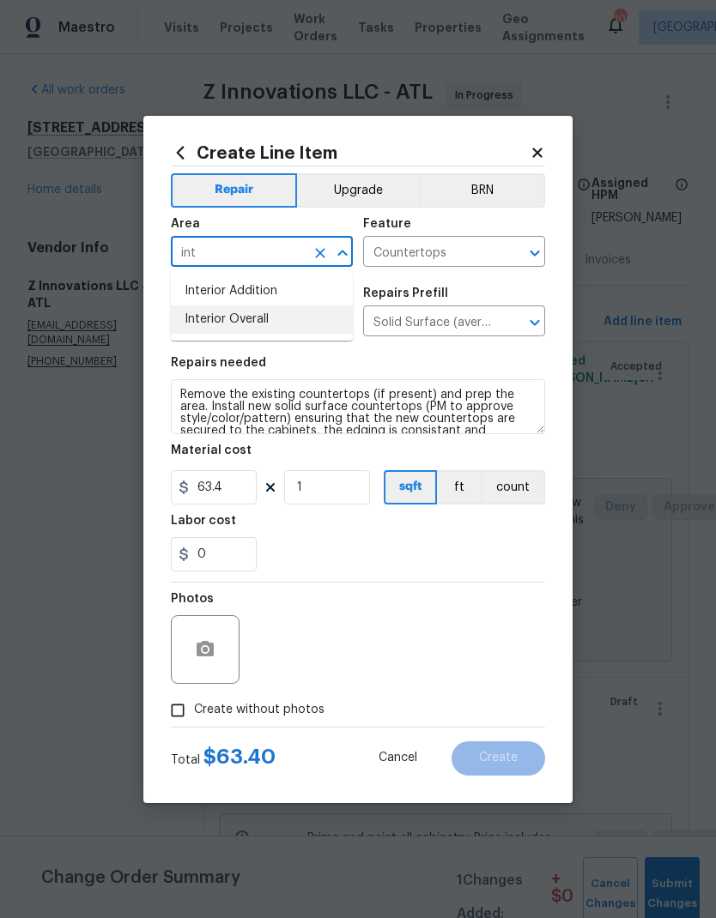
click at [261, 327] on li "Interior Overall" at bounding box center [262, 320] width 182 height 28
type input "Interior Overall"
click at [392, 180] on button "Upgrade" at bounding box center [358, 190] width 123 height 34
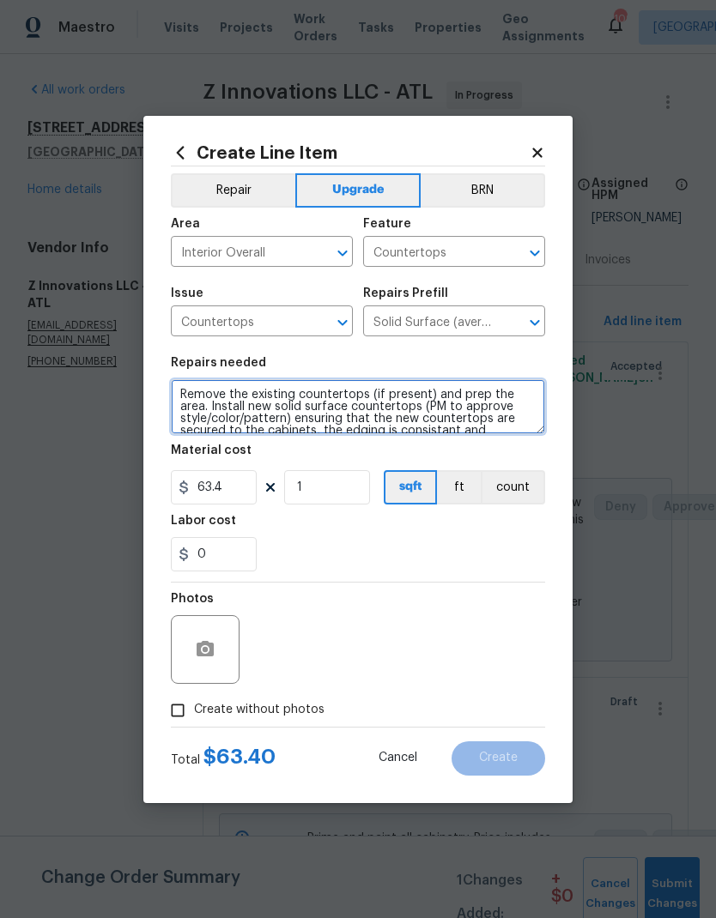
click at [191, 390] on textarea "Remove the existing countertops (if present) and prep the area. Install new sol…" at bounding box center [358, 406] width 374 height 55
click at [198, 393] on textarea "Remove the existing countertops (if present) and prep the area. Install new sol…" at bounding box center [358, 406] width 374 height 55
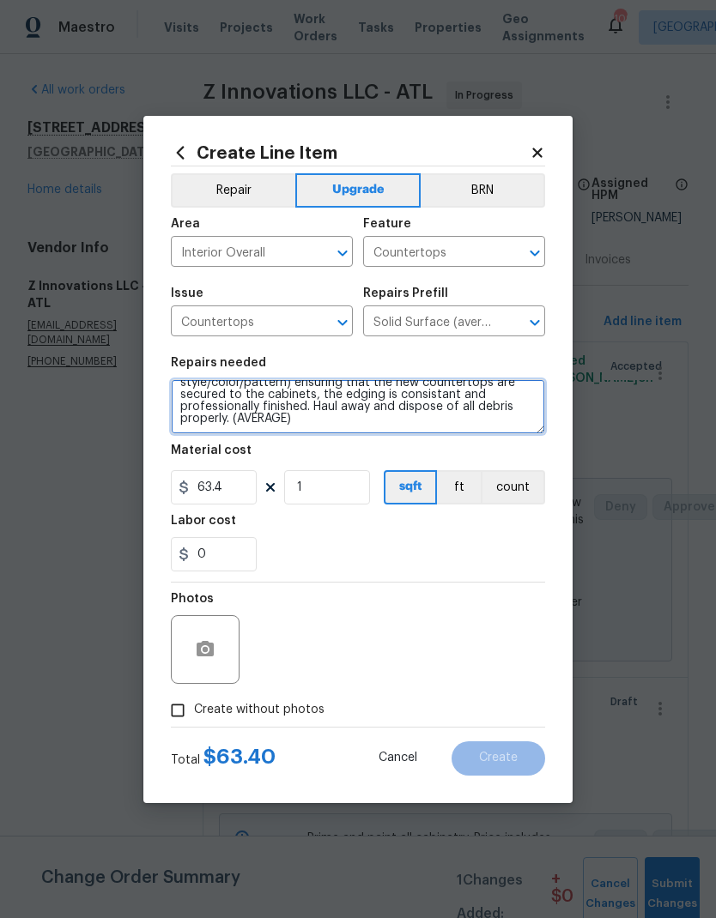
paste textarea "2. 1970 To install granite countertops"
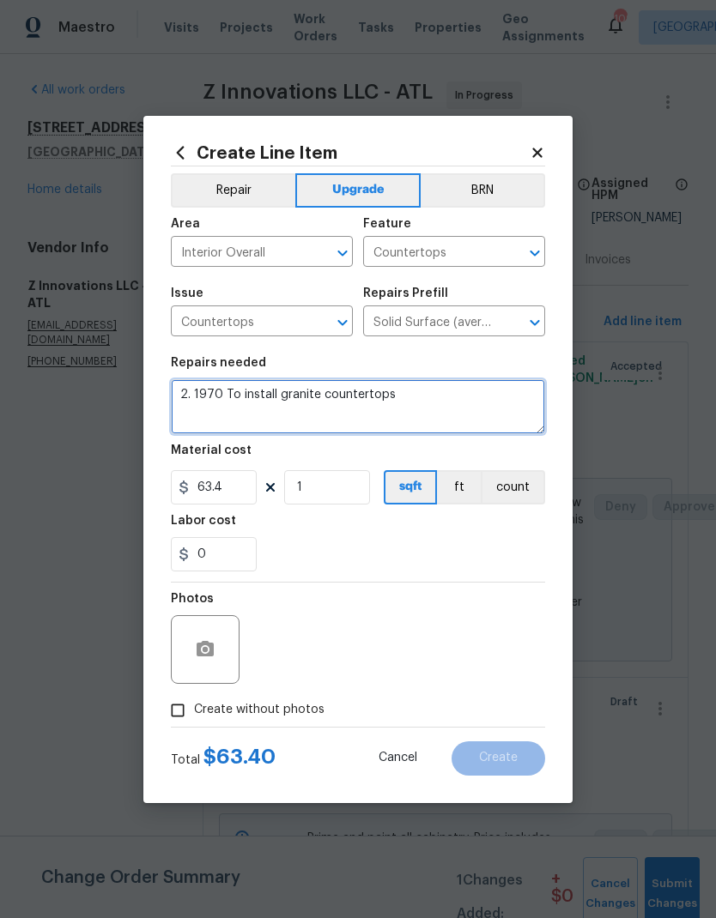
scroll to position [0, 0]
click at [223, 394] on textarea "2. 1970 To install granite countertops" at bounding box center [358, 406] width 374 height 55
click at [239, 398] on textarea "2. 1970 To install granite countertops" at bounding box center [358, 406] width 374 height 55
type textarea "install granite countertops"
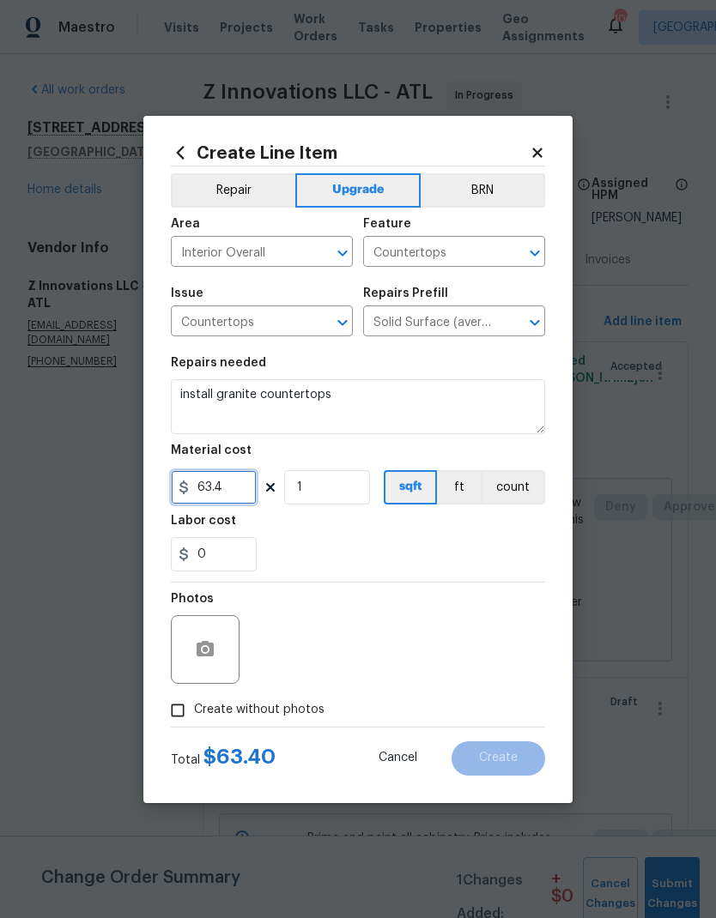
click at [240, 495] on input "63.4" at bounding box center [214, 487] width 86 height 34
type input "1970"
click at [207, 670] on button "button" at bounding box center [205, 649] width 41 height 41
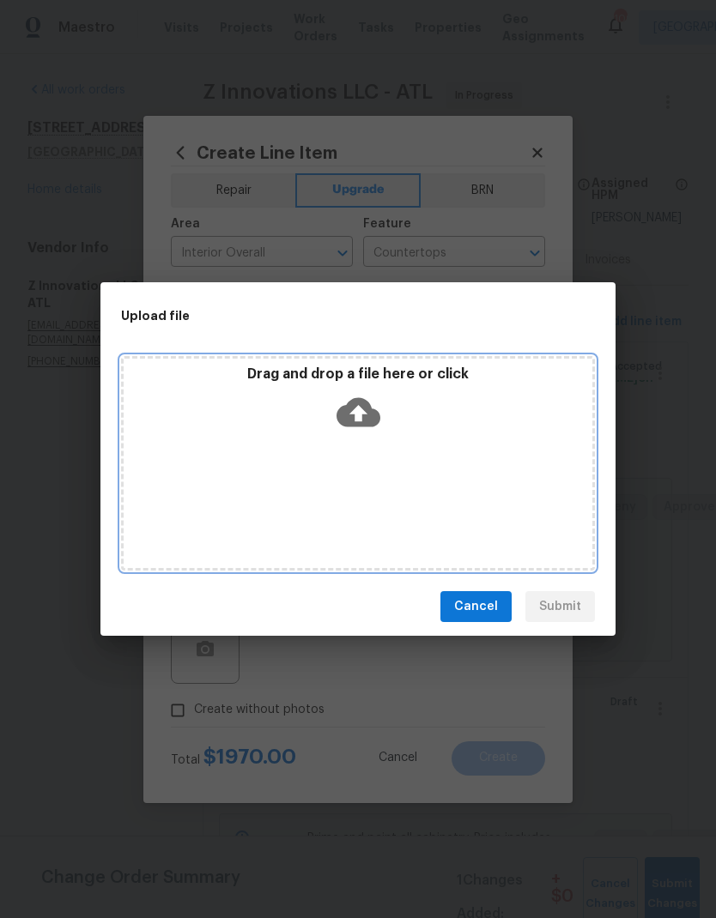
click at [366, 408] on icon at bounding box center [358, 412] width 44 height 29
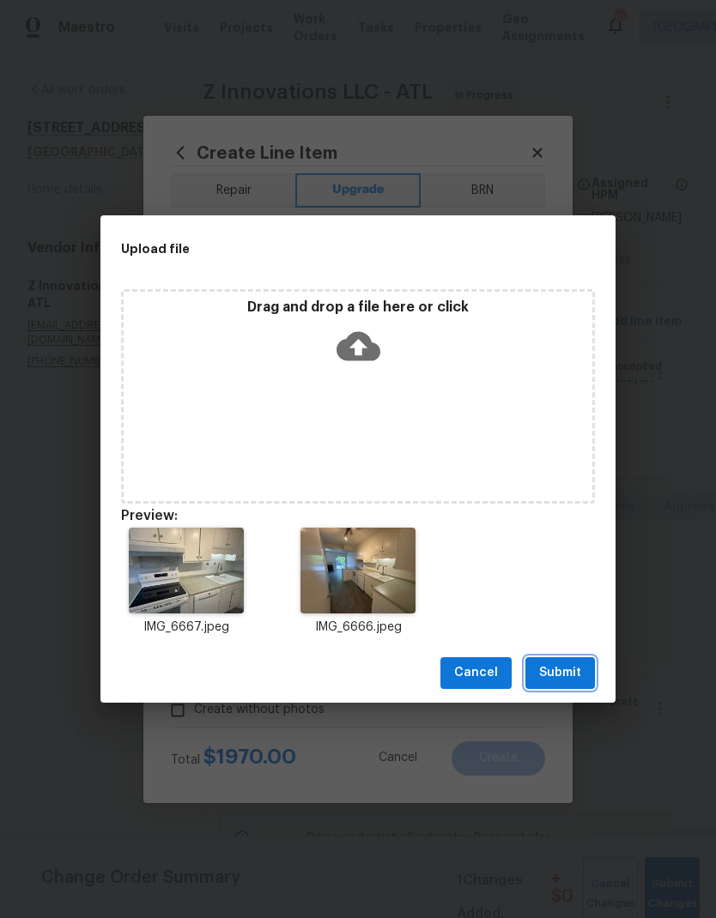
click at [573, 676] on span "Submit" at bounding box center [560, 673] width 42 height 21
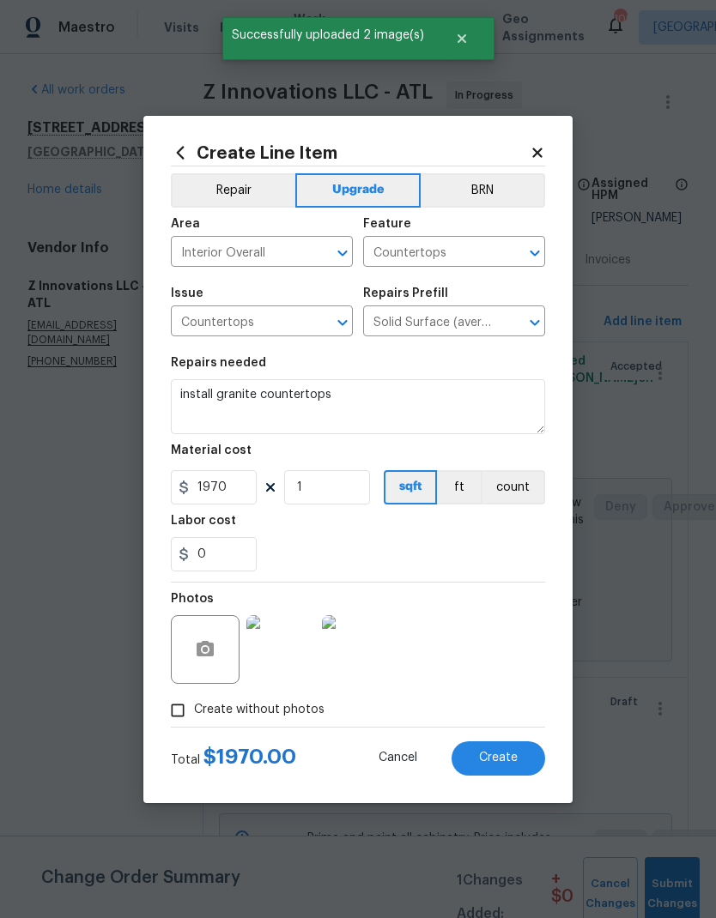
click at [505, 765] on span "Create" at bounding box center [498, 758] width 39 height 13
type input "0"
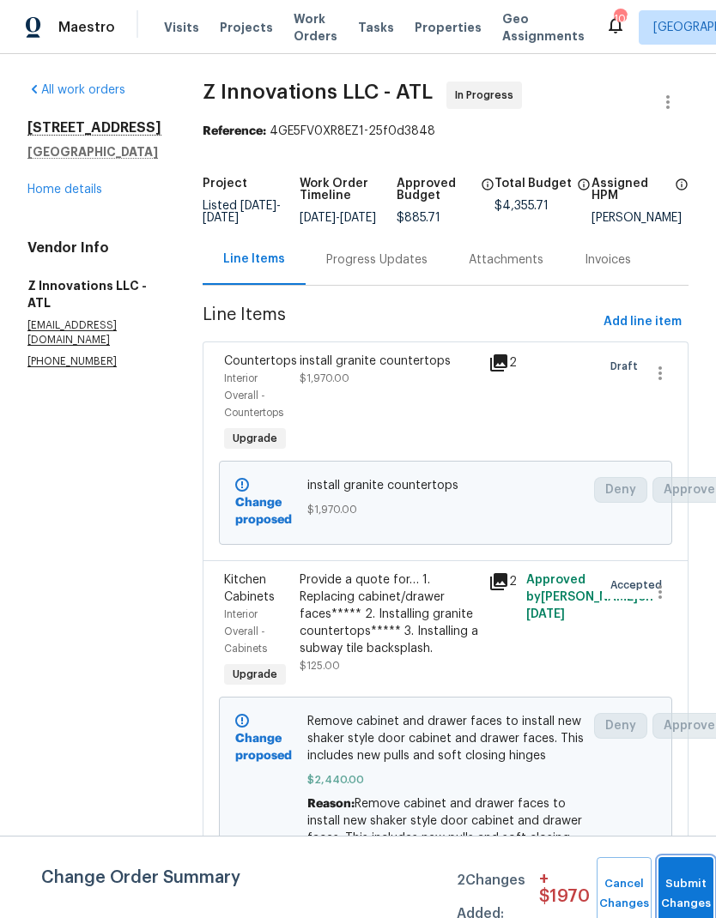
click at [668, 896] on span "Submit Changes" at bounding box center [686, 894] width 38 height 39
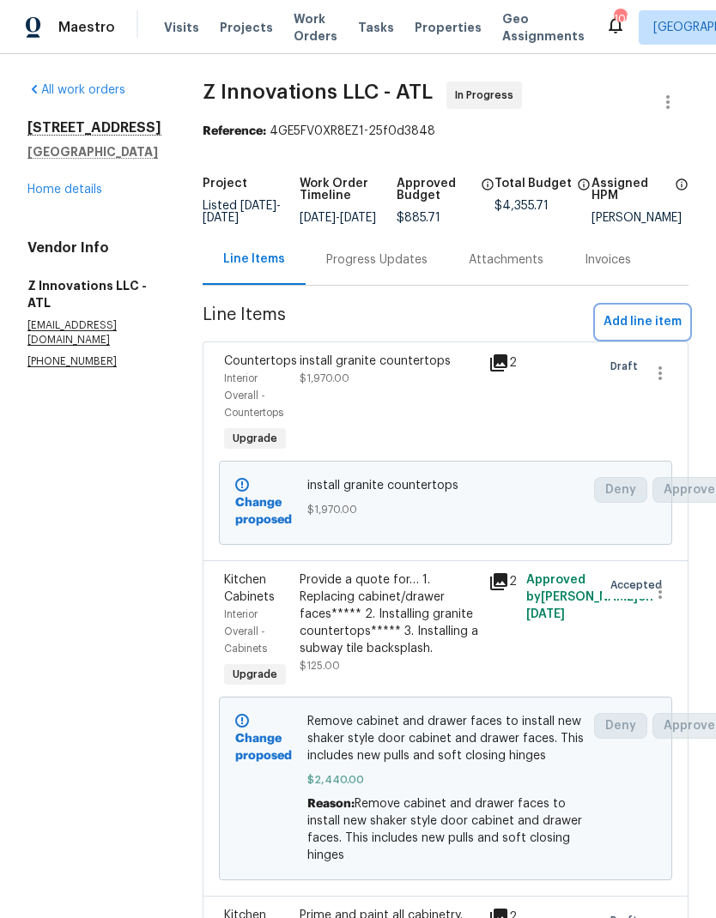
click at [666, 333] on span "Add line item" at bounding box center [642, 322] width 78 height 21
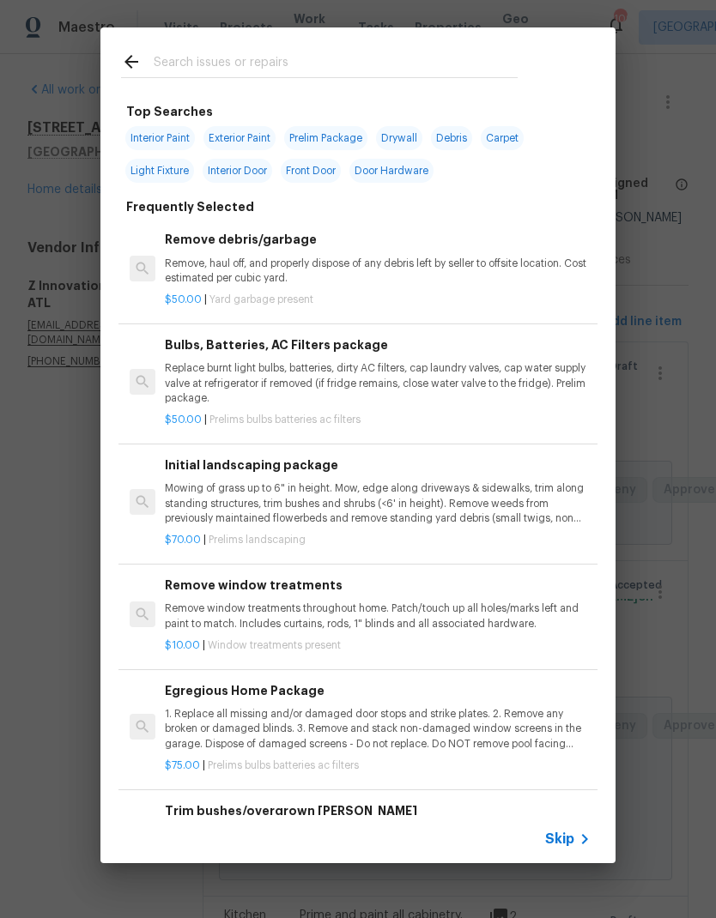
click at [288, 53] on input "text" at bounding box center [336, 64] width 364 height 26
type input "Backsplash"
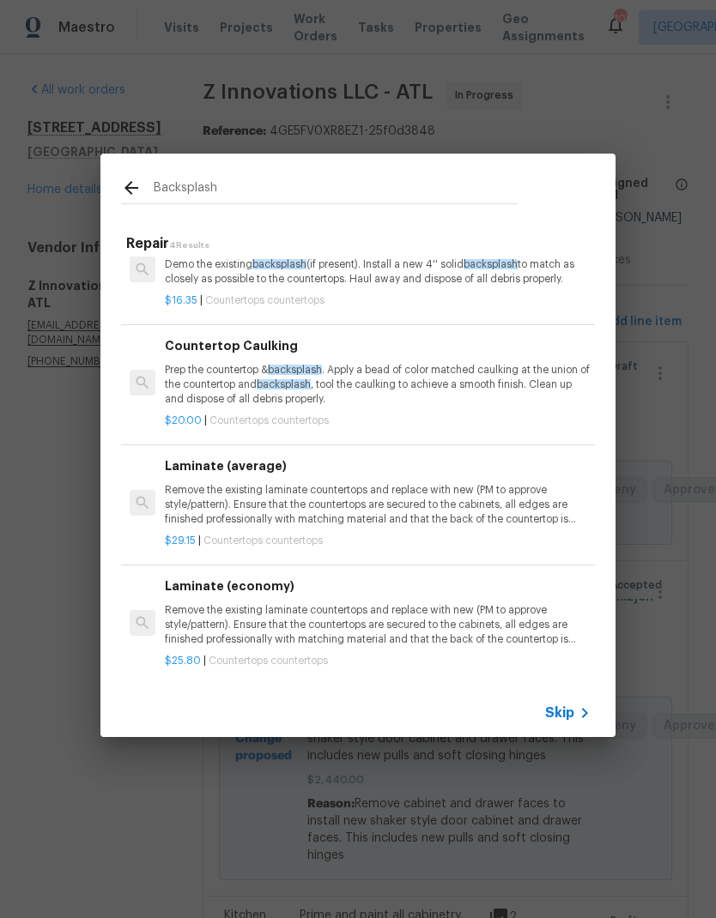
scroll to position [36, 0]
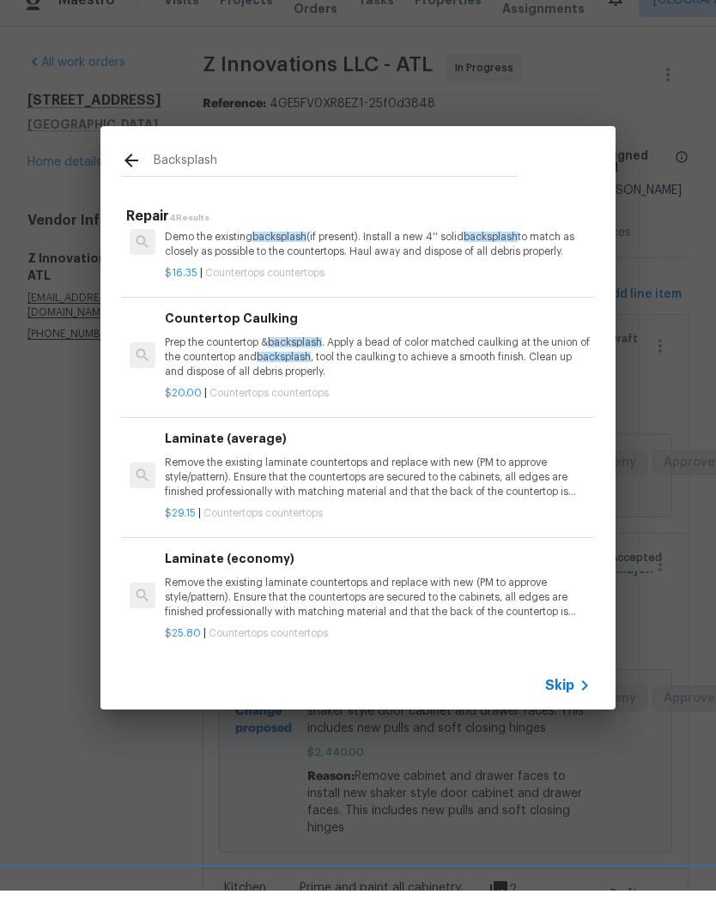
click at [408, 257] on p "Demo the existing backsplash (if present). Install a new 4'' solid backsplash t…" at bounding box center [378, 271] width 426 height 29
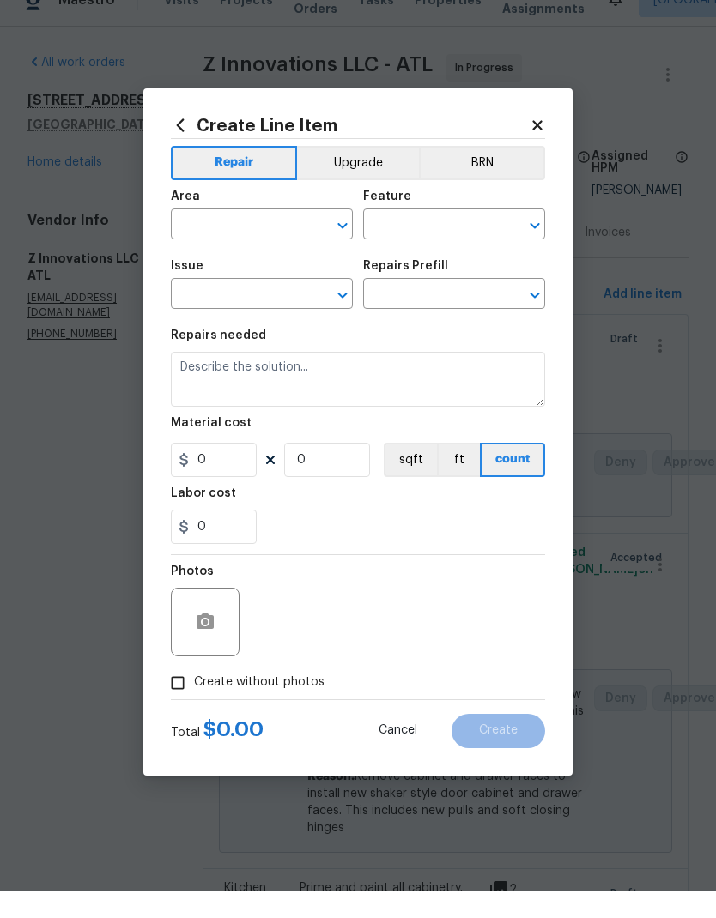
type input "Countertops"
type input "Backsplash Installation (4'') $16.35"
type textarea "Demo the existing backsplash (if present). Install a new 4'' solid backsplash t…"
type input "16.35"
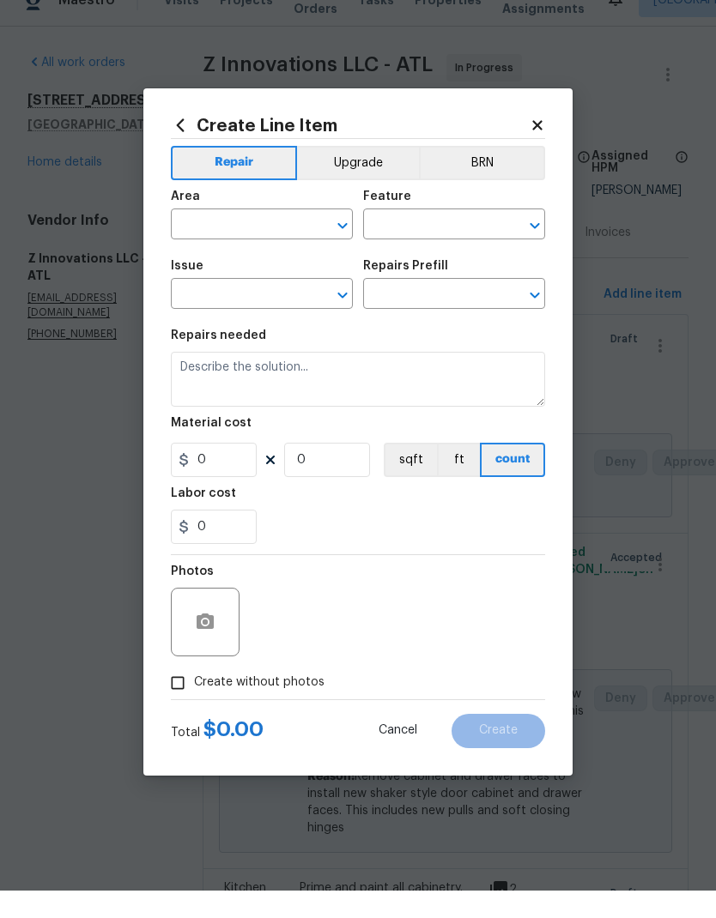
type input "1"
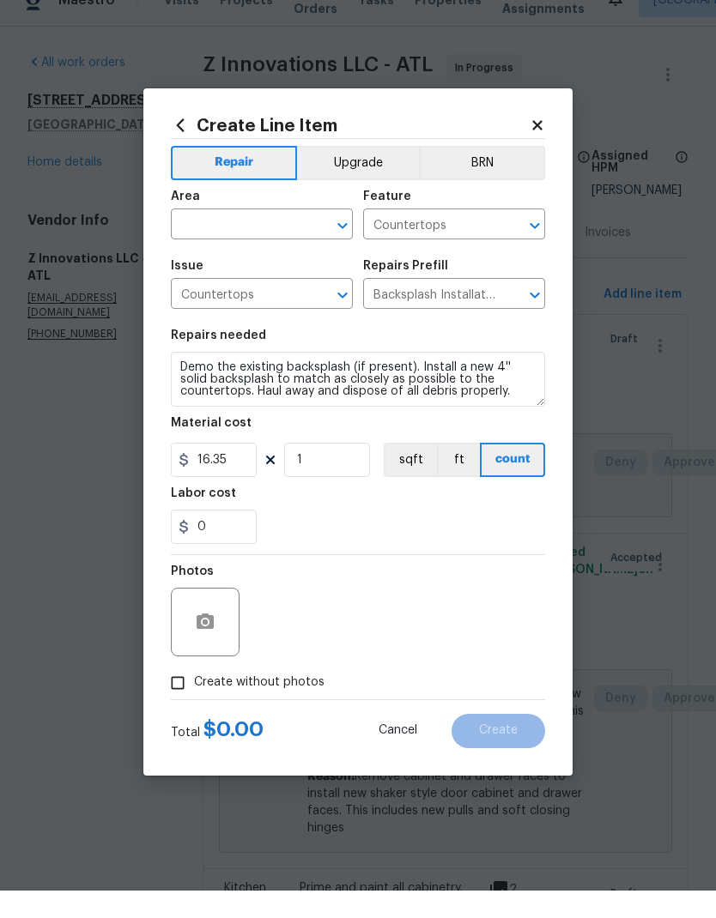
scroll to position [27, 0]
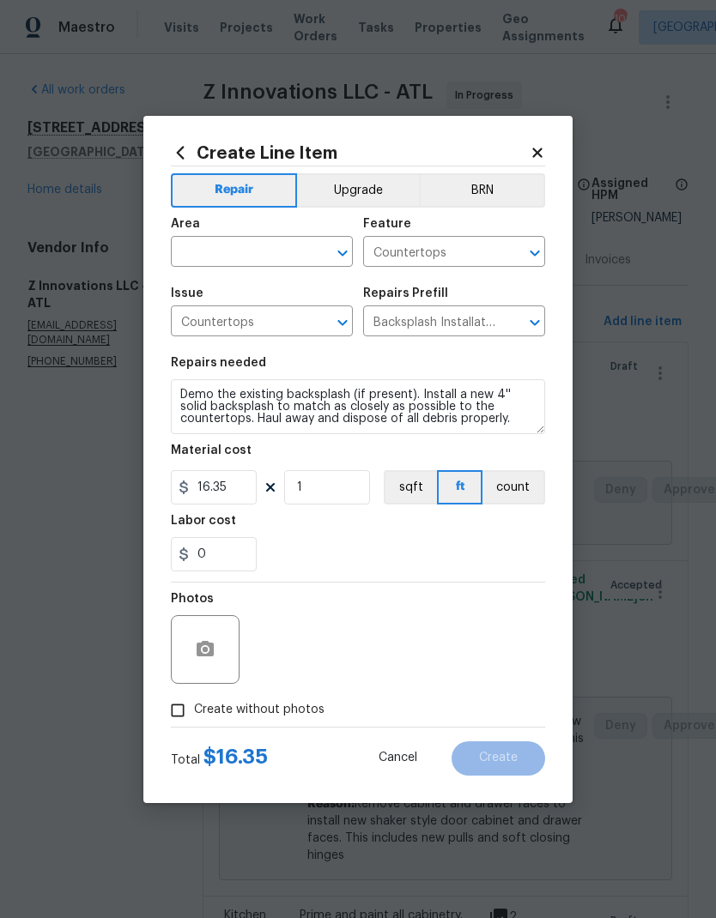
click at [289, 254] on input "text" at bounding box center [238, 253] width 134 height 27
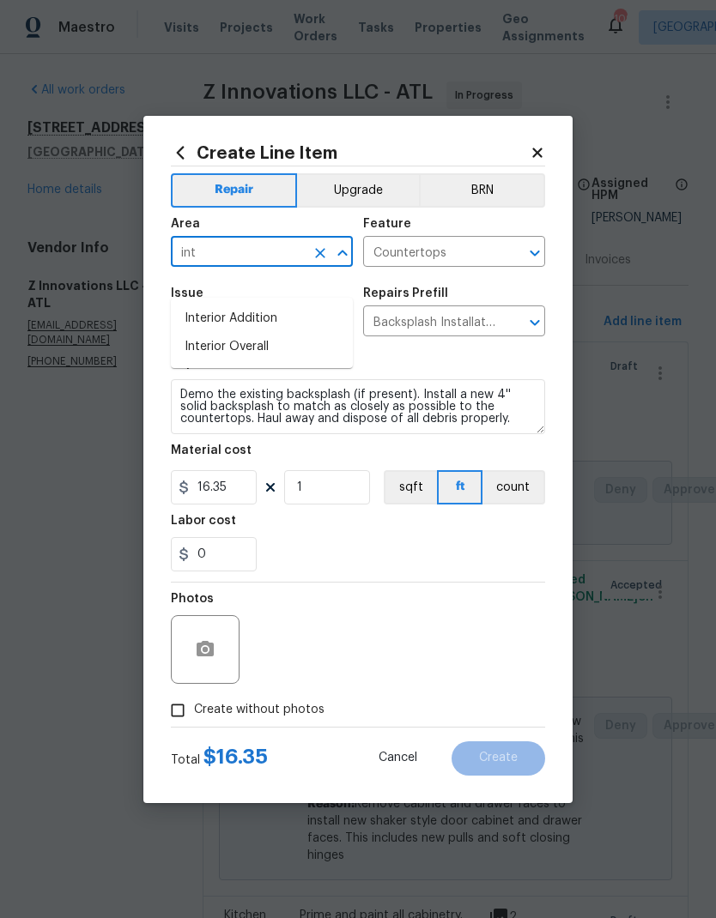
click at [255, 333] on li "Interior Overall" at bounding box center [262, 347] width 182 height 28
type input "Interior Overall"
click at [370, 197] on button "Upgrade" at bounding box center [358, 190] width 123 height 34
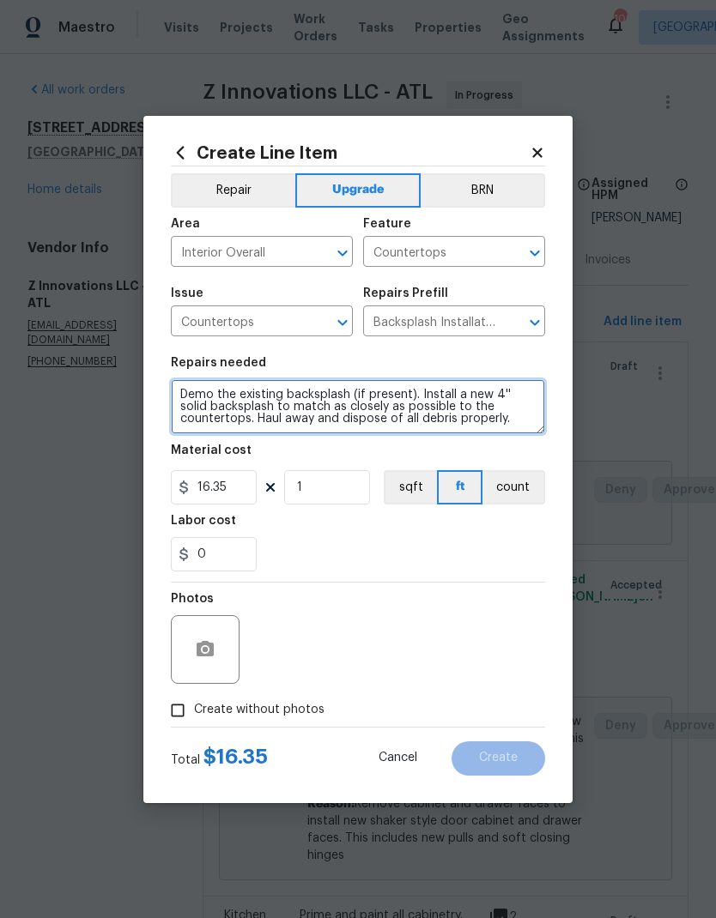
click at [191, 396] on textarea "Demo the existing backsplash (if present). Install a new 4'' solid backsplash t…" at bounding box center [358, 406] width 374 height 55
click at [193, 396] on textarea "Demo the existing backsplash (if present). Install a new 4'' solid backsplash t…" at bounding box center [358, 406] width 374 height 55
paste textarea "2. 1350 Install subway tile backsplash"
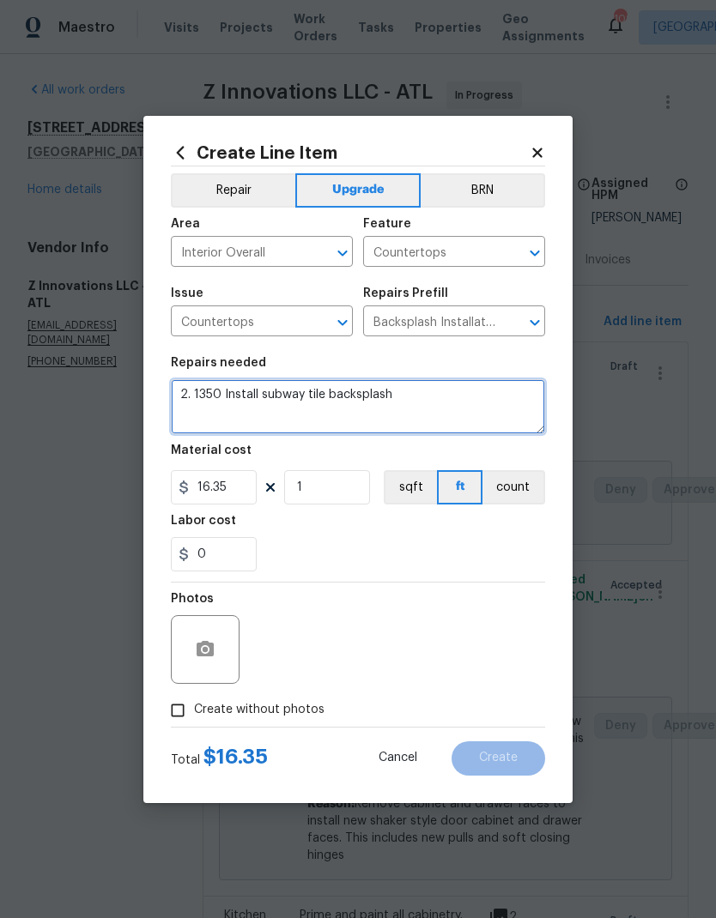
type textarea "2. 1350 Install subway tile backsplash"
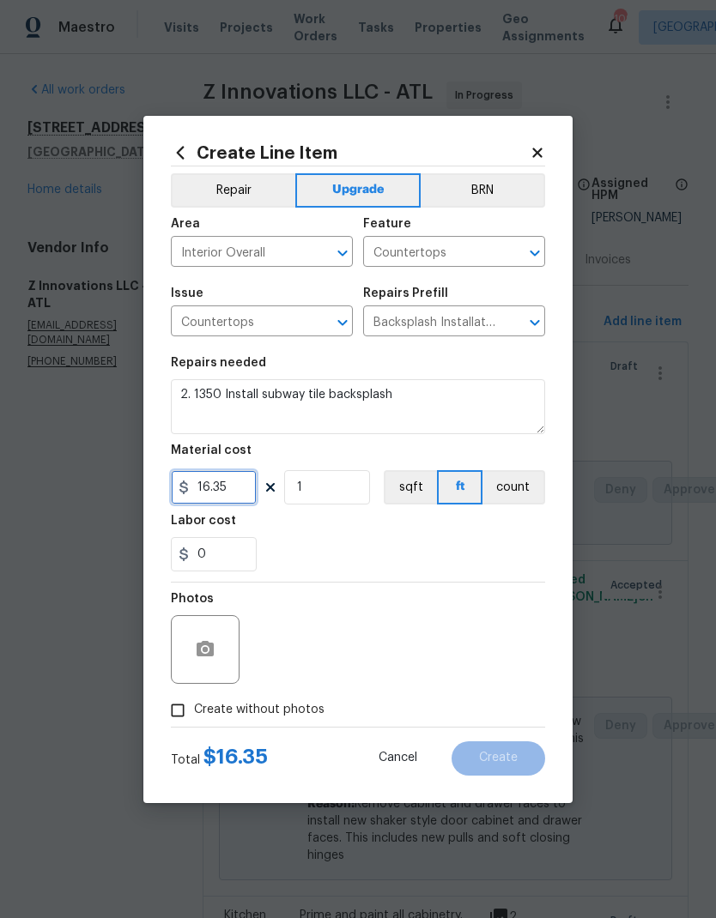
click at [243, 497] on input "16.35" at bounding box center [214, 487] width 86 height 34
type input "1350"
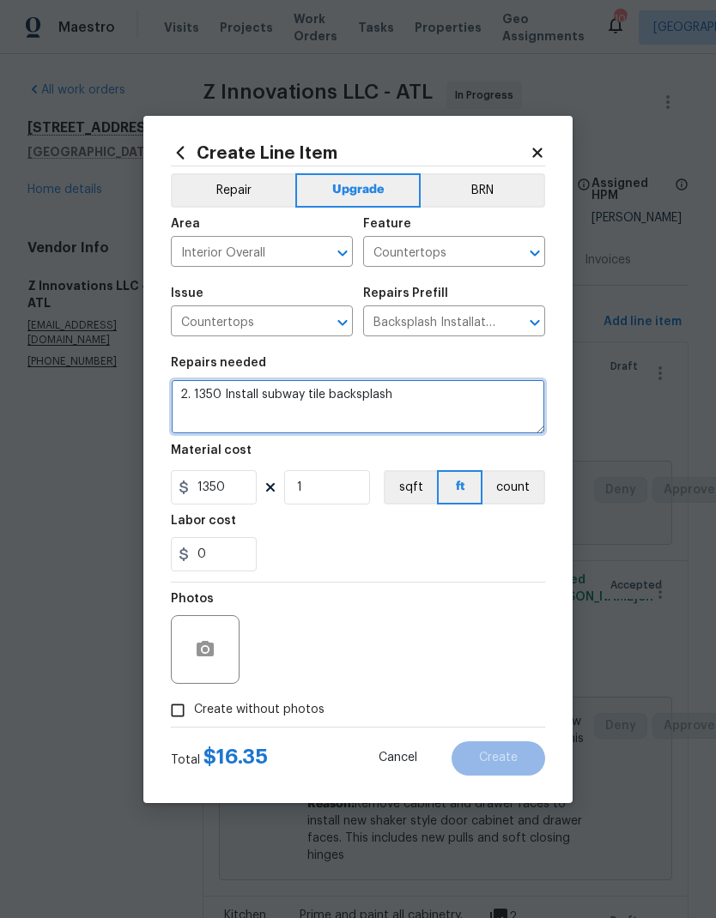
click at [222, 400] on textarea "2. 1350 Install subway tile backsplash" at bounding box center [358, 406] width 374 height 55
type textarea "Install subway tile backsplash"
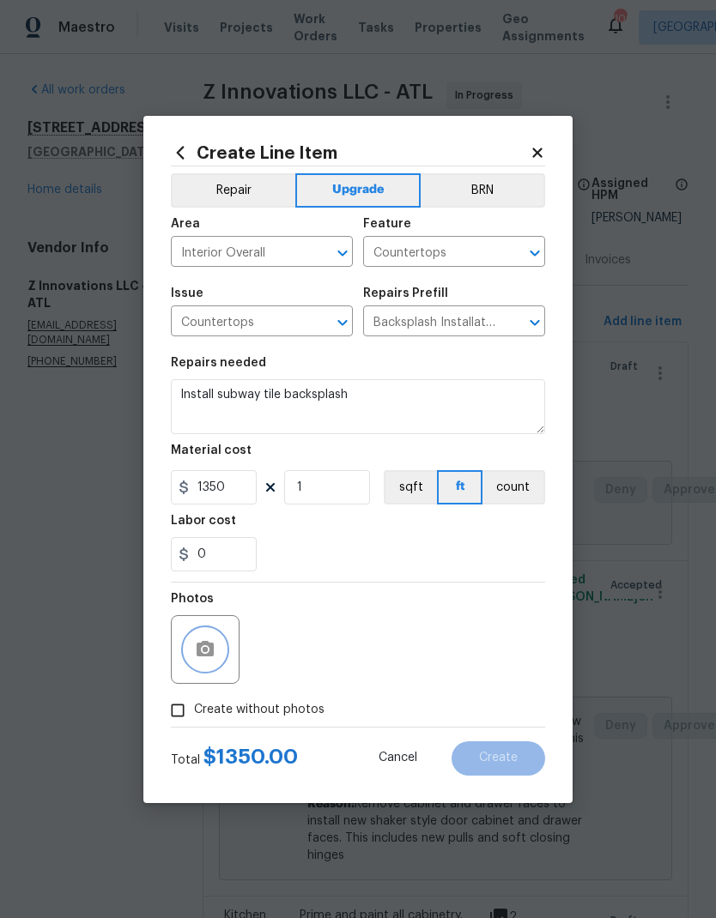
click at [197, 670] on button "button" at bounding box center [205, 649] width 41 height 41
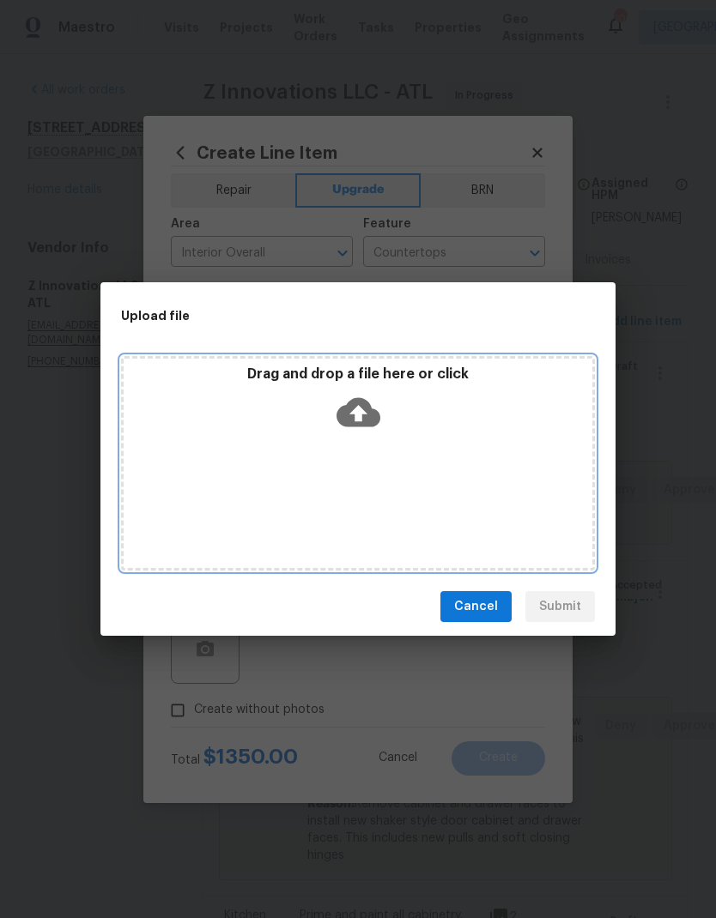
click at [366, 410] on icon at bounding box center [358, 412] width 44 height 29
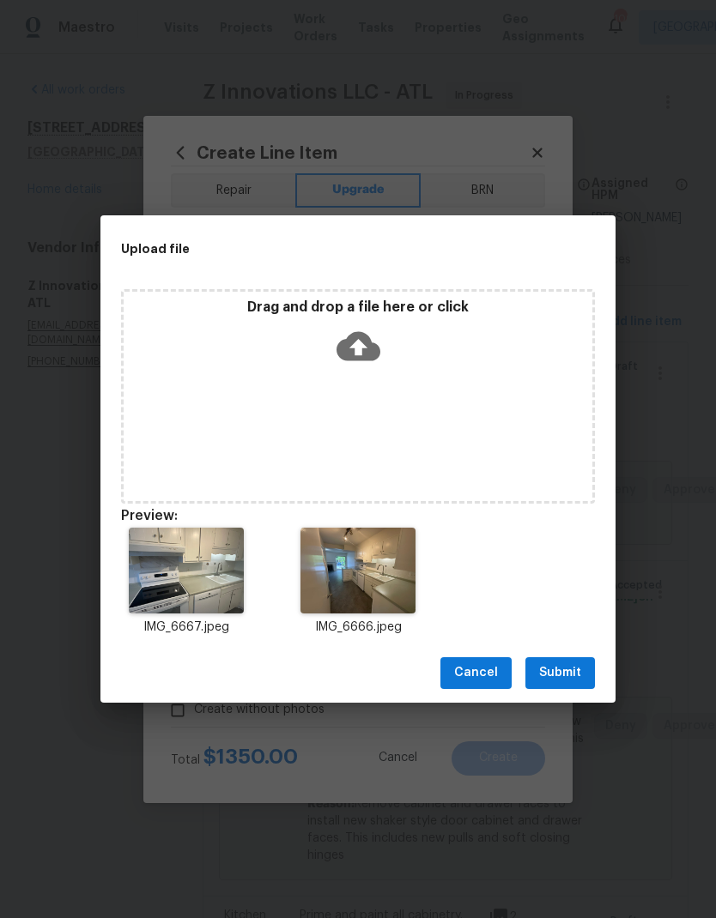
click at [572, 671] on span "Submit" at bounding box center [560, 673] width 42 height 21
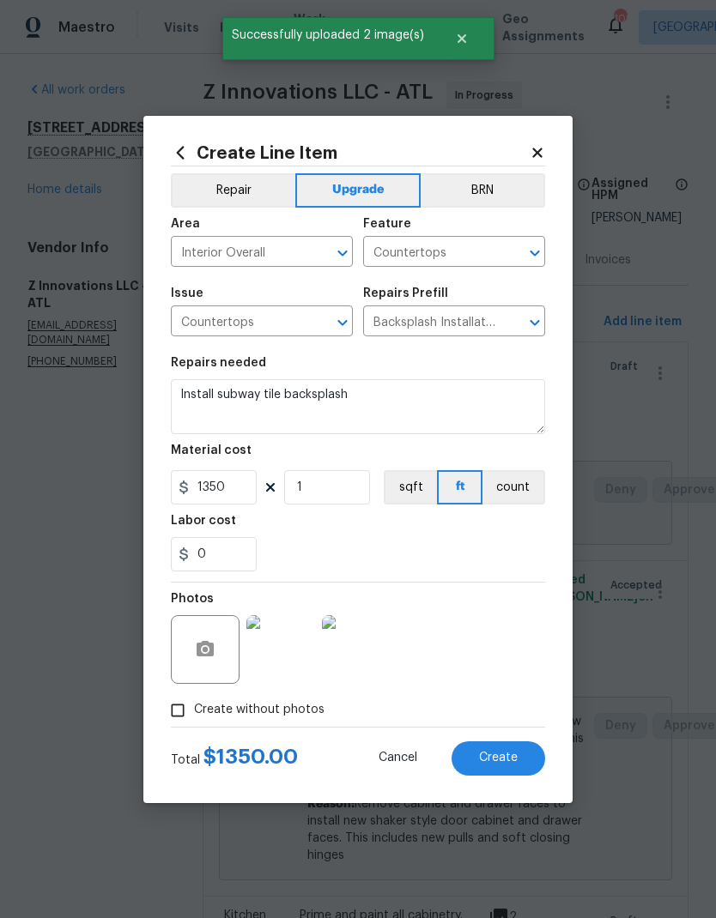
click at [499, 756] on span "Create" at bounding box center [498, 758] width 39 height 13
type input "0"
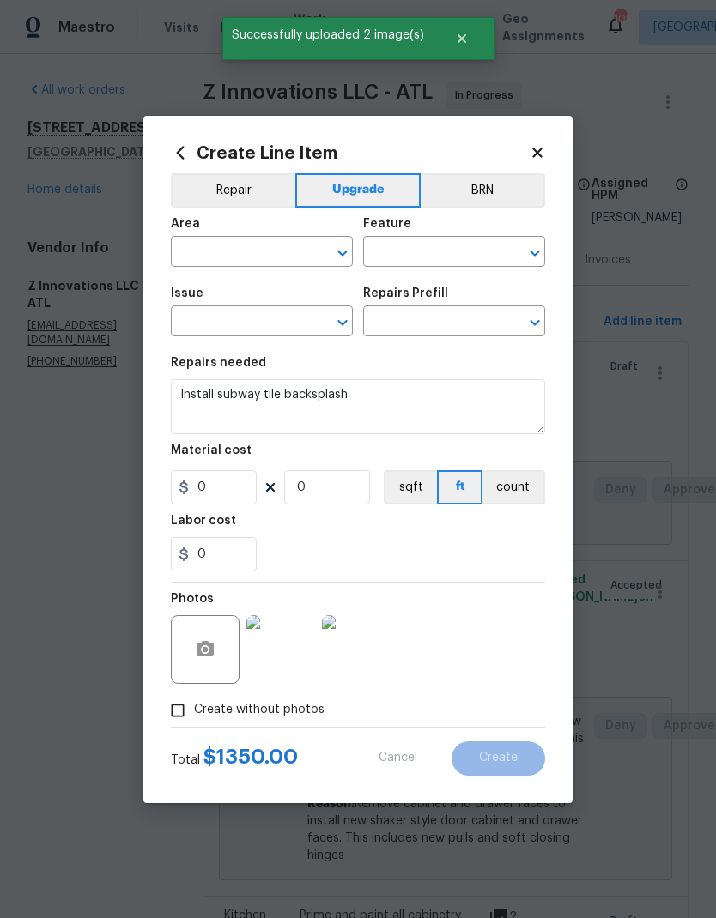
scroll to position [0, 0]
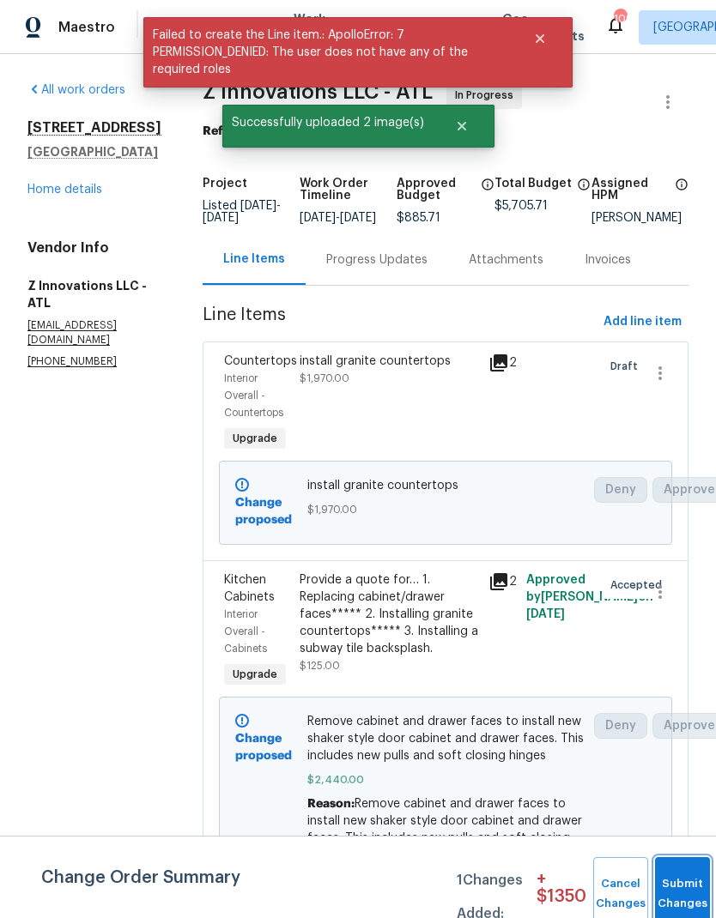
click at [675, 875] on button "Submit Changes" at bounding box center [682, 894] width 55 height 74
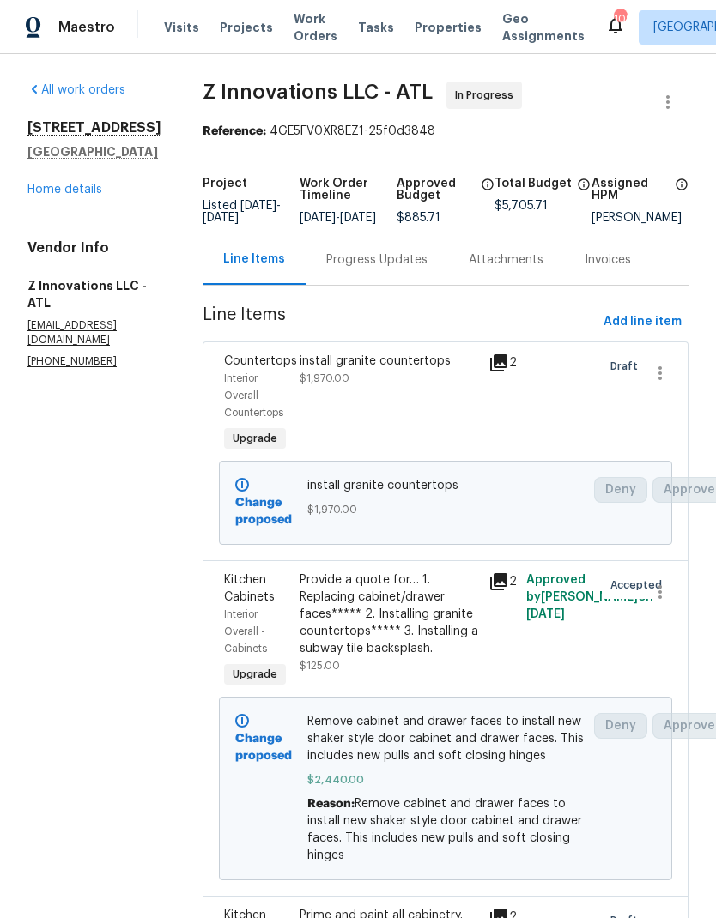
click at [88, 196] on link "Home details" at bounding box center [64, 190] width 75 height 12
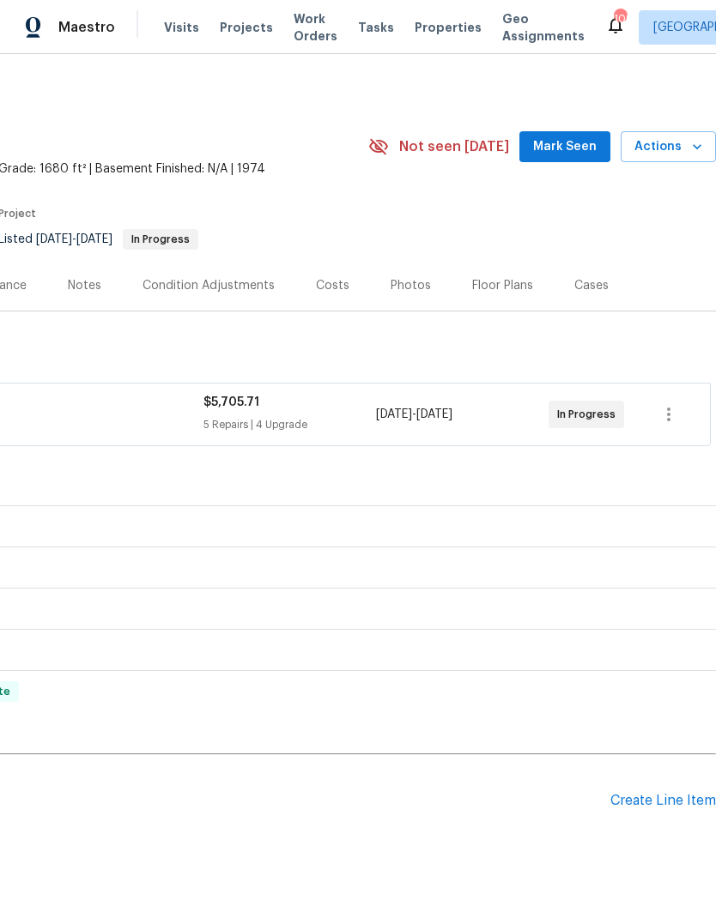
scroll to position [0, 254]
click at [669, 421] on icon "button" at bounding box center [668, 415] width 3 height 14
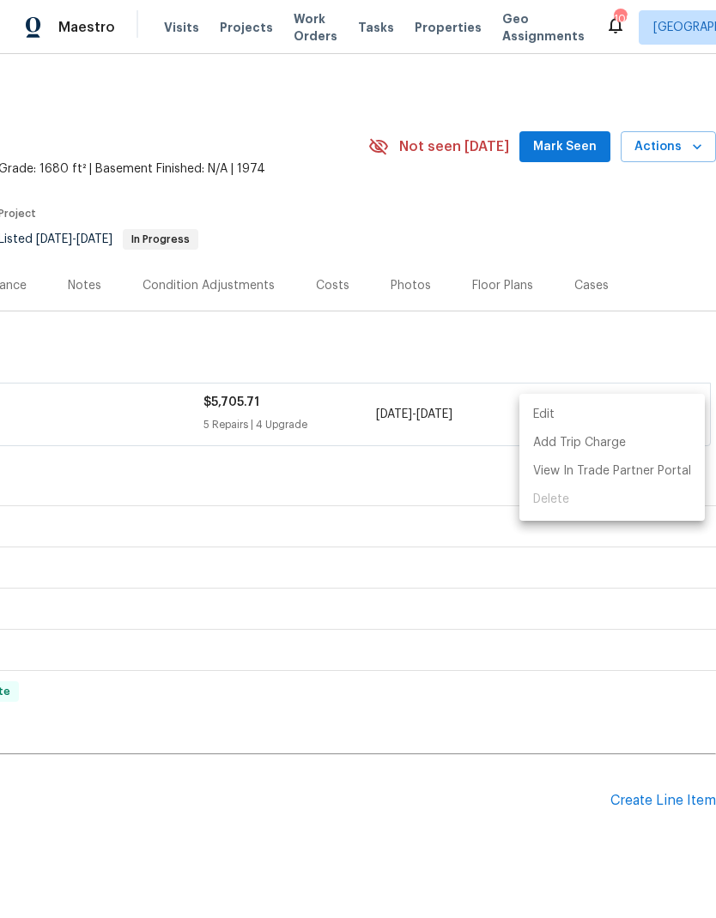
click at [585, 416] on li "Edit" at bounding box center [611, 415] width 185 height 28
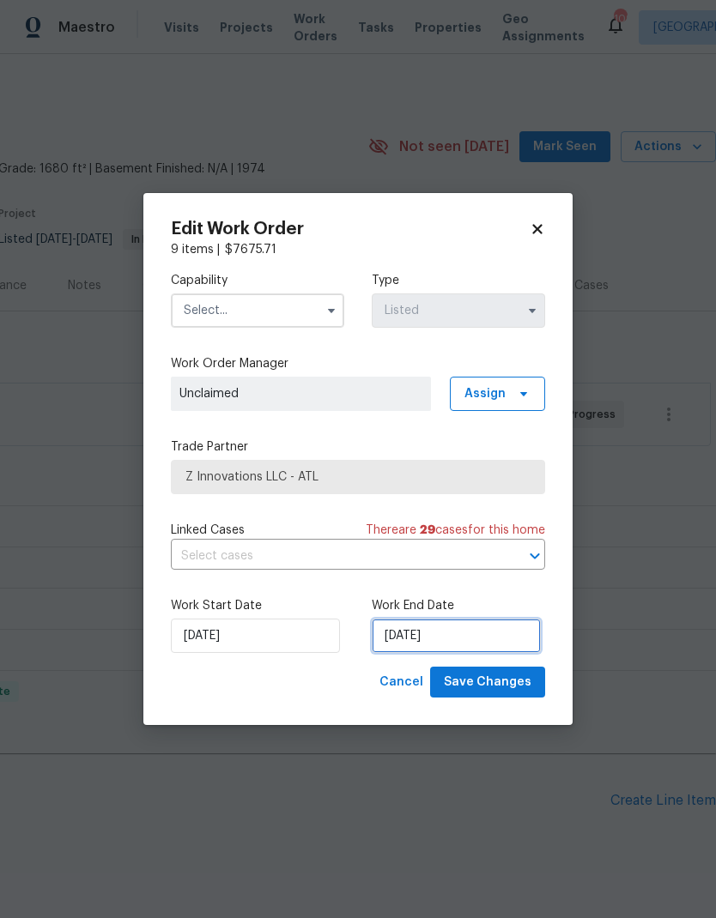
click at [459, 641] on input "[DATE]" at bounding box center [456, 636] width 169 height 34
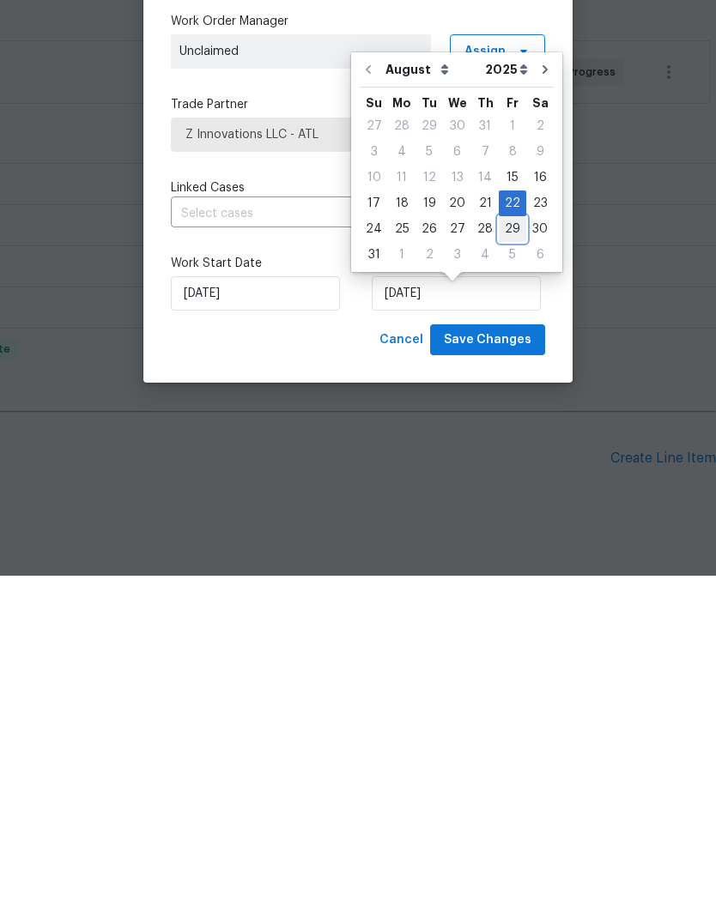
click at [504, 560] on div "29" at bounding box center [512, 572] width 27 height 24
type input "8/29/2025"
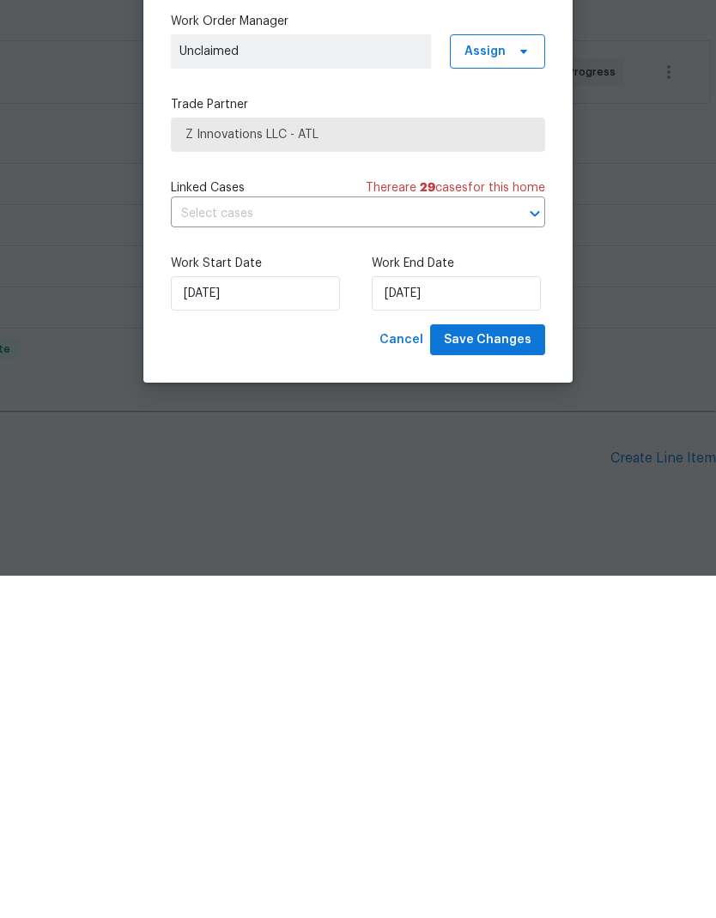
scroll to position [56, 0]
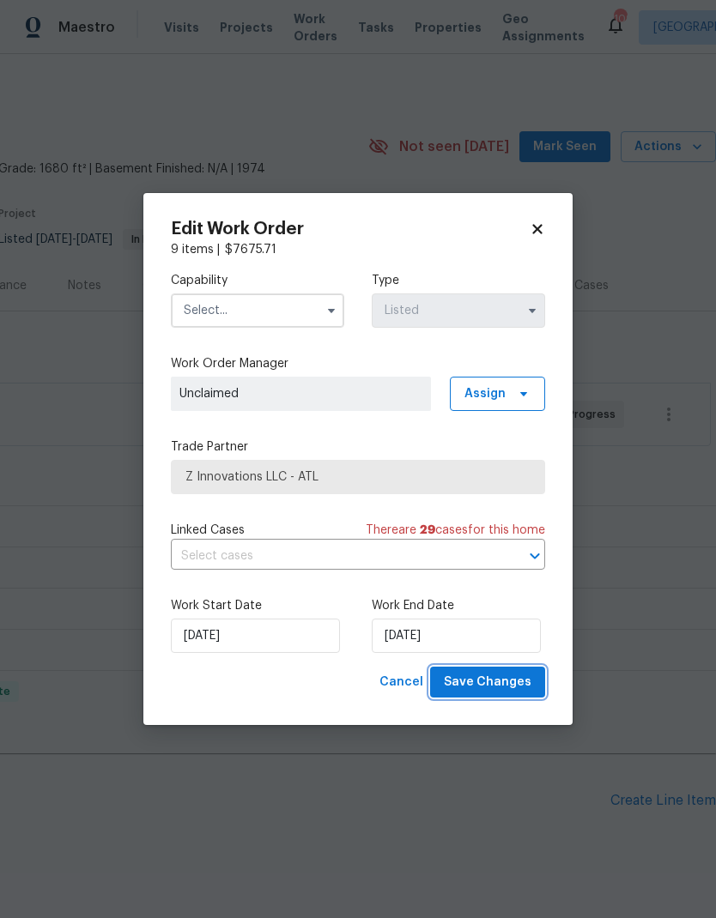
click at [507, 682] on span "Save Changes" at bounding box center [488, 682] width 88 height 21
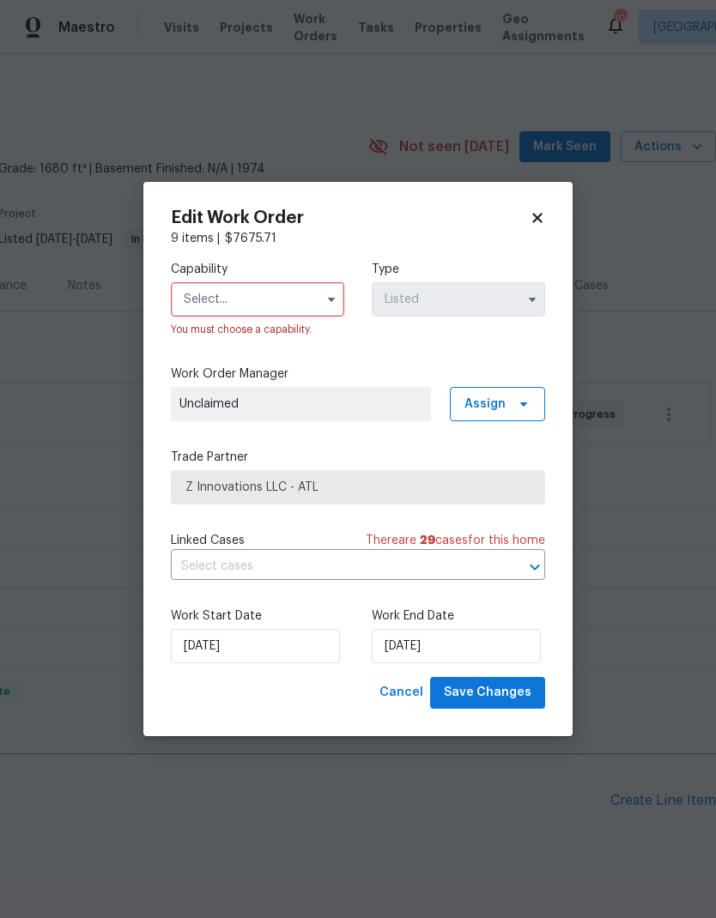
click at [290, 294] on input "text" at bounding box center [257, 299] width 173 height 34
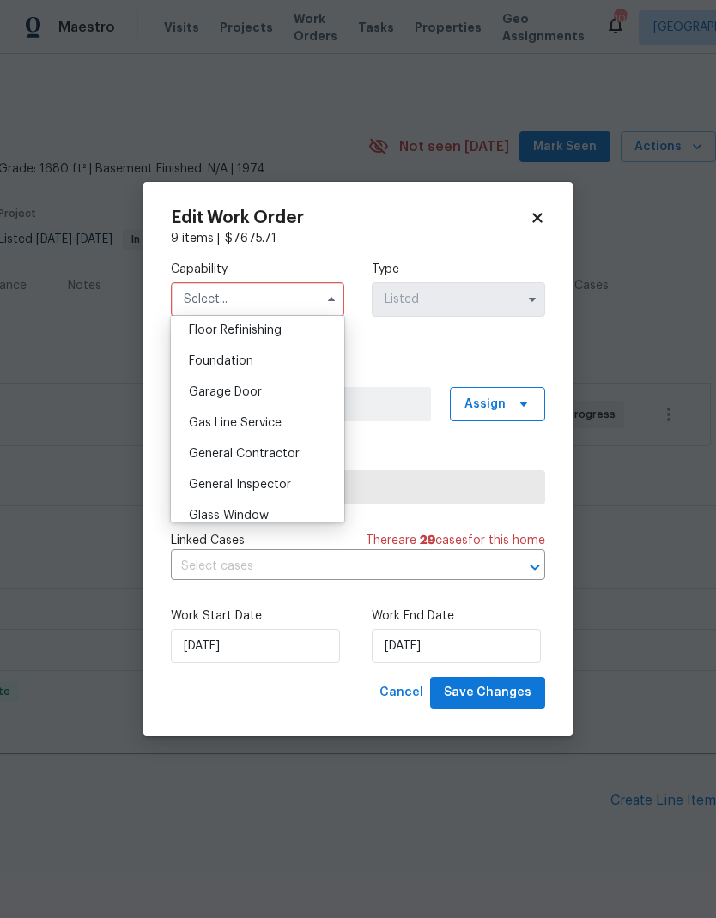
scroll to position [714, 0]
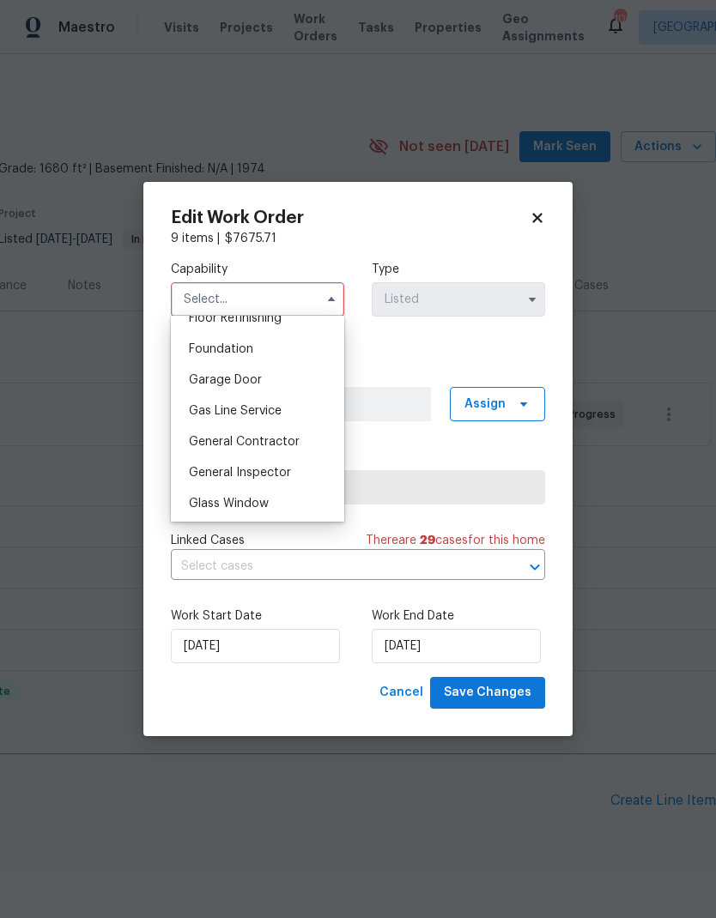
click at [294, 438] on span "General Contractor" at bounding box center [244, 442] width 111 height 12
type input "General Contractor"
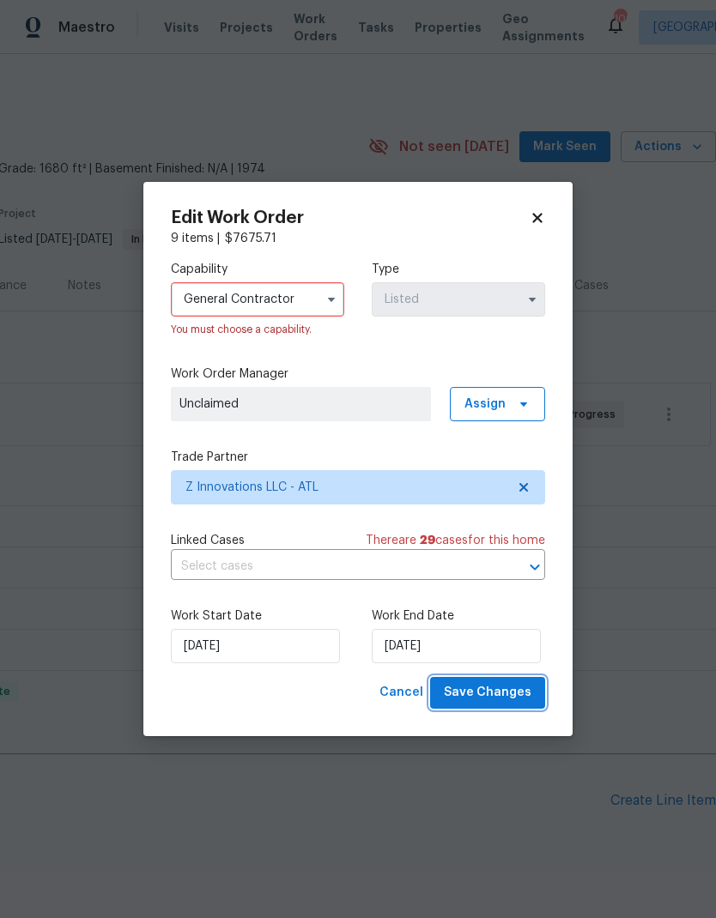
click at [495, 706] on button "Save Changes" at bounding box center [487, 693] width 115 height 32
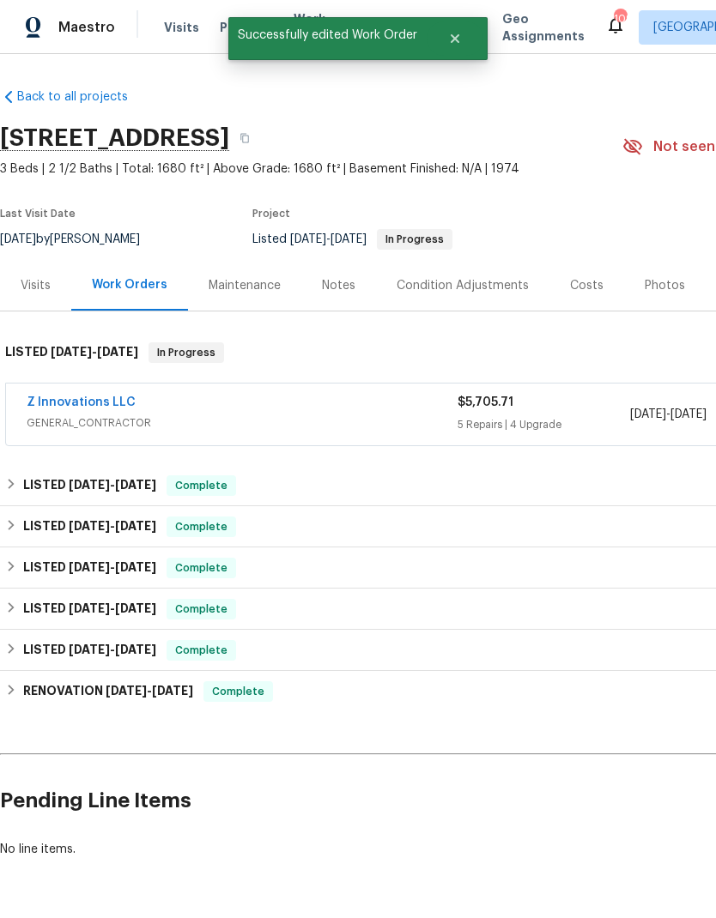
scroll to position [0, 0]
click at [98, 396] on link "Z Innovations LLC" at bounding box center [81, 402] width 109 height 12
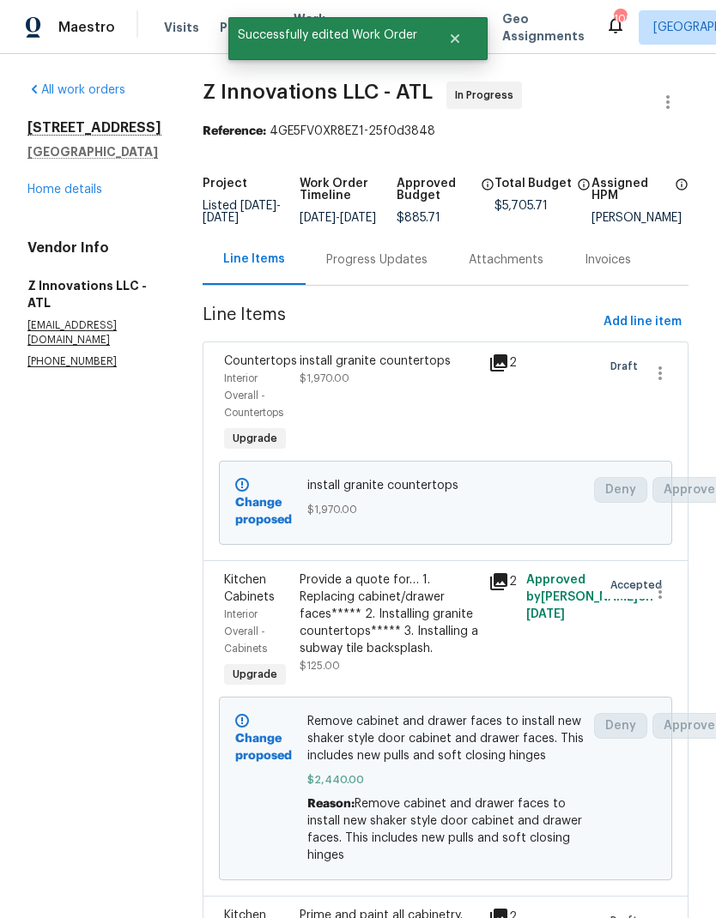
click at [388, 281] on div "Progress Updates" at bounding box center [377, 259] width 142 height 51
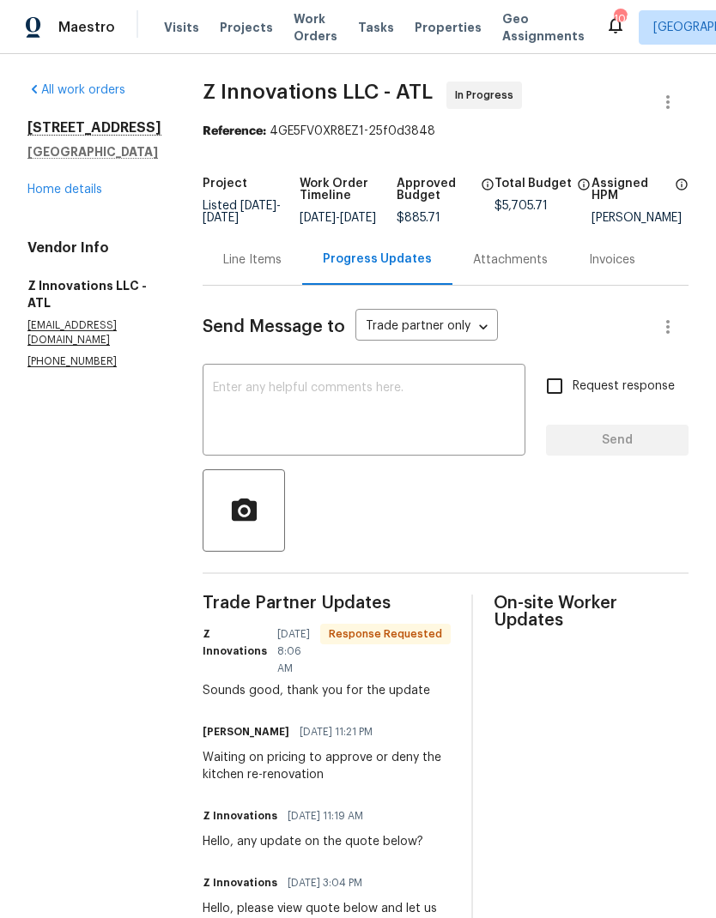
click at [339, 399] on textarea at bounding box center [364, 412] width 302 height 60
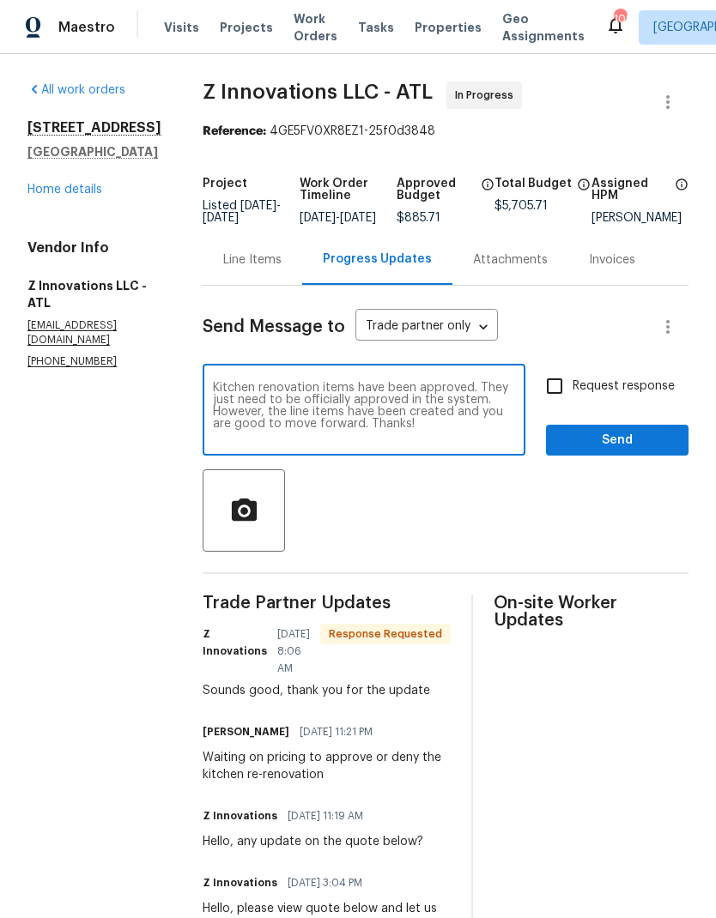
type textarea "Kitchen renovation items have been approved. They just need to be officially ap…"
click at [557, 404] on input "Request response" at bounding box center [554, 386] width 36 height 36
checkbox input "true"
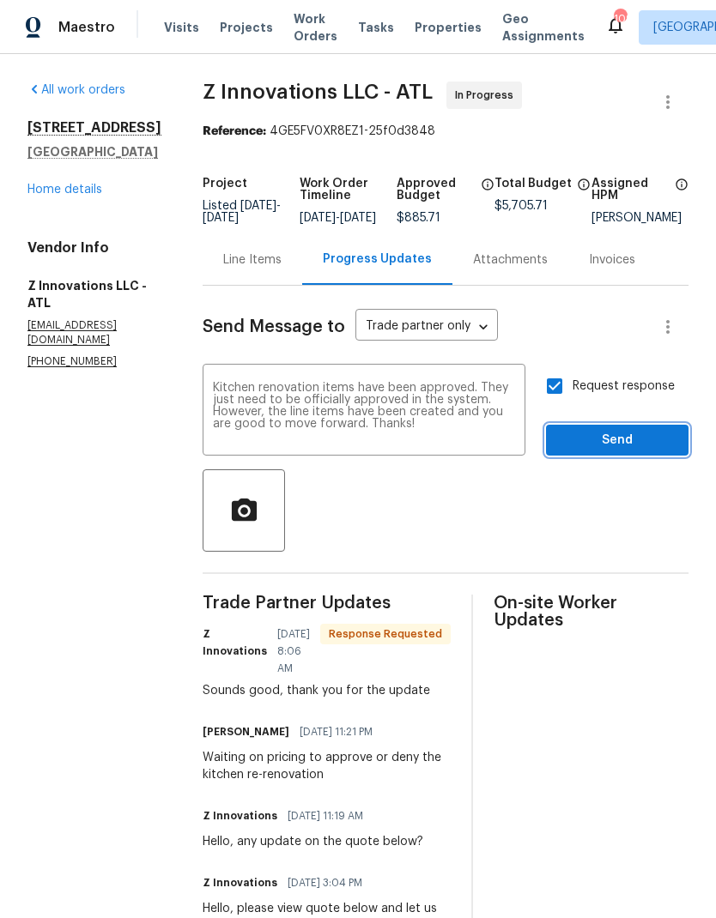
click at [608, 451] on span "Send" at bounding box center [617, 440] width 115 height 21
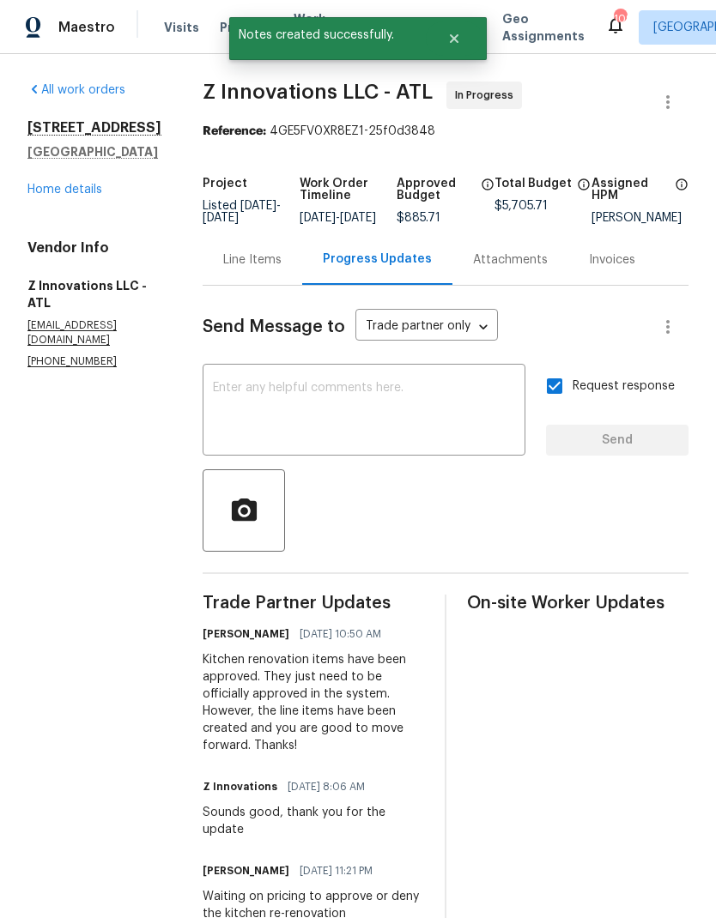
click at [70, 196] on link "Home details" at bounding box center [64, 190] width 75 height 12
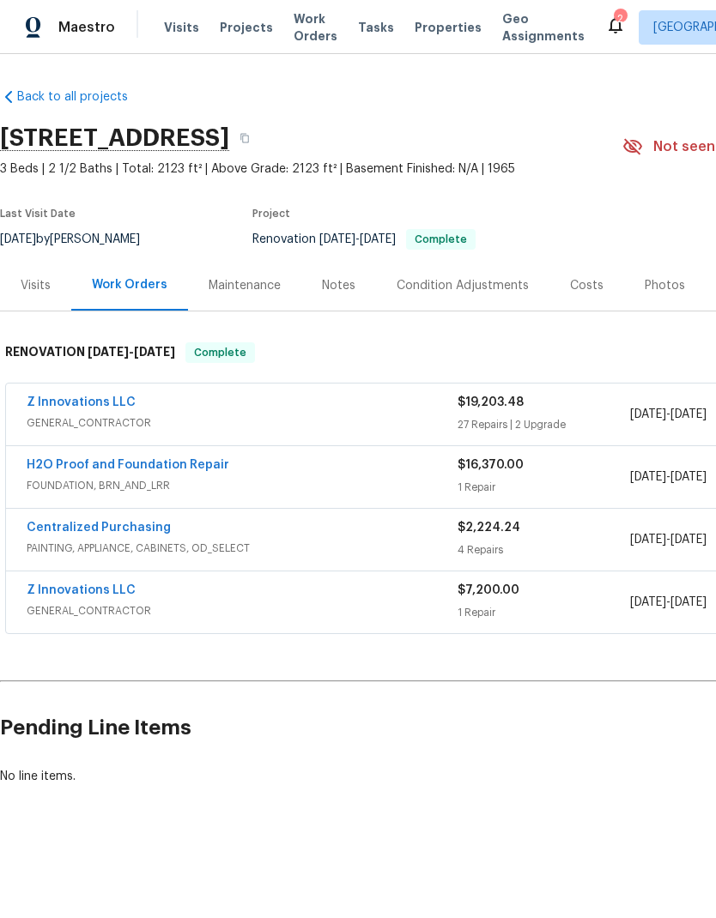
click at [95, 407] on link "Z Innovations LLC" at bounding box center [81, 402] width 109 height 12
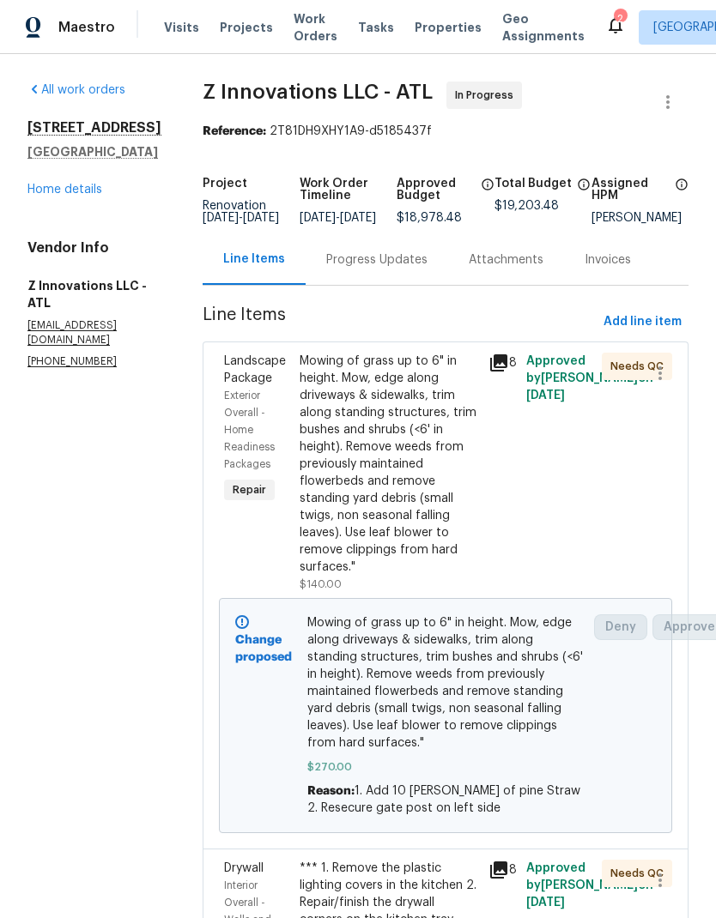
click at [73, 196] on link "Home details" at bounding box center [64, 190] width 75 height 12
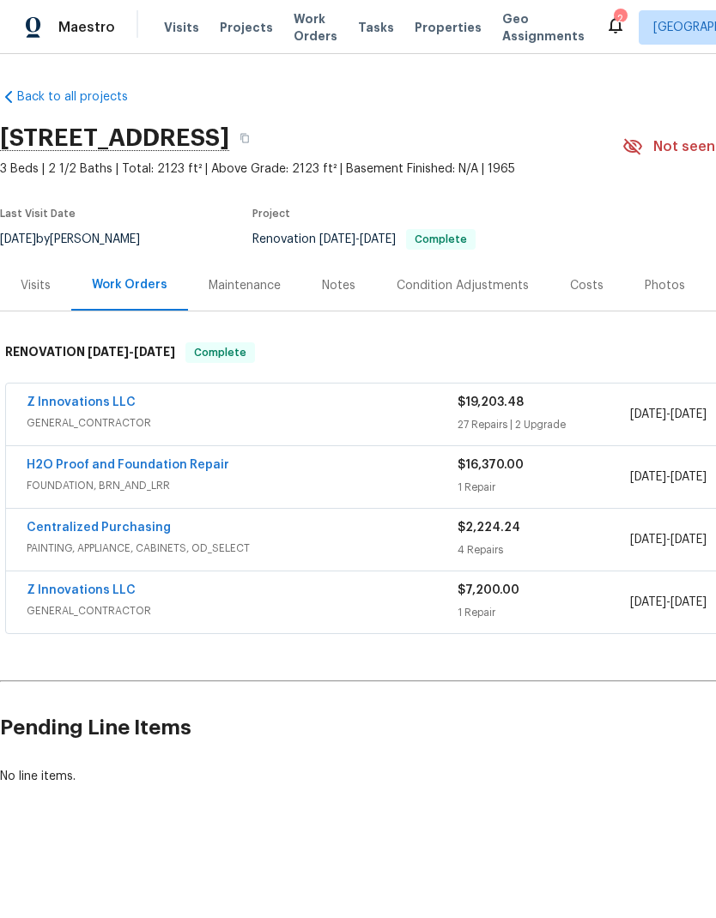
click at [642, 299] on div "Photos" at bounding box center [665, 285] width 82 height 51
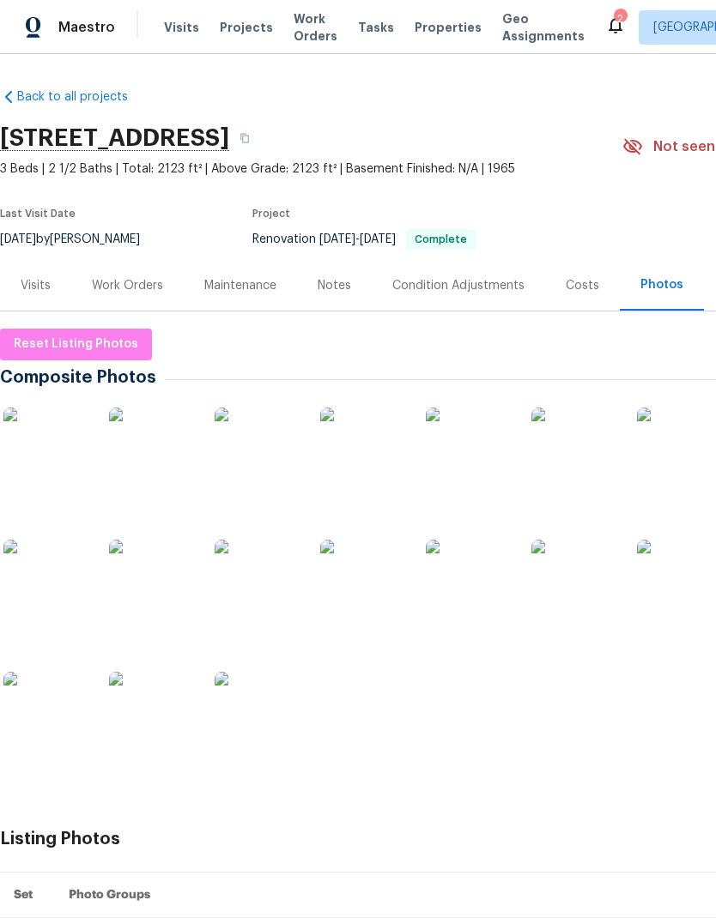
click at [133, 292] on div "Work Orders" at bounding box center [127, 285] width 71 height 17
